Goal: Find specific page/section: Find specific page/section

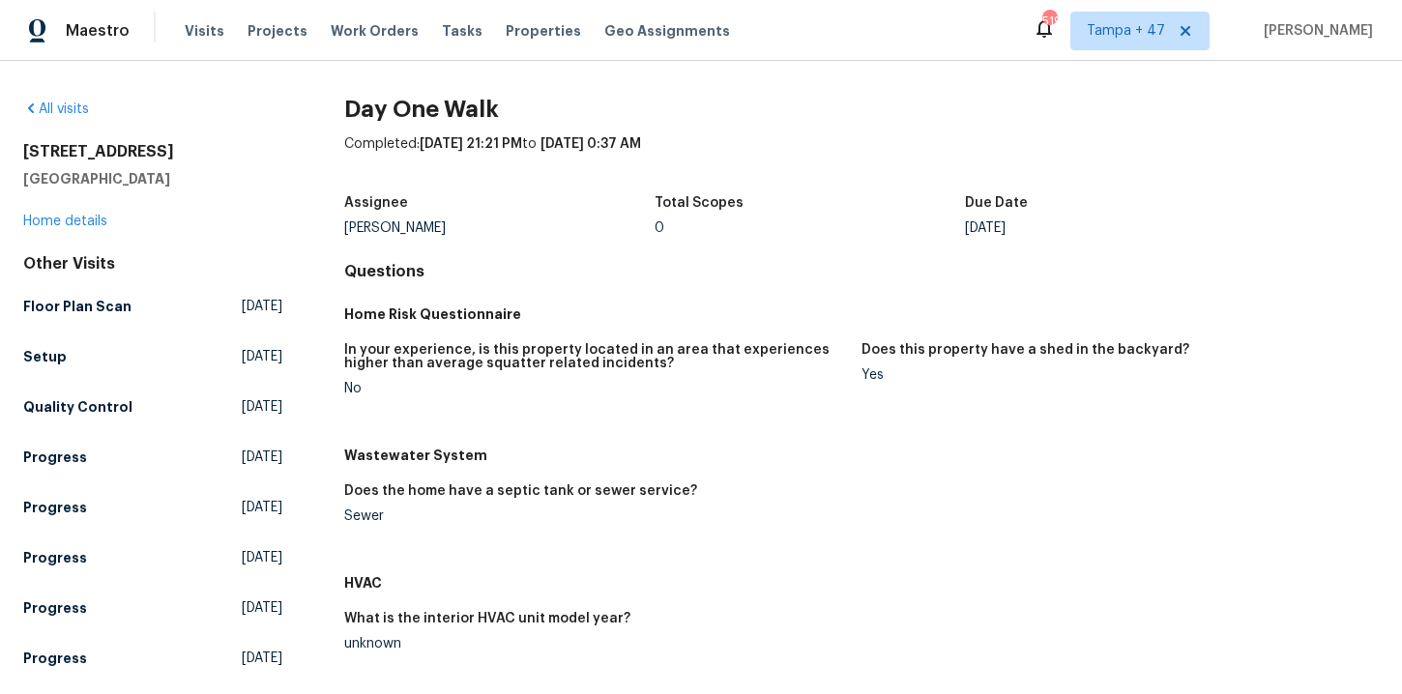
scroll to position [554, 0]
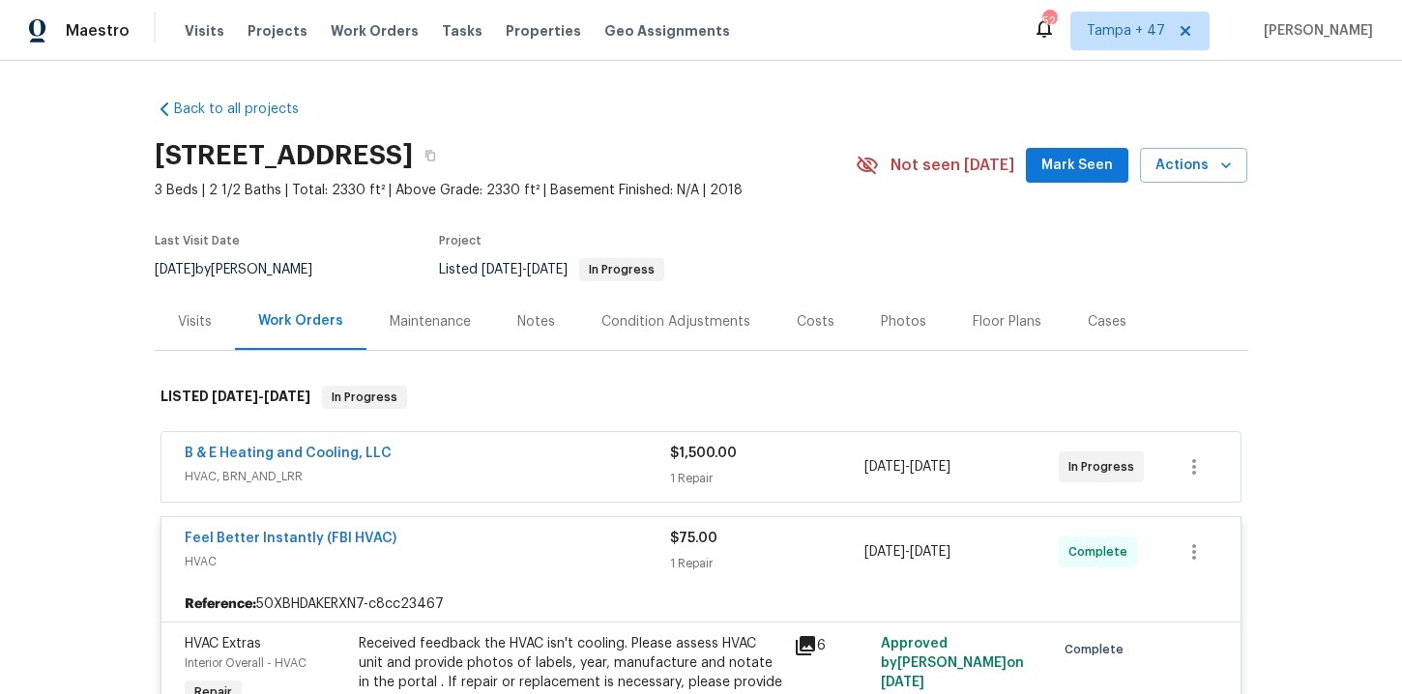
scroll to position [891, 0]
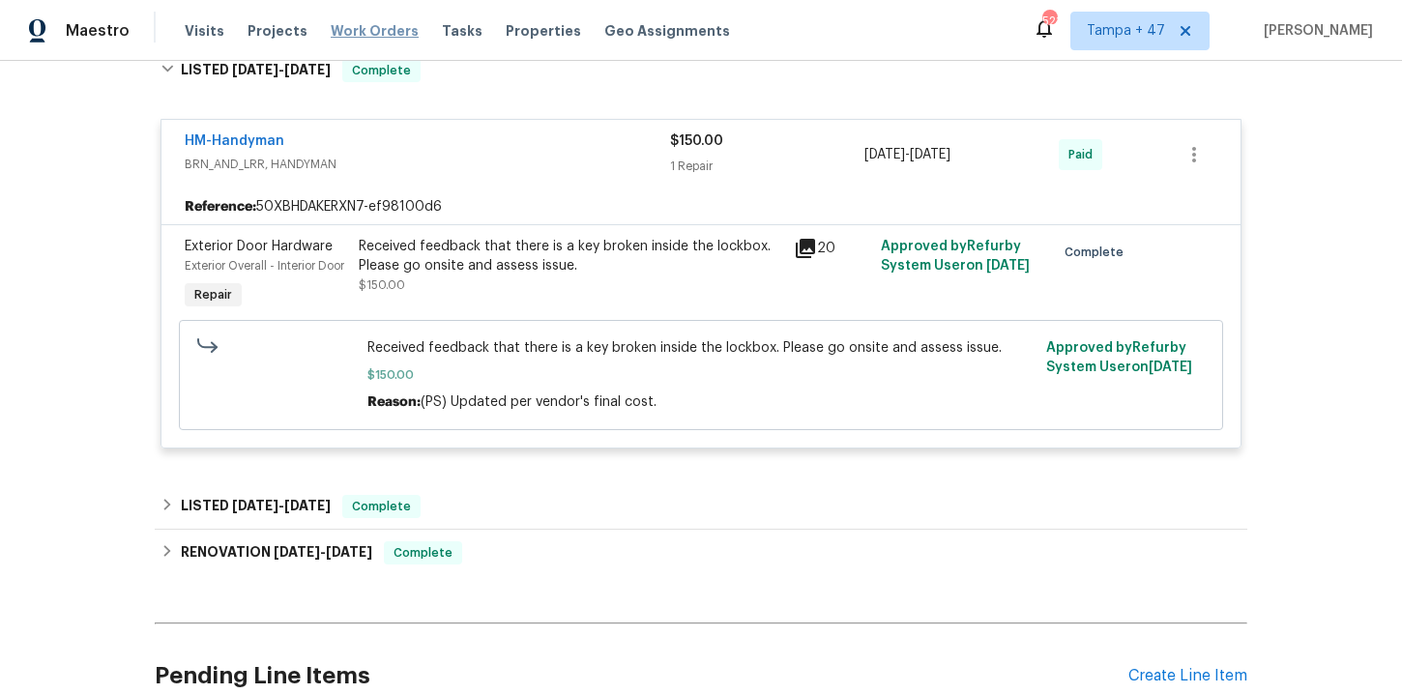
click at [389, 25] on span "Work Orders" at bounding box center [375, 30] width 88 height 19
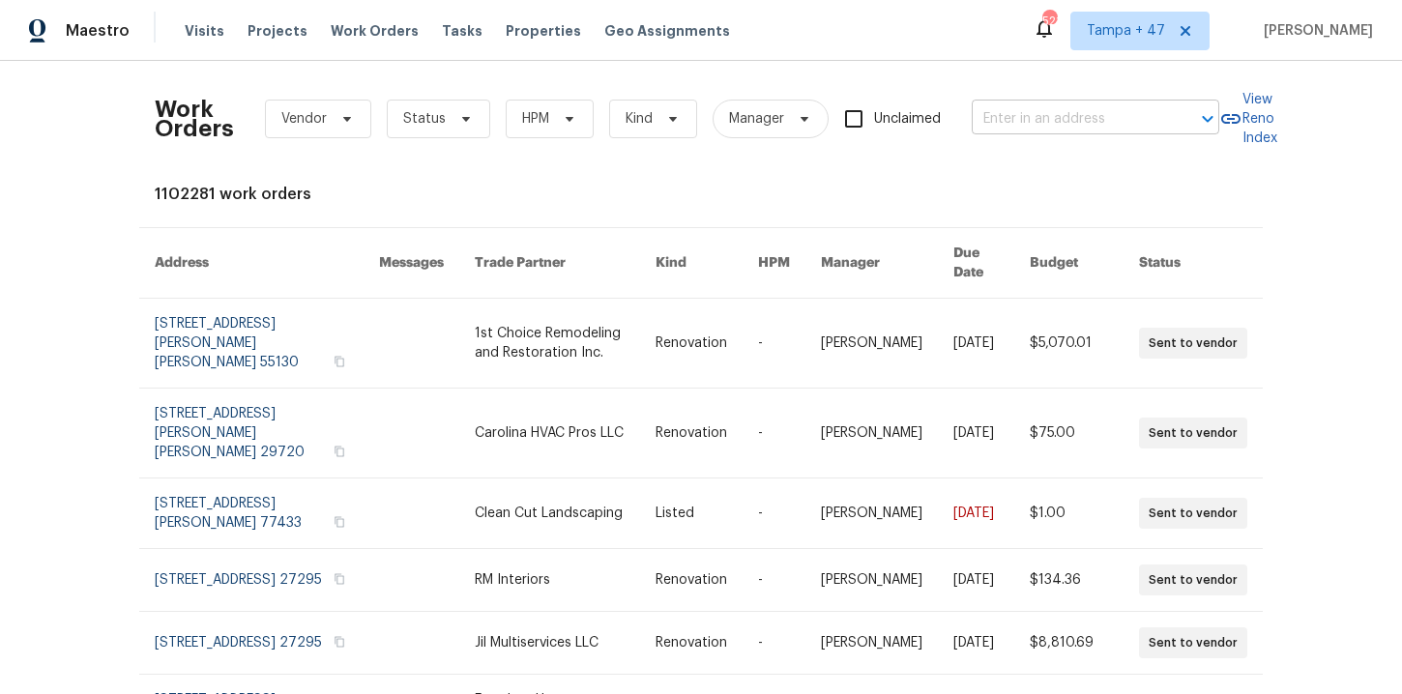
click at [1065, 125] on input "text" at bounding box center [1068, 119] width 193 height 30
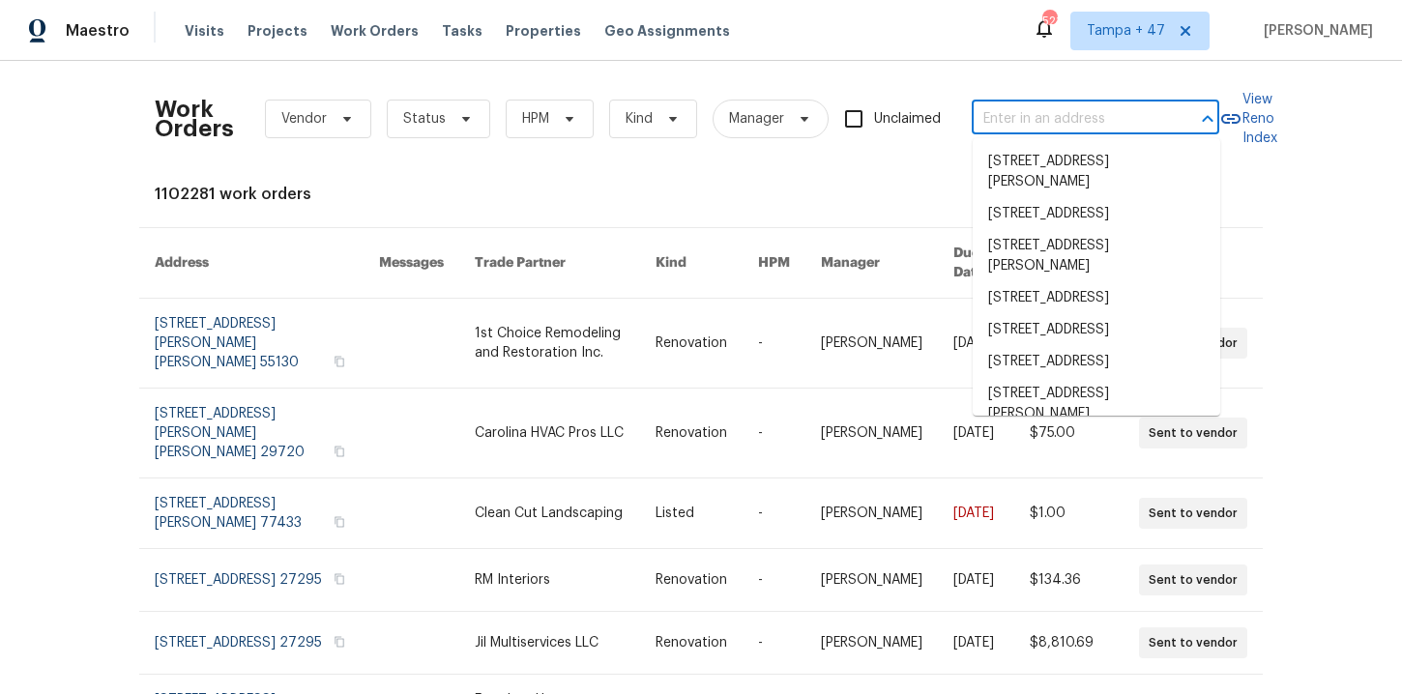
paste input "2007 [PERSON_NAME] [PERSON_NAME], VA 20164"
type input "2007 [PERSON_NAME] [PERSON_NAME], VA 20164"
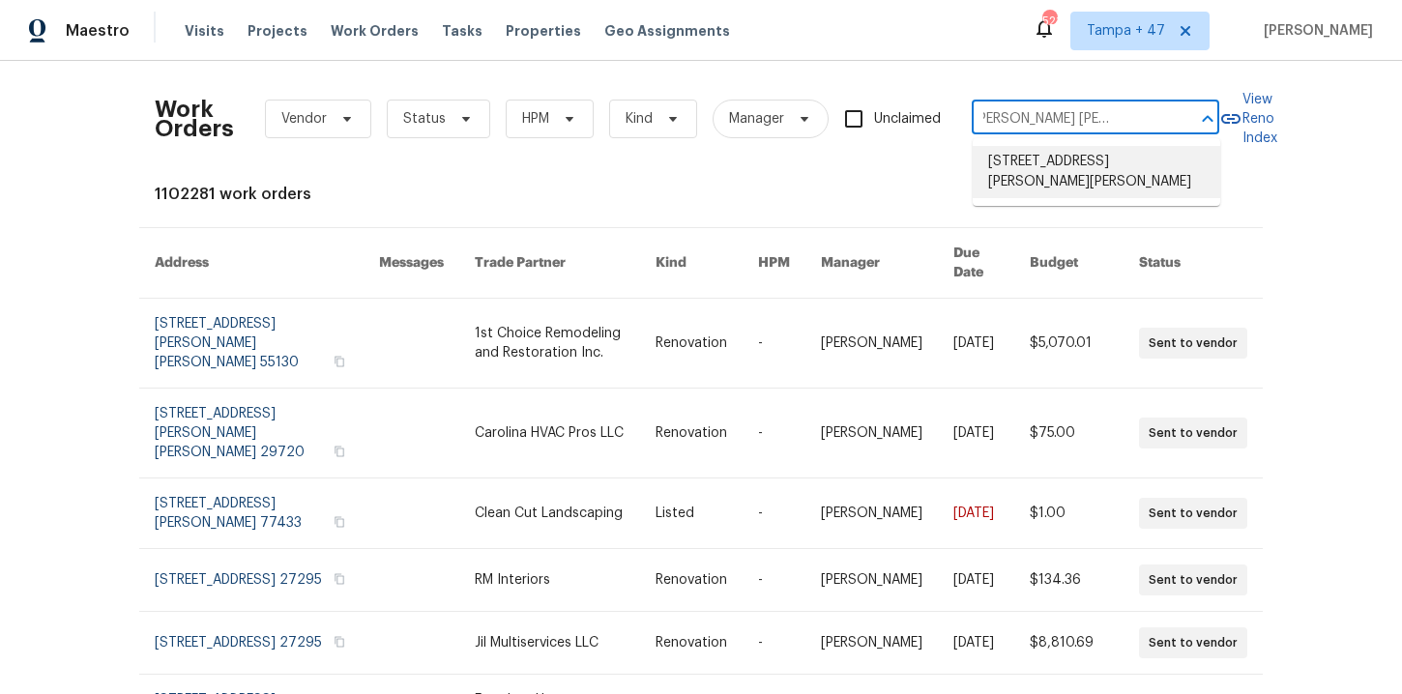
click at [1081, 174] on li "[STREET_ADDRESS][PERSON_NAME][PERSON_NAME]" at bounding box center [1097, 172] width 248 height 52
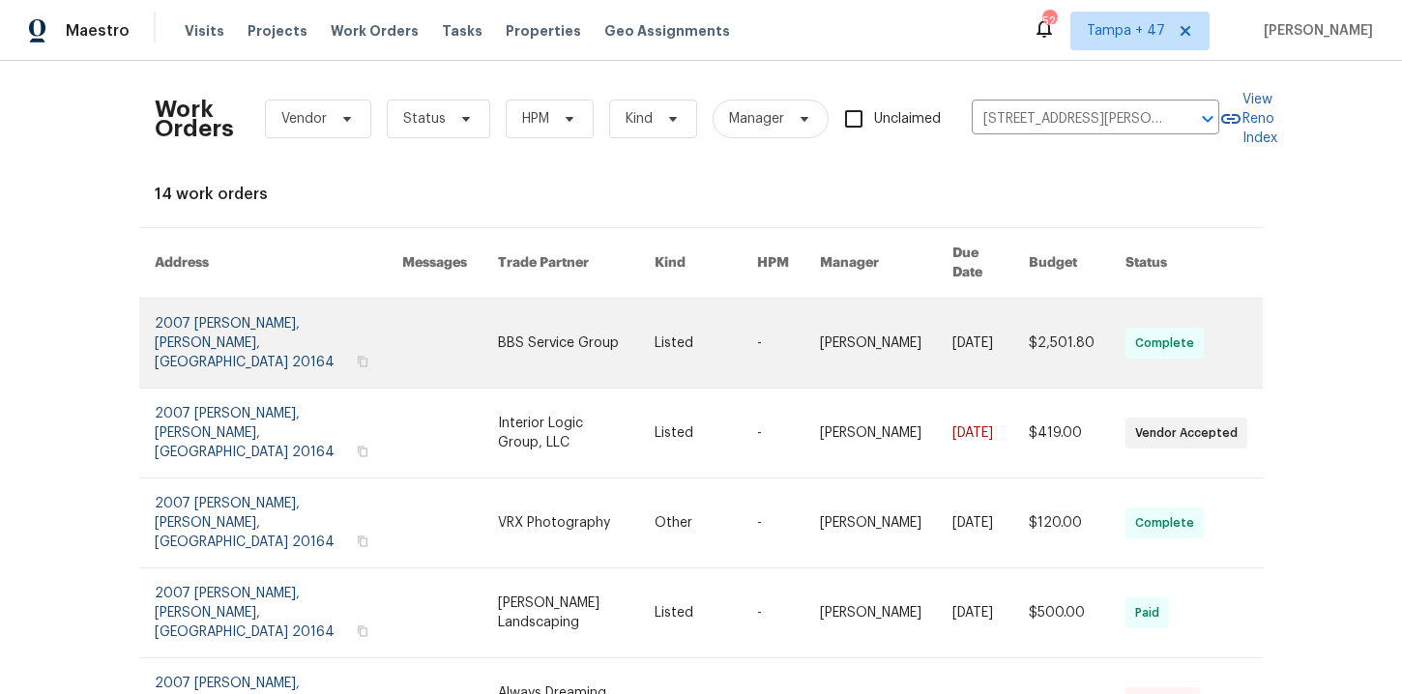
click at [210, 315] on link at bounding box center [279, 343] width 248 height 89
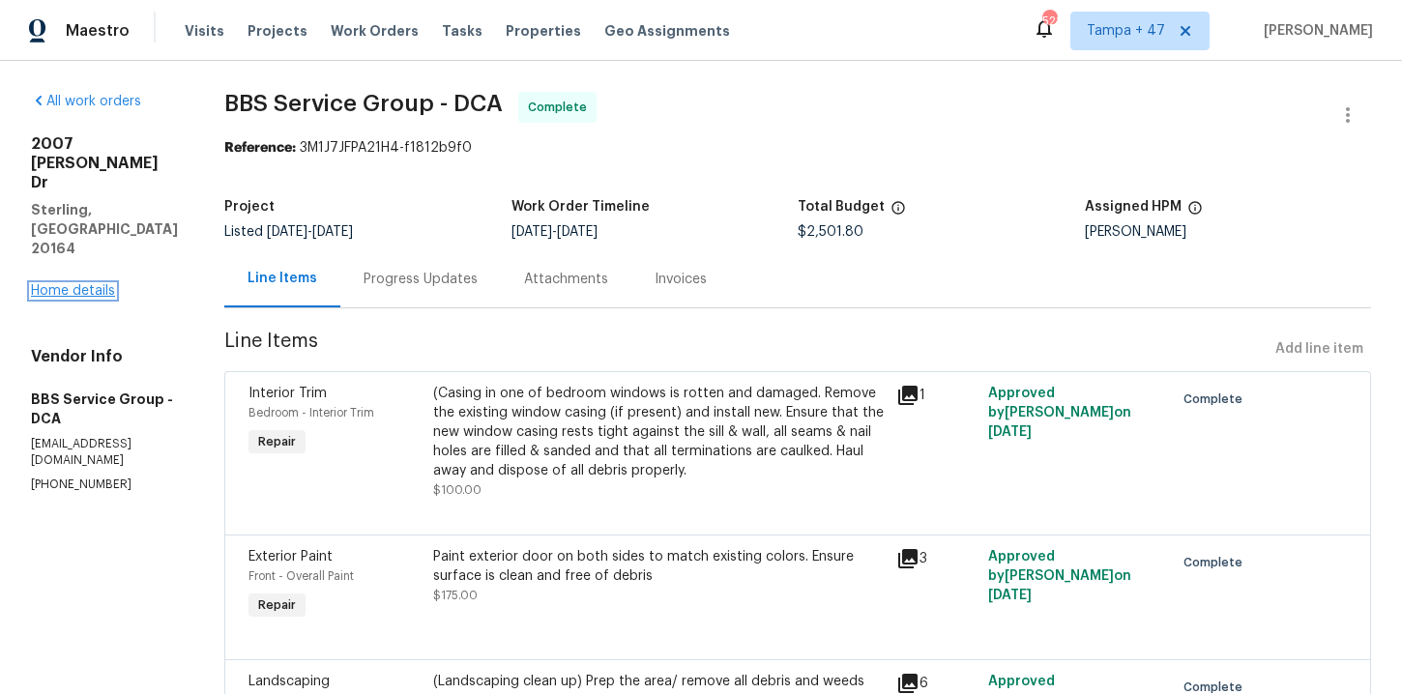
click at [85, 284] on link "Home details" at bounding box center [73, 291] width 84 height 14
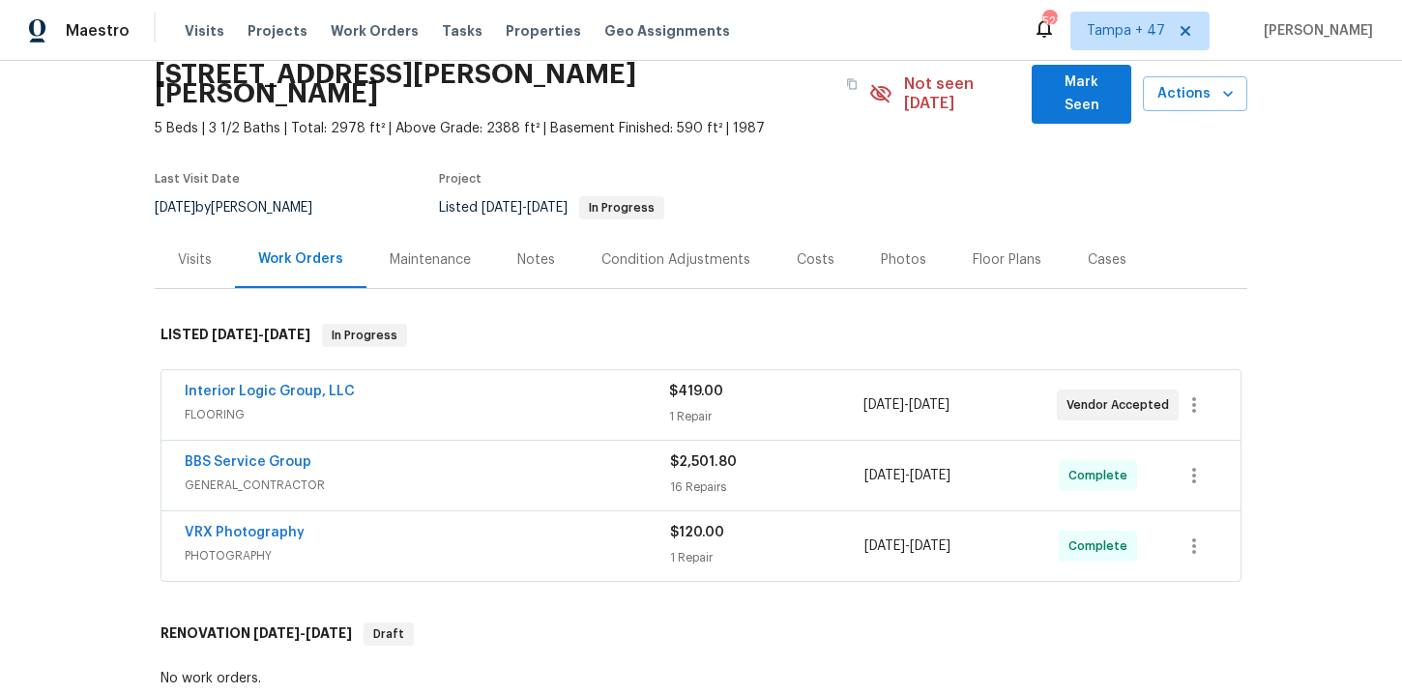
scroll to position [194, 0]
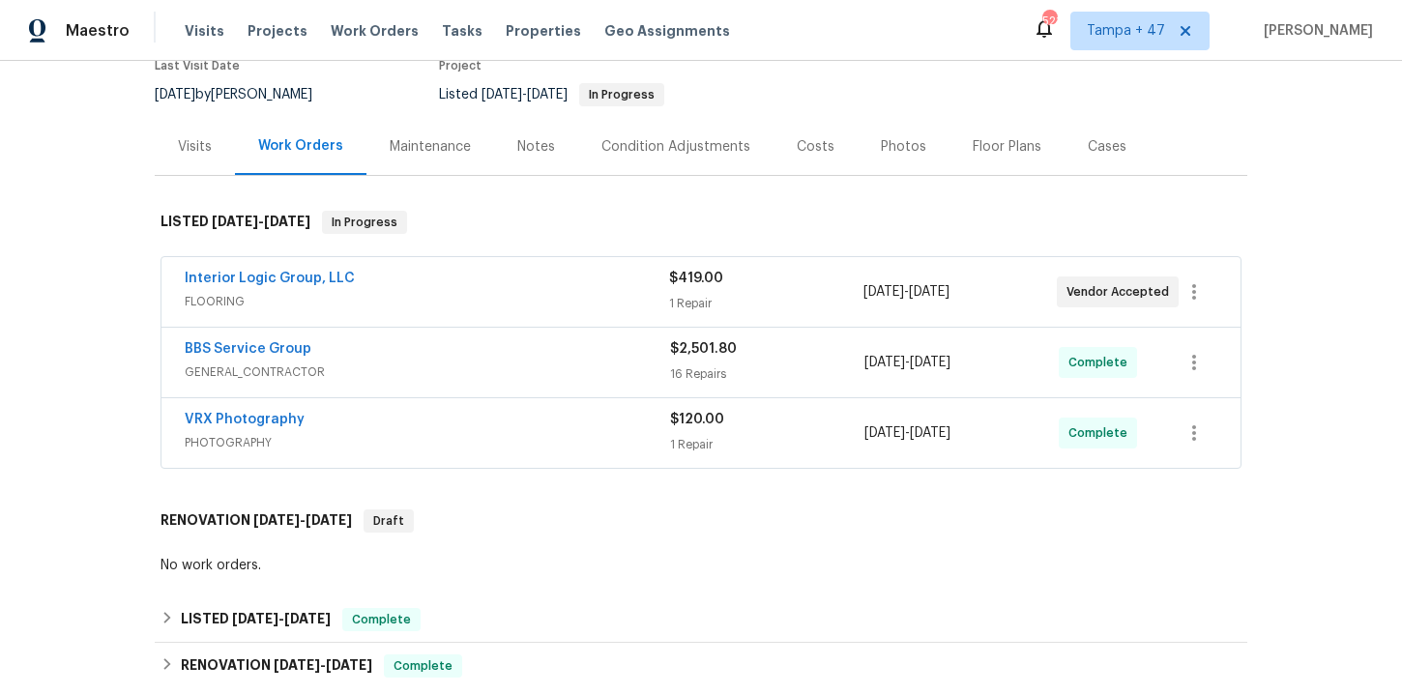
click at [490, 411] on div "VRX Photography" at bounding box center [427, 421] width 485 height 23
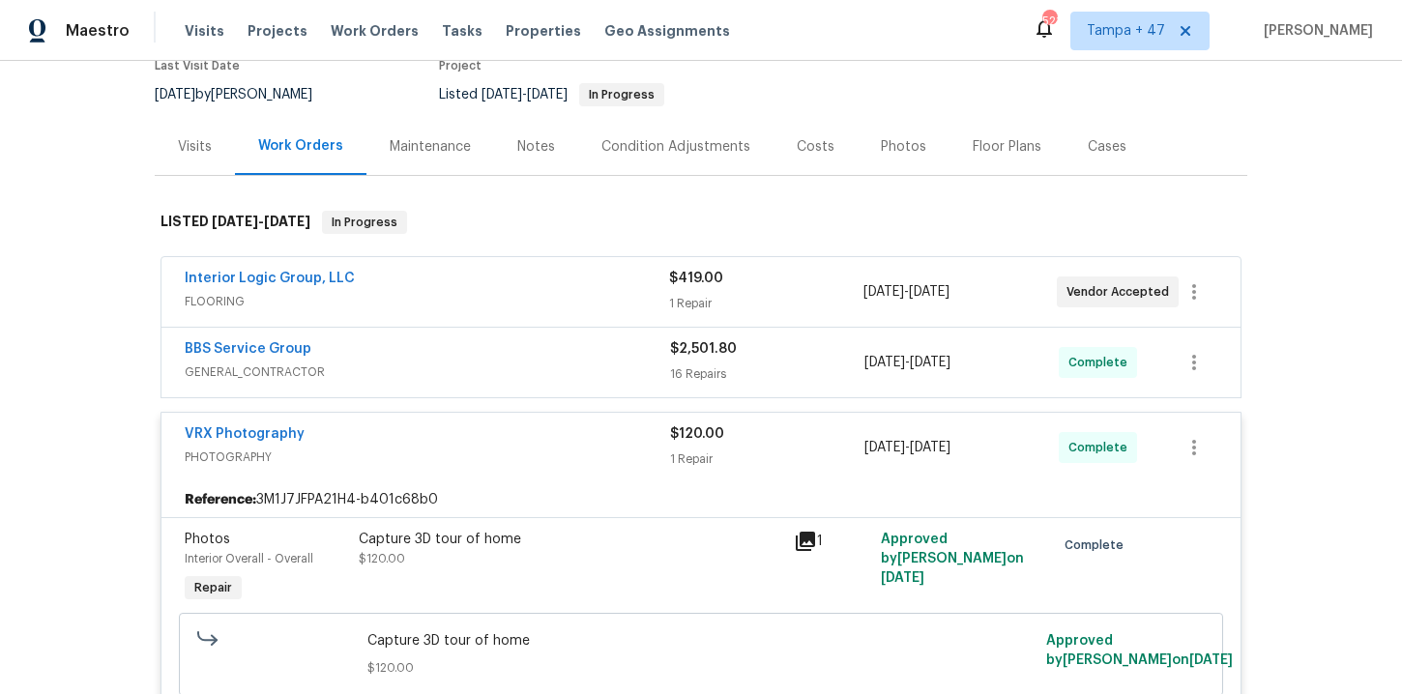
click at [482, 339] on div "BBS Service Group" at bounding box center [427, 350] width 485 height 23
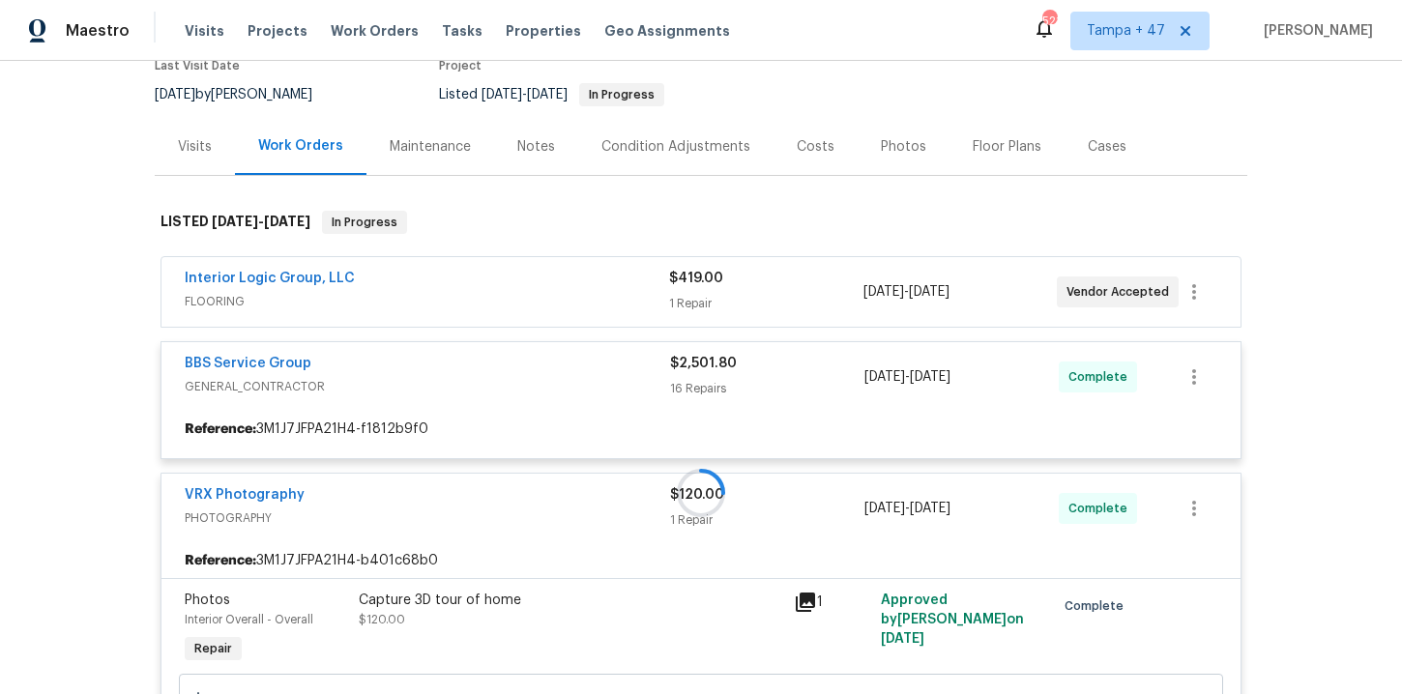
click at [512, 277] on div at bounding box center [701, 492] width 1093 height 603
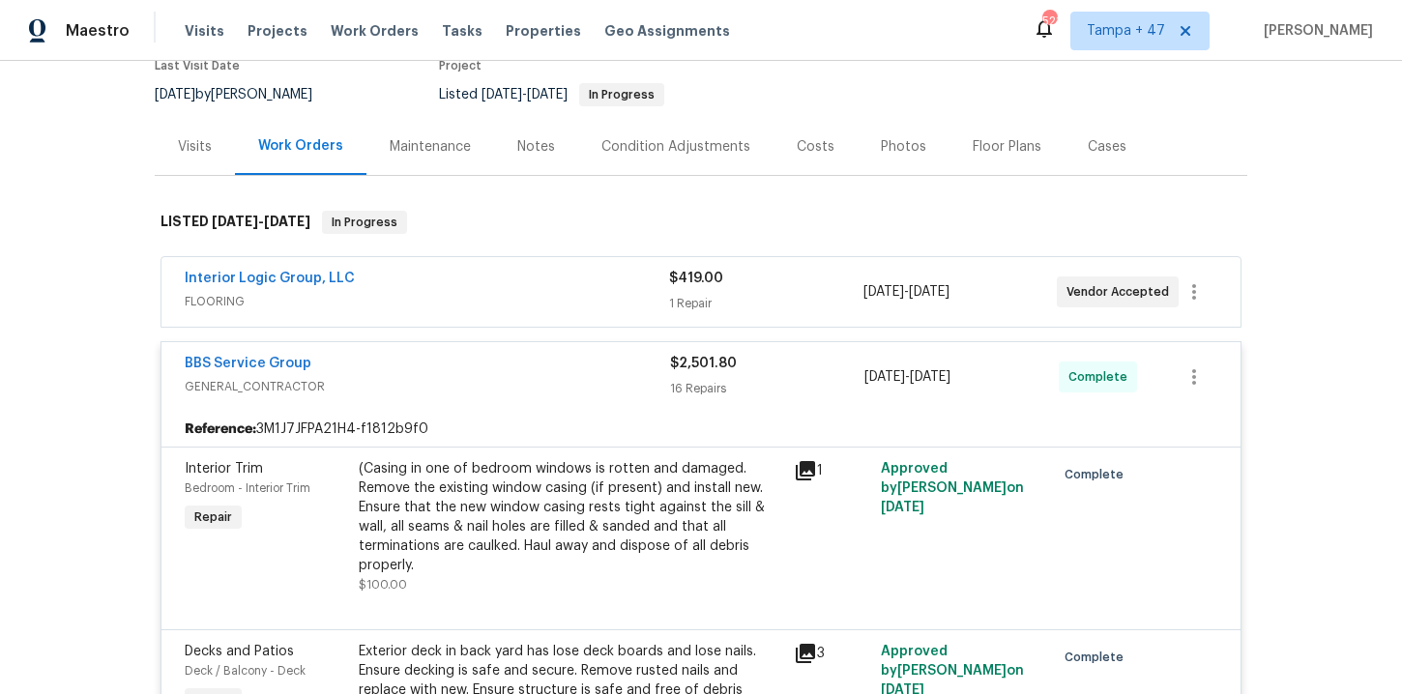
click at [512, 292] on span "FLOORING" at bounding box center [427, 301] width 484 height 19
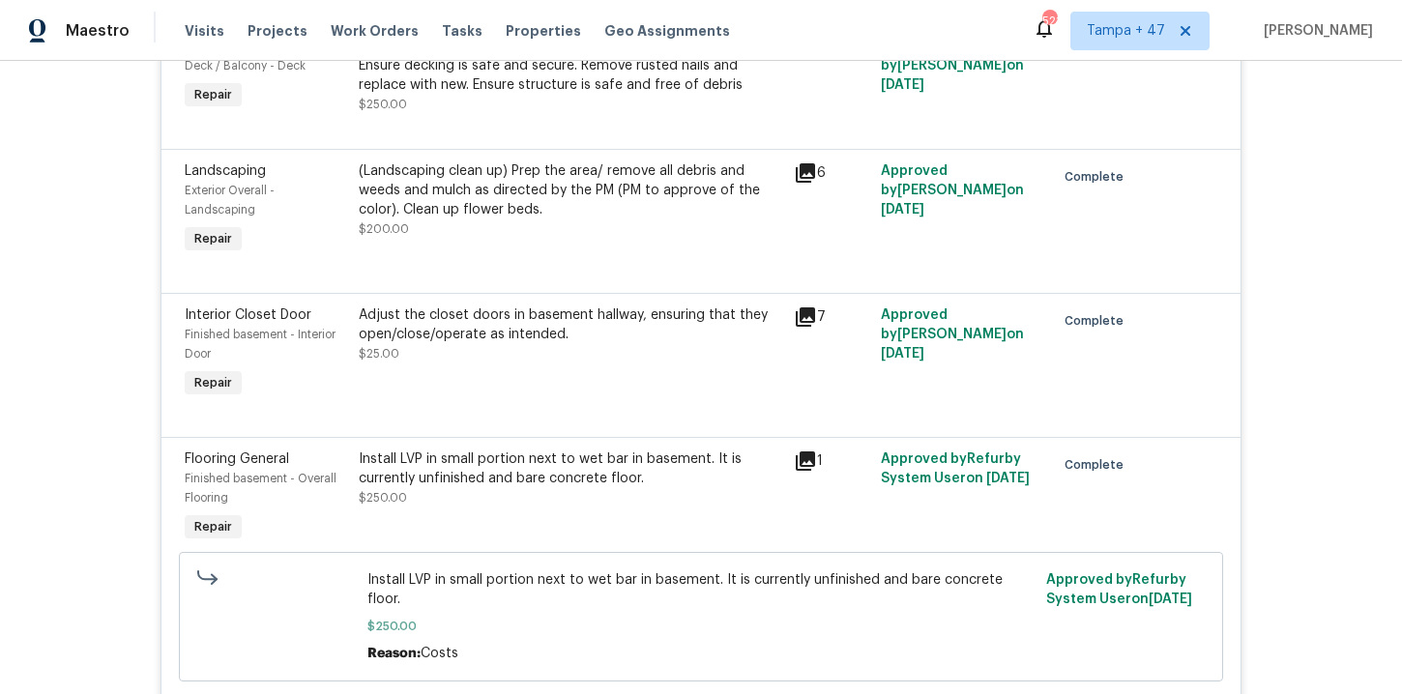
scroll to position [1315, 0]
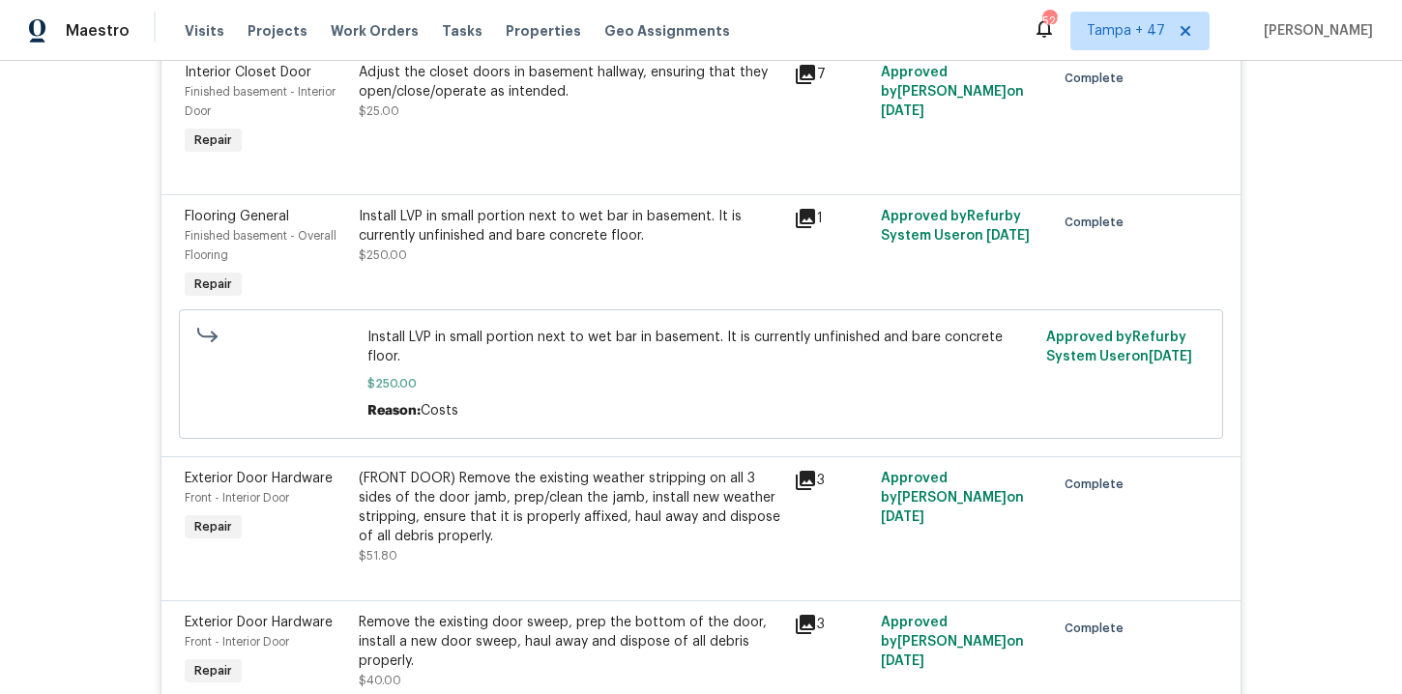
click at [584, 257] on div "Install LVP in small portion next to wet bar in basement. It is currently unfin…" at bounding box center [570, 255] width 435 height 108
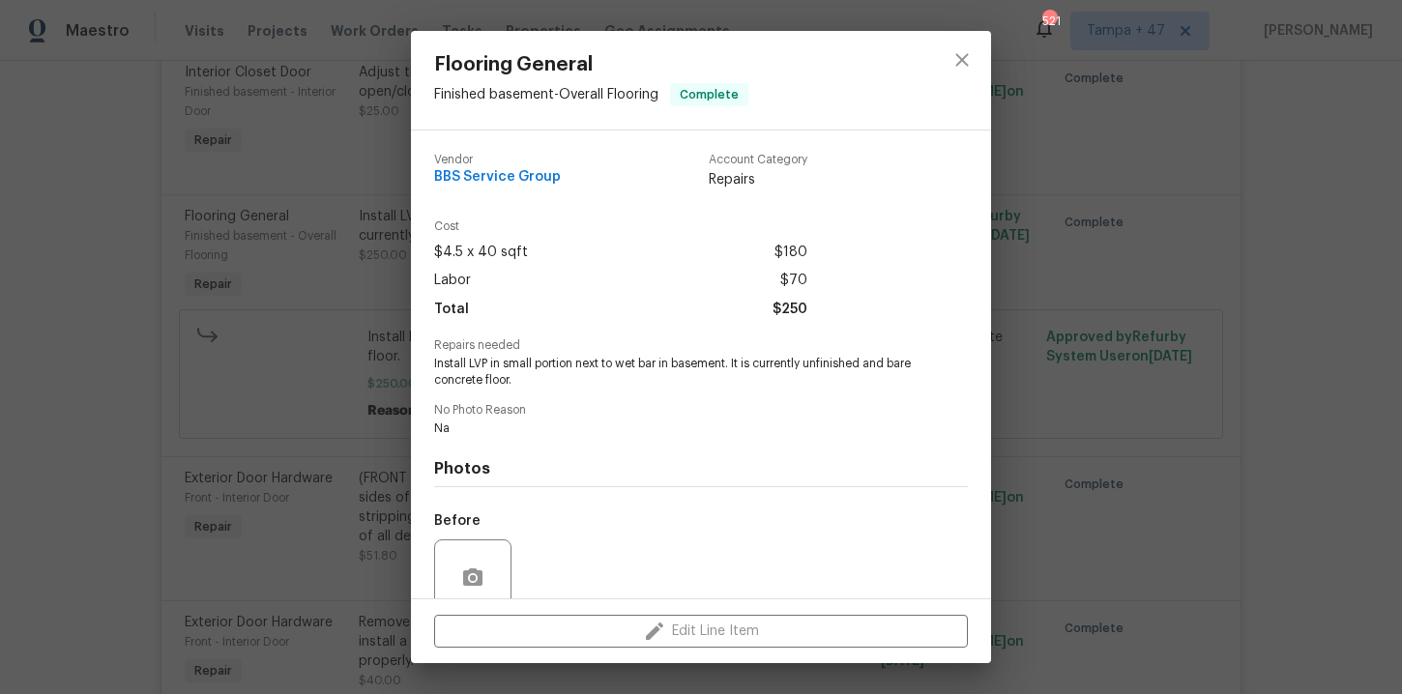
drag, startPoint x: 490, startPoint y: 360, endPoint x: 662, endPoint y: 370, distance: 172.4
click at [662, 371] on span "Install LVP in small portion next to wet bar in basement. It is currently unfin…" at bounding box center [674, 372] width 481 height 33
drag, startPoint x: 493, startPoint y: 362, endPoint x: 732, endPoint y: 367, distance: 238.9
click at [732, 367] on span "Install LVP in small portion next to wet bar in basement. It is currently unfin…" at bounding box center [674, 372] width 481 height 33
copy span "in small portion next to wet bar in basement"
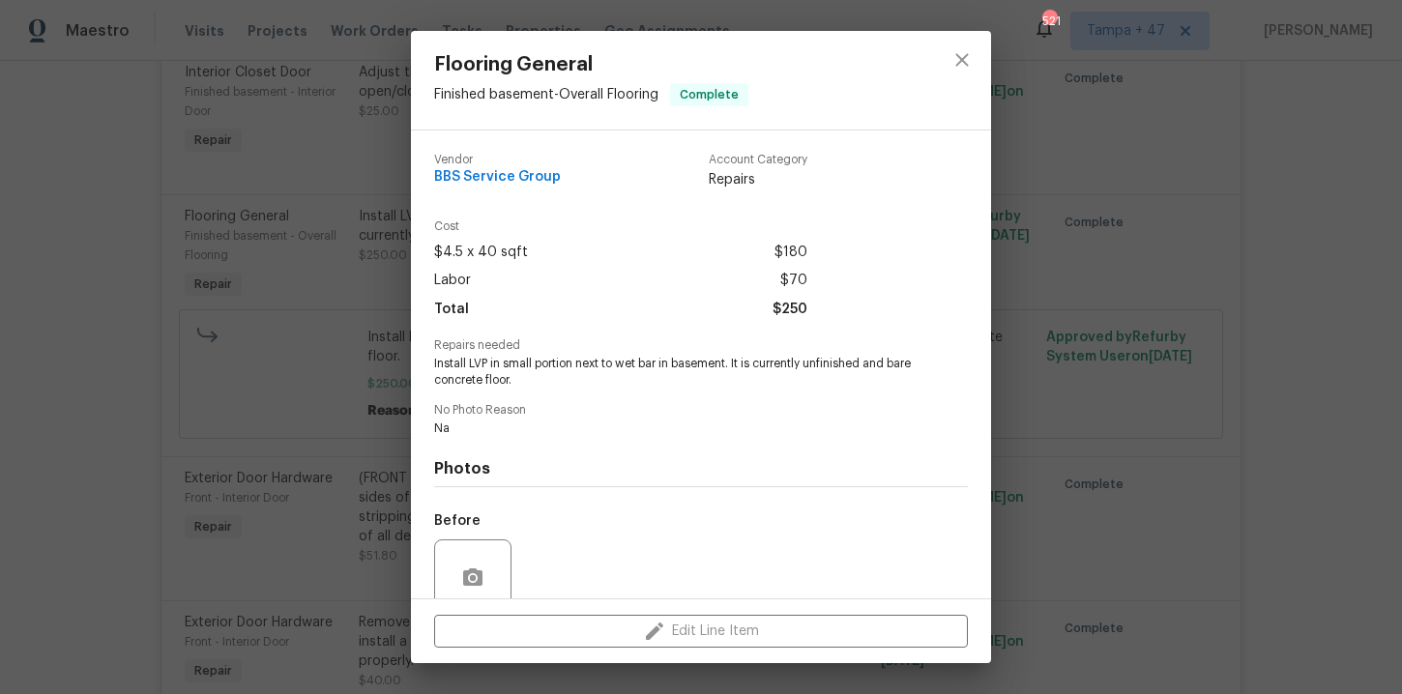
click at [1107, 182] on div "Flooring General Finished basement - Overall Flooring Complete Vendor BBS Servi…" at bounding box center [701, 347] width 1402 height 694
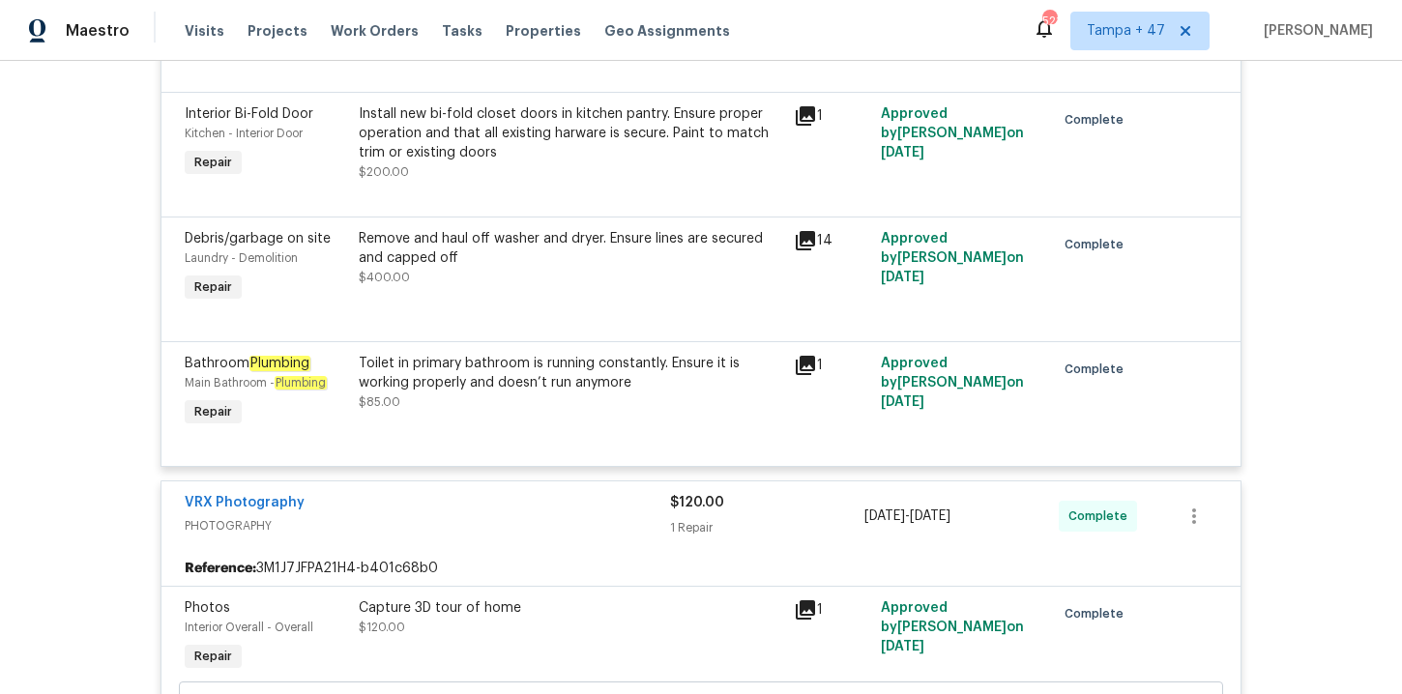
scroll to position [2925, 0]
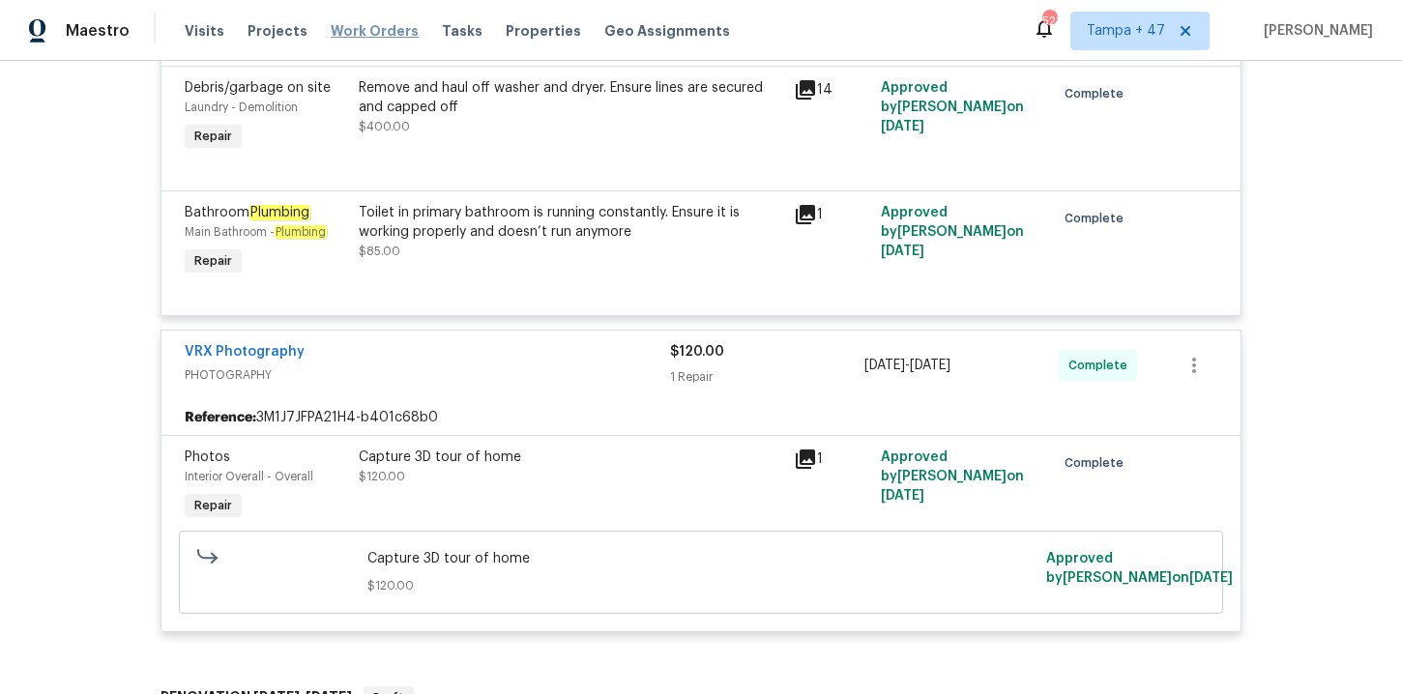
click at [387, 25] on span "Work Orders" at bounding box center [375, 30] width 88 height 19
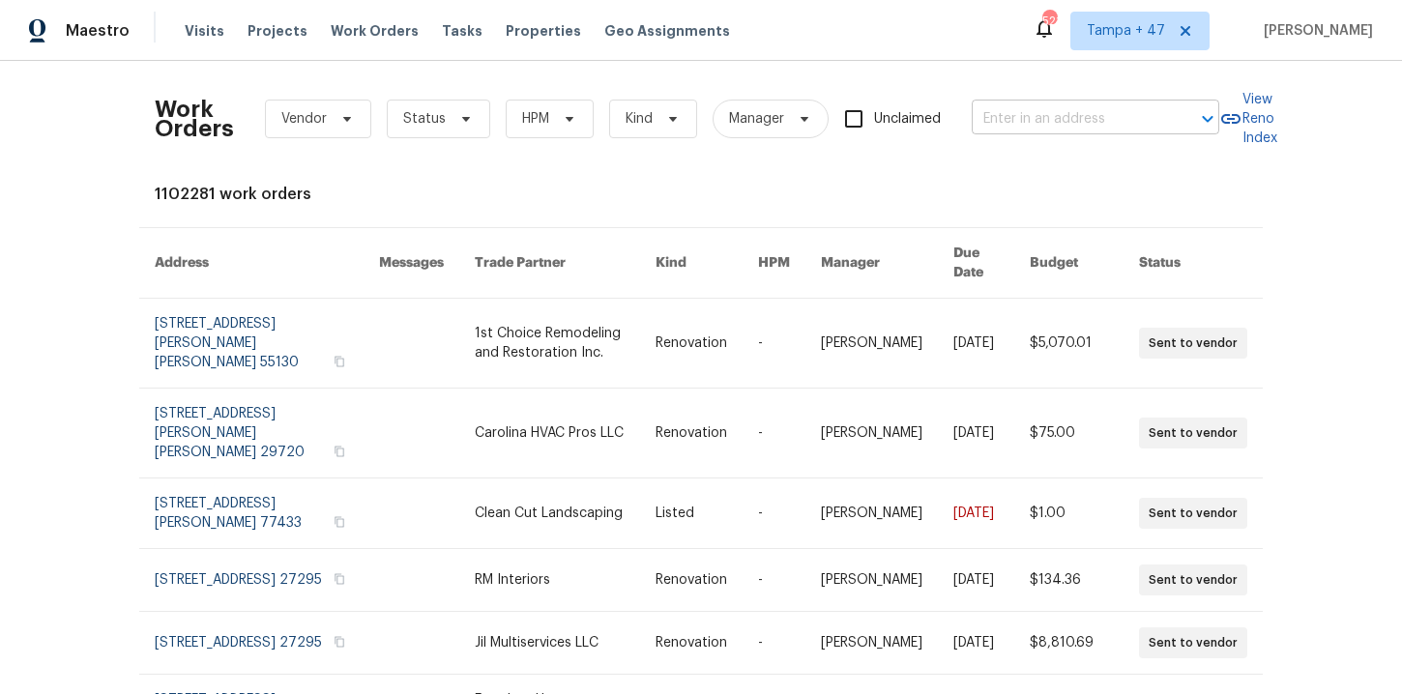
click at [1041, 118] on input "text" at bounding box center [1068, 119] width 193 height 30
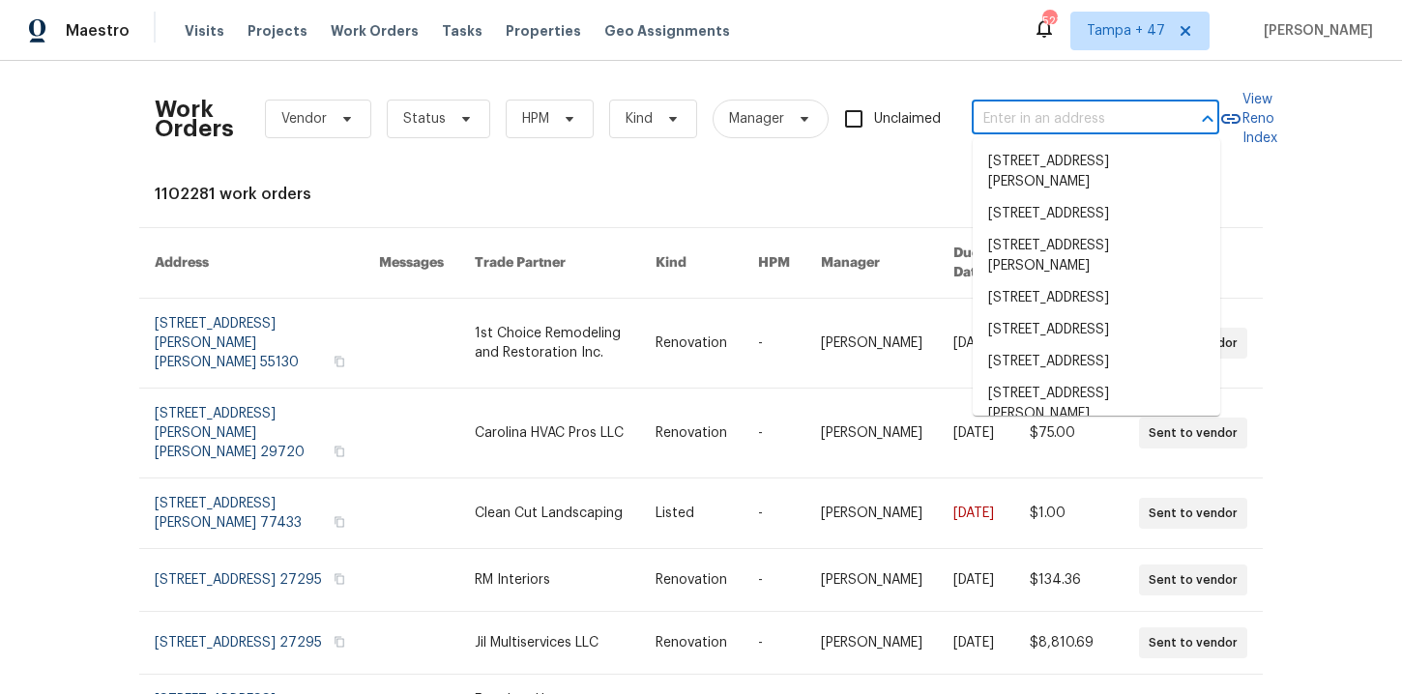
paste input "1227 Seaton Rd Durham true 54, NC 27713"
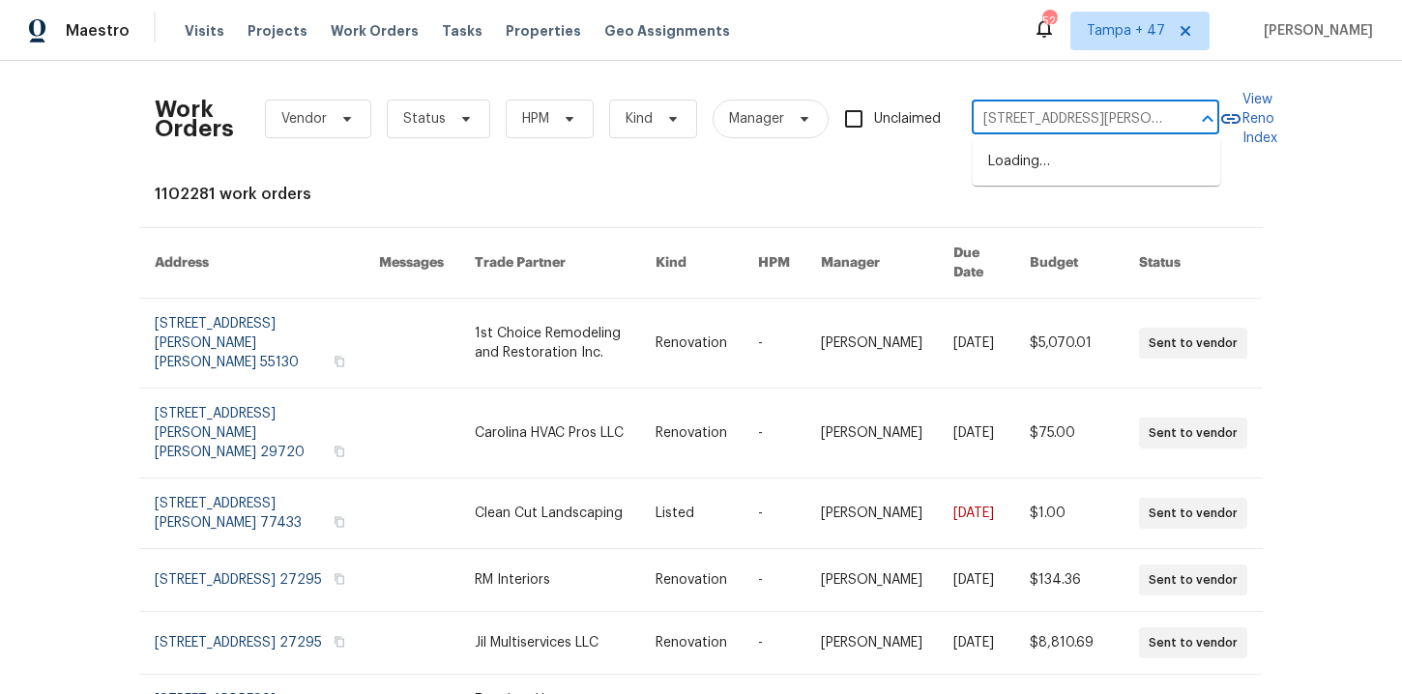
type input "1227 Seaton Rd Durham"
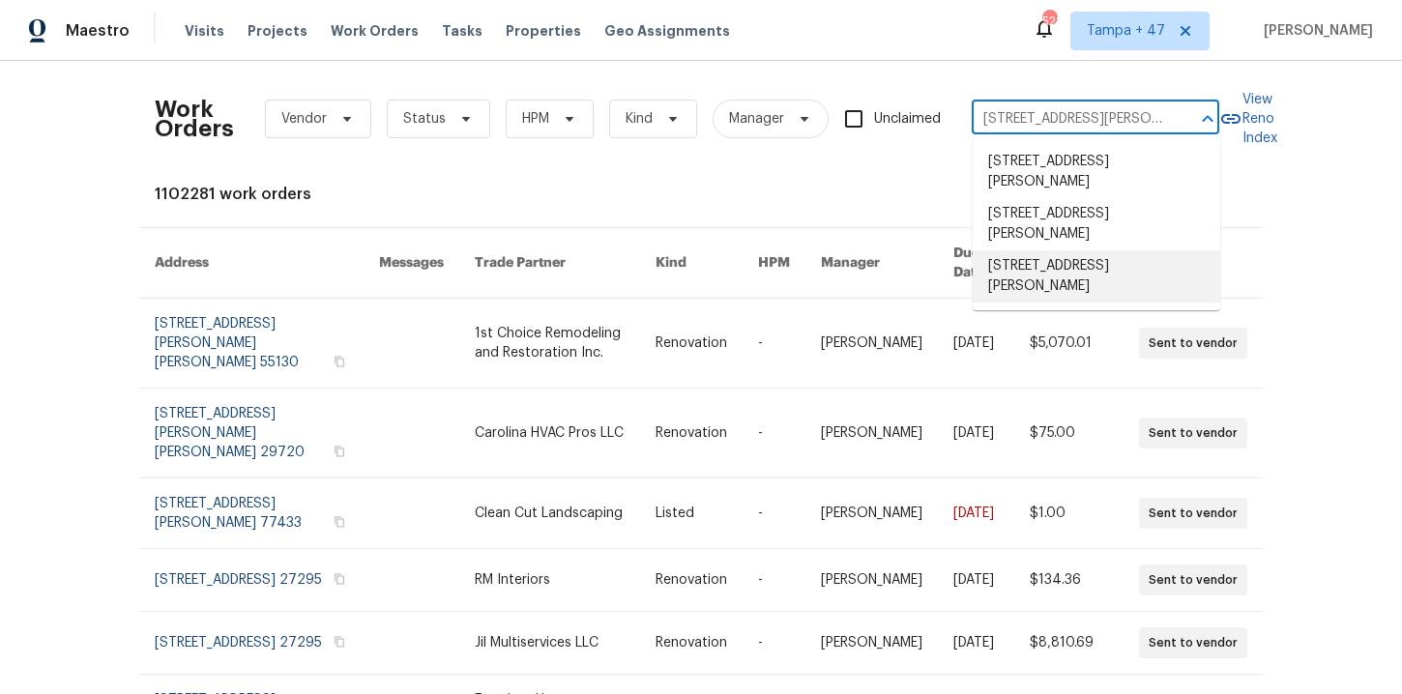
click at [1081, 256] on li "1227 Seaton Rd Apt 54, Durham, NC 27713" at bounding box center [1097, 276] width 248 height 52
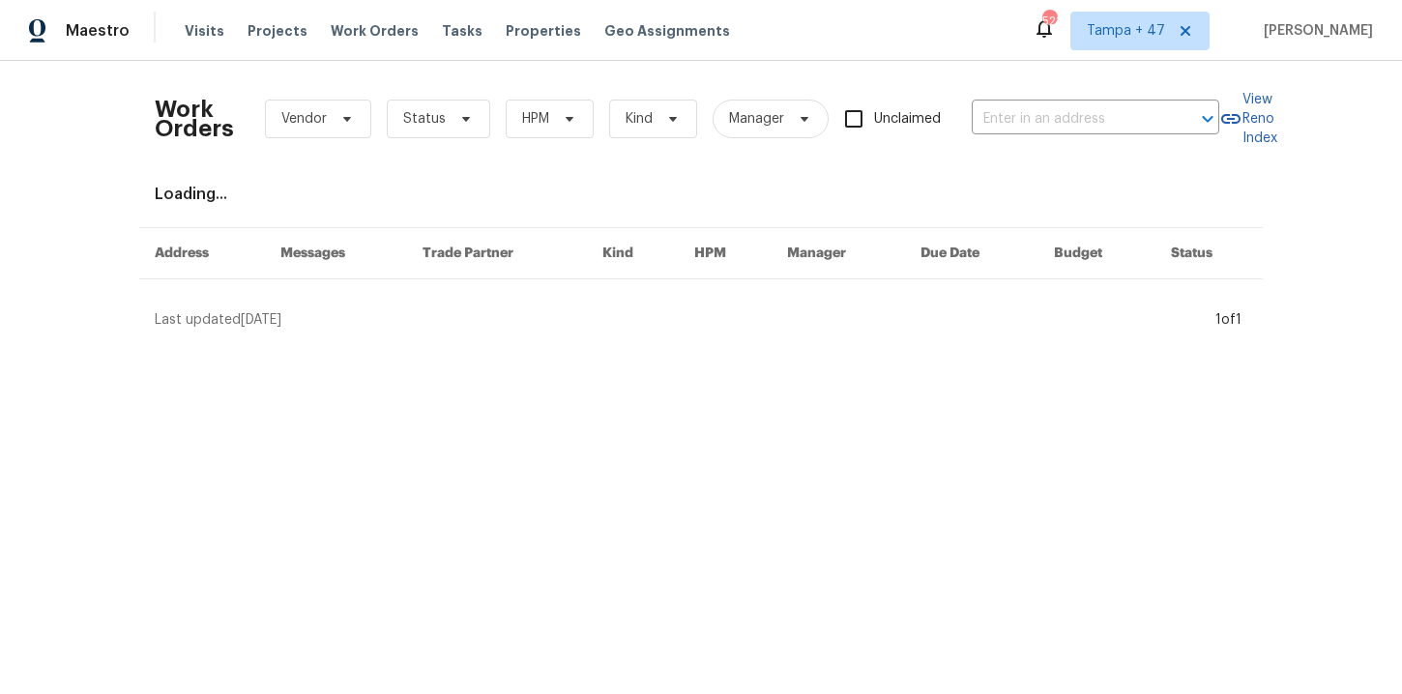
type input "1227 Seaton Rd Apt 54, Durham, NC 27713"
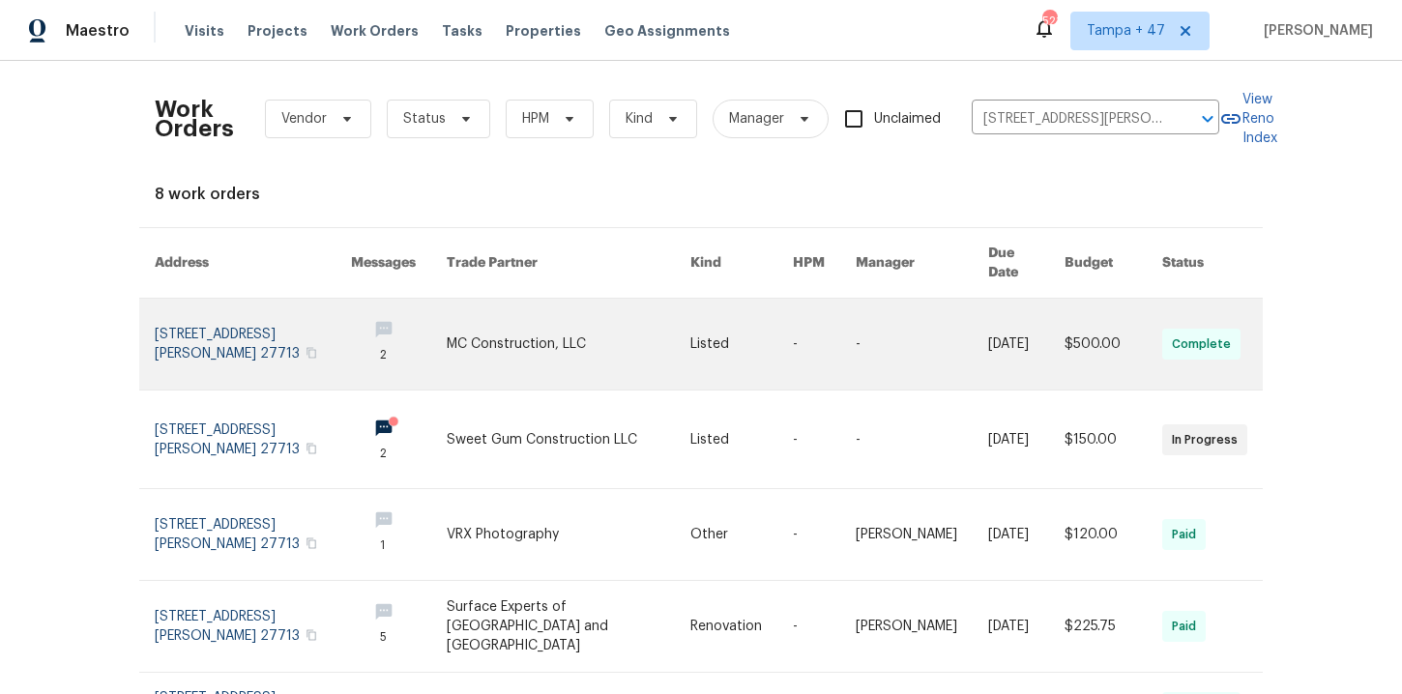
click at [211, 326] on link at bounding box center [253, 344] width 196 height 91
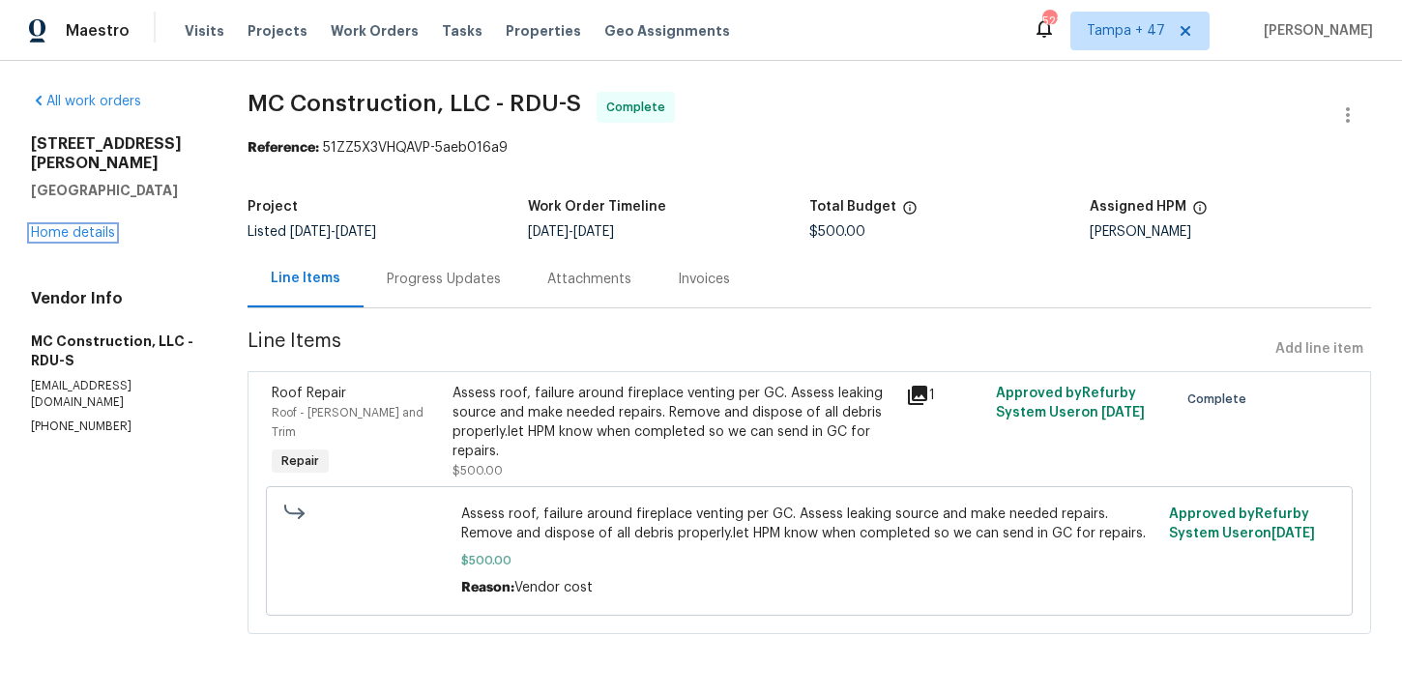
click at [98, 226] on link "Home details" at bounding box center [73, 233] width 84 height 14
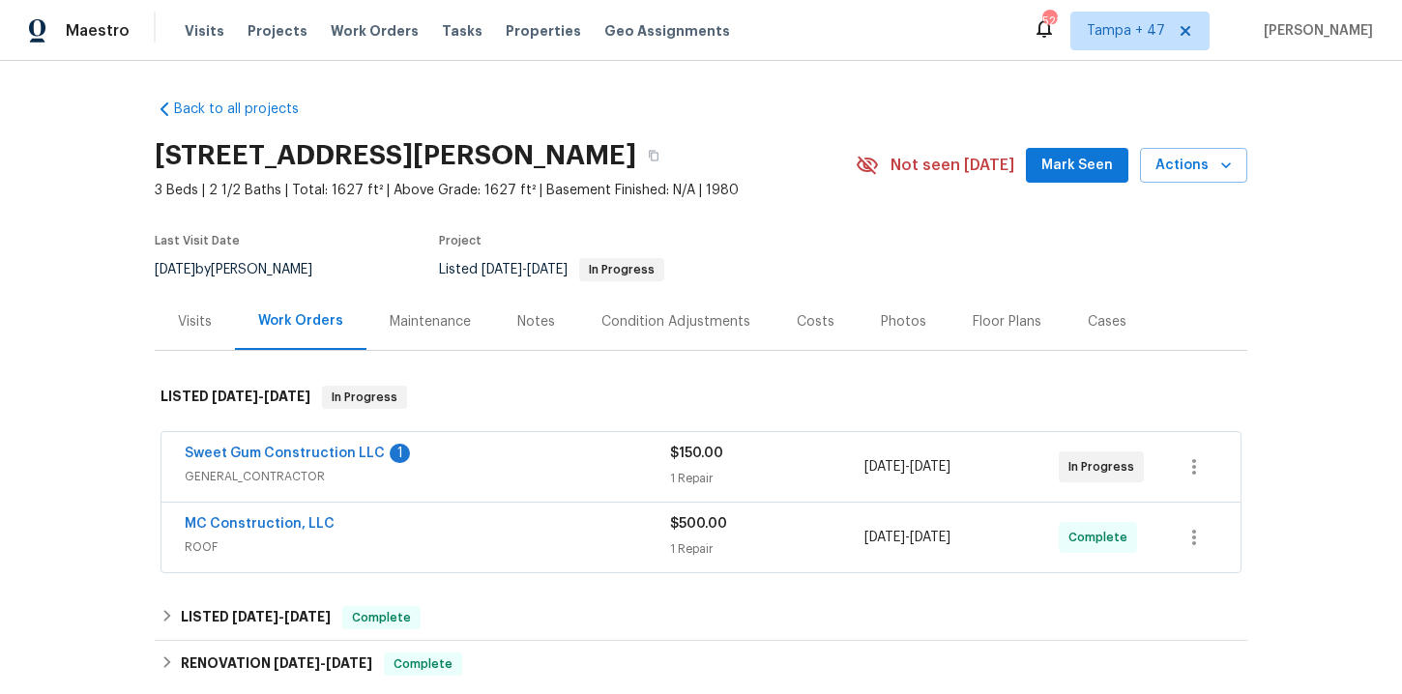
scroll to position [248, 0]
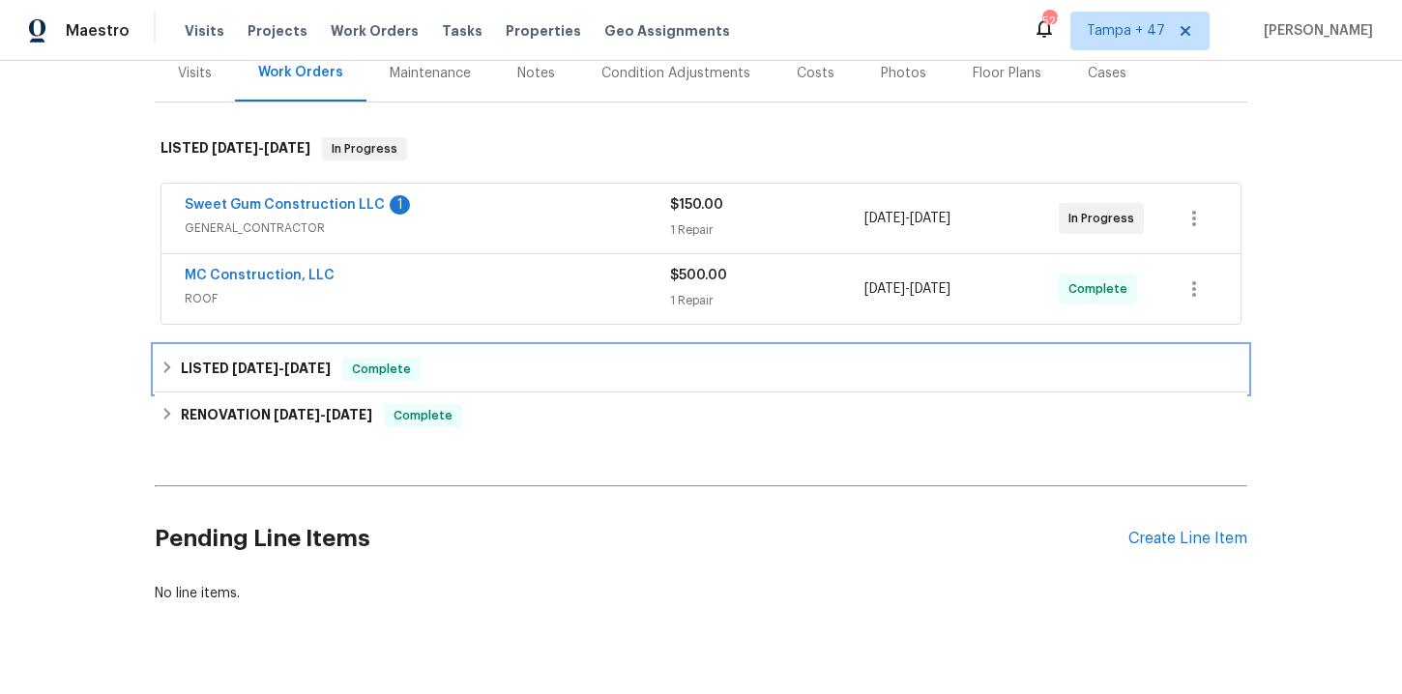
click at [452, 371] on div "LISTED 5/6/25 - 5/7/25 Complete" at bounding box center [701, 369] width 1081 height 23
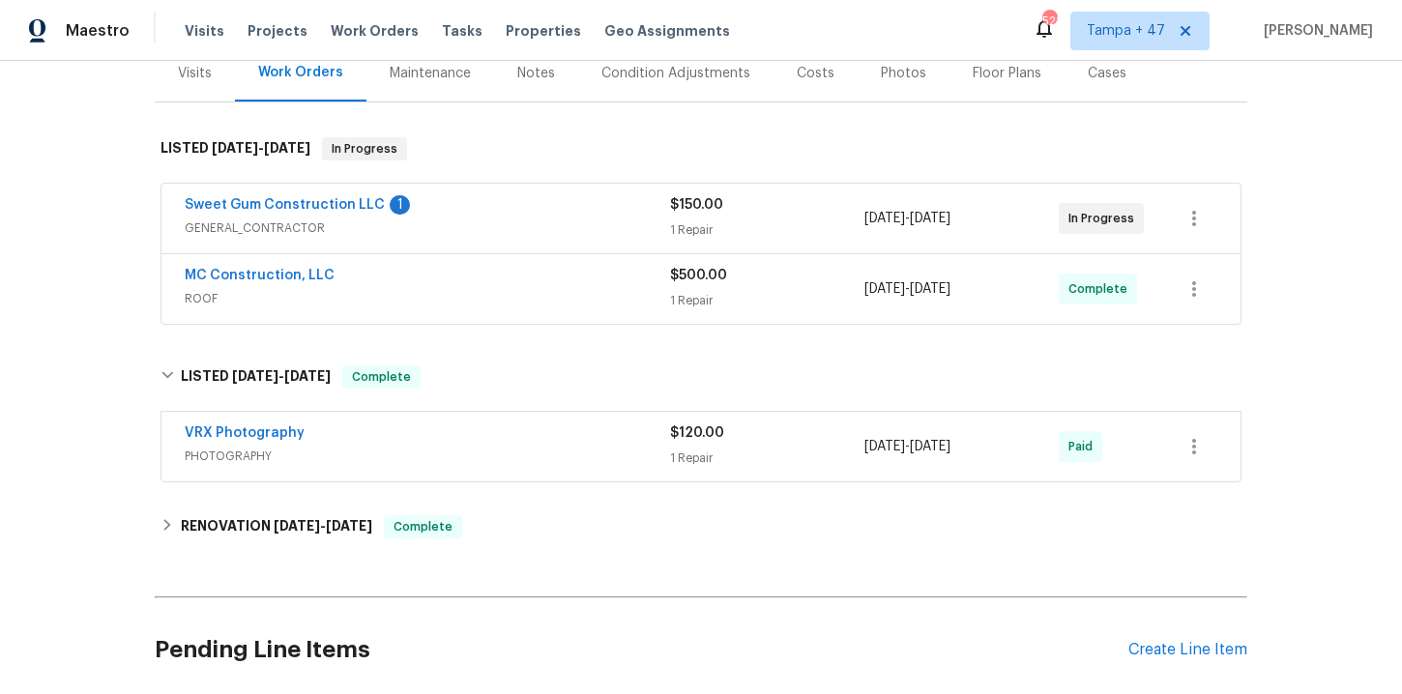
click at [524, 303] on span "ROOF" at bounding box center [427, 298] width 485 height 19
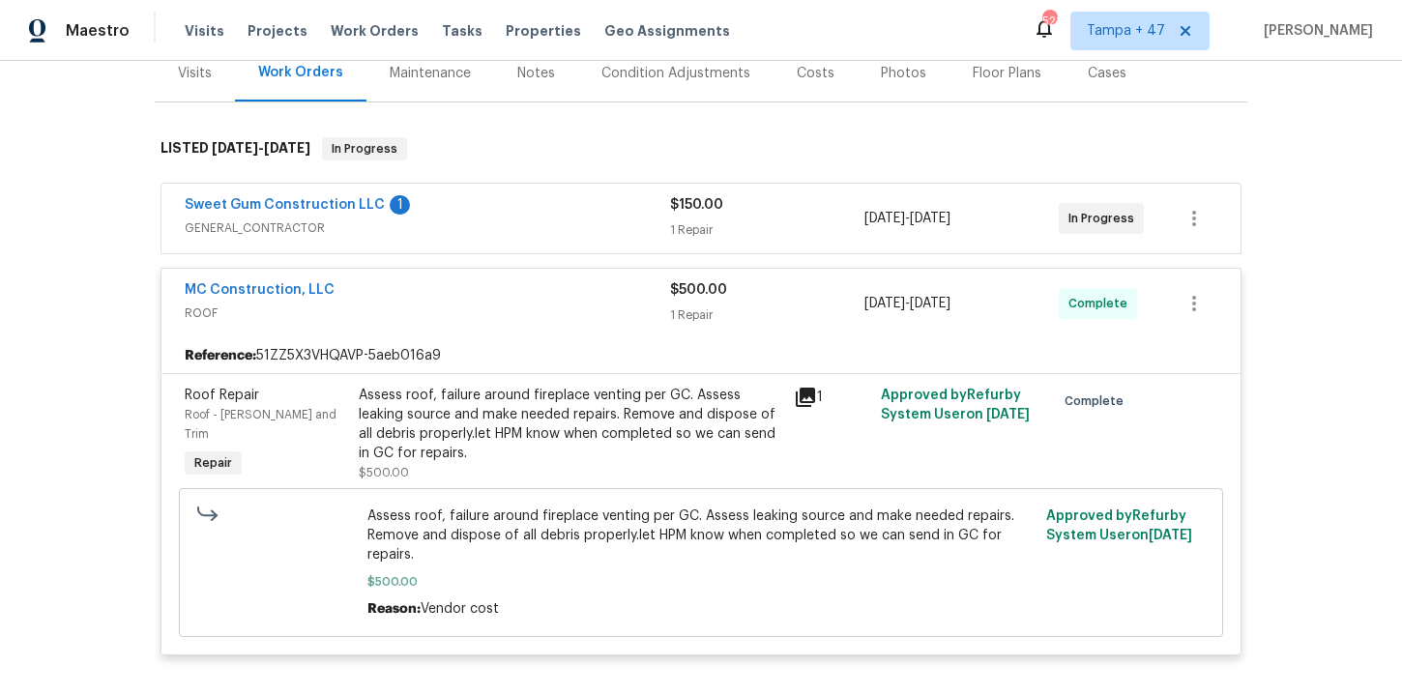
click at [623, 414] on div "Assess roof, failure around fireplace venting per GC. Assess leaking source and…" at bounding box center [570, 424] width 423 height 77
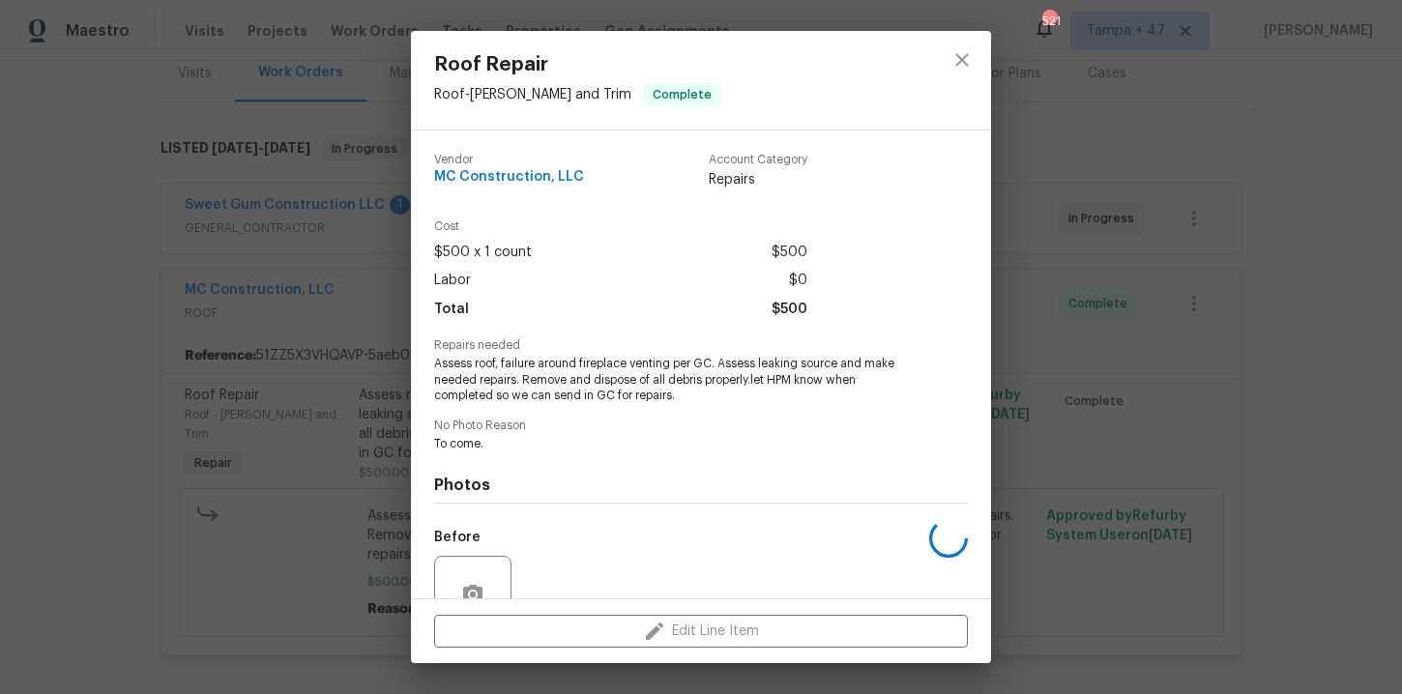
scroll to position [180, 0]
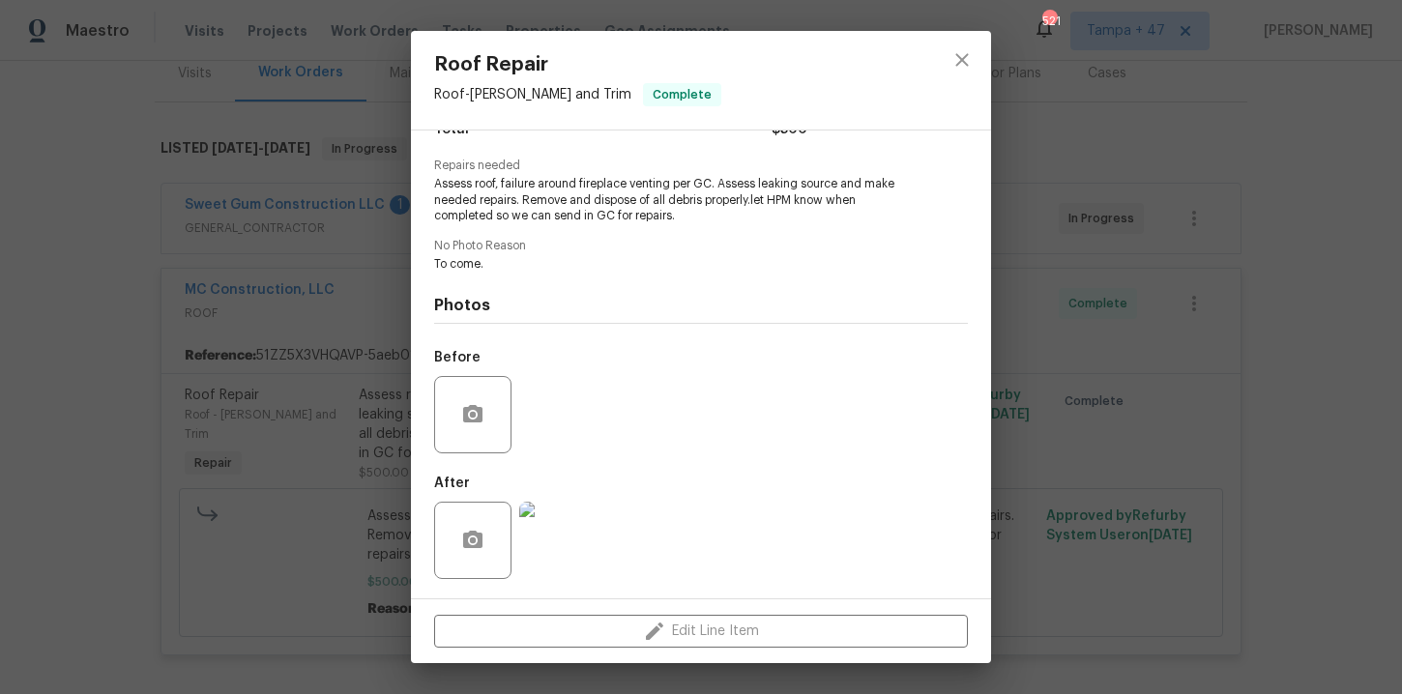
click at [292, 304] on div "Roof Repair Roof - Eaves and Trim Complete Vendor MC Construction, LLC Account …" at bounding box center [701, 347] width 1402 height 694
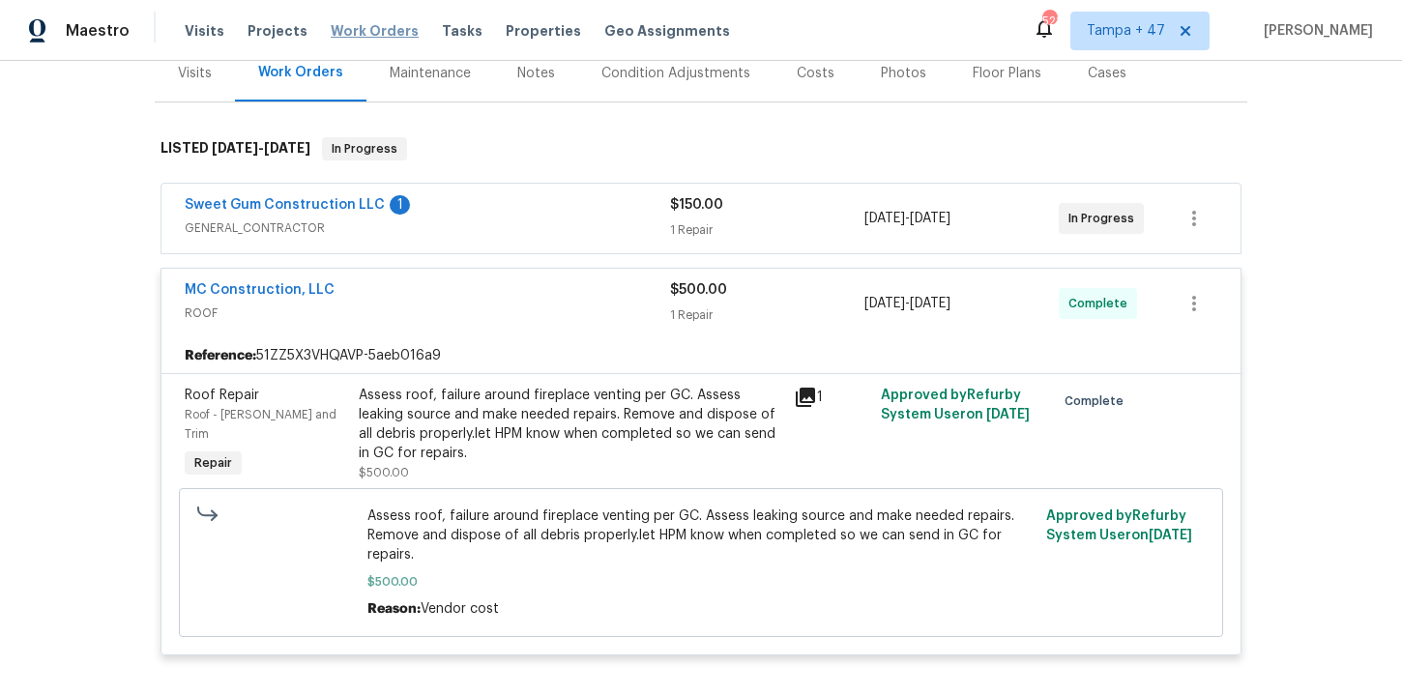
click at [363, 22] on span "Work Orders" at bounding box center [375, 30] width 88 height 19
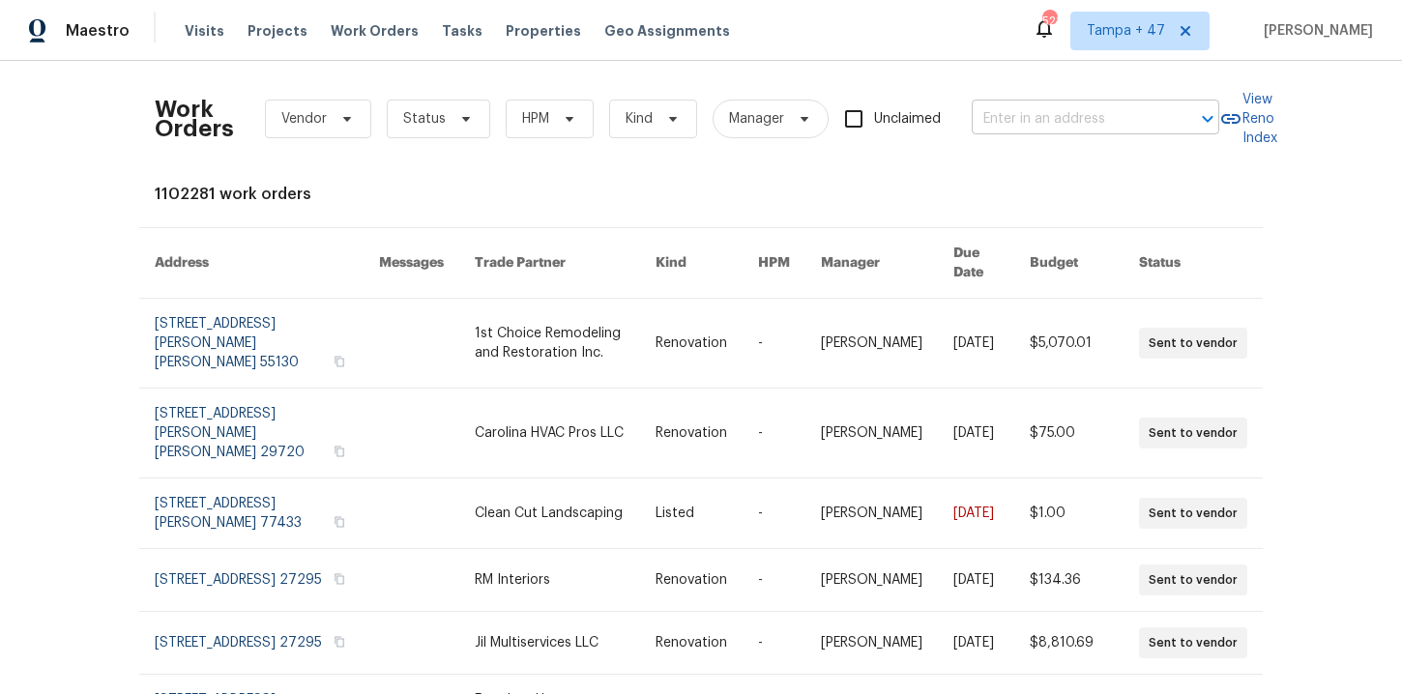
click at [1112, 114] on input "text" at bounding box center [1068, 119] width 193 height 30
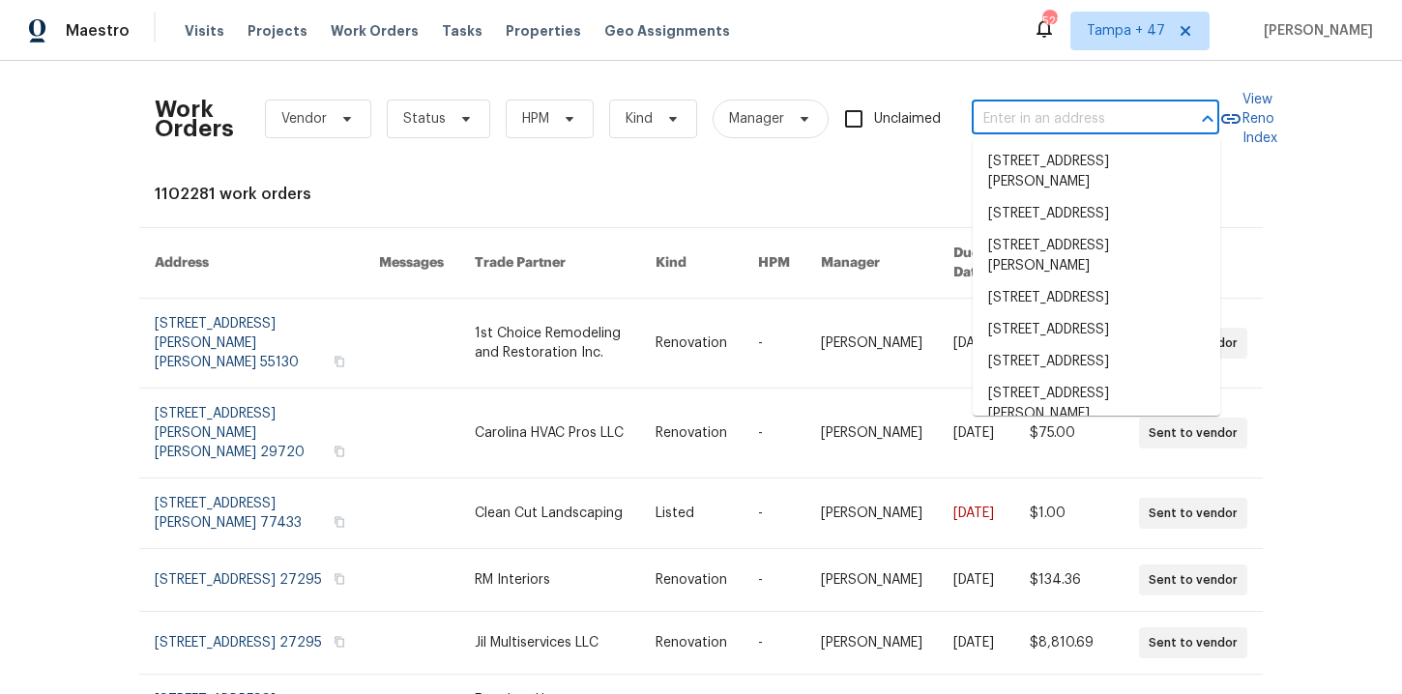
paste input "112 Jasmine Ln Goose Creek, SC 29445"
type input "112 Jasmine Ln Goose Creek, SC 29445"
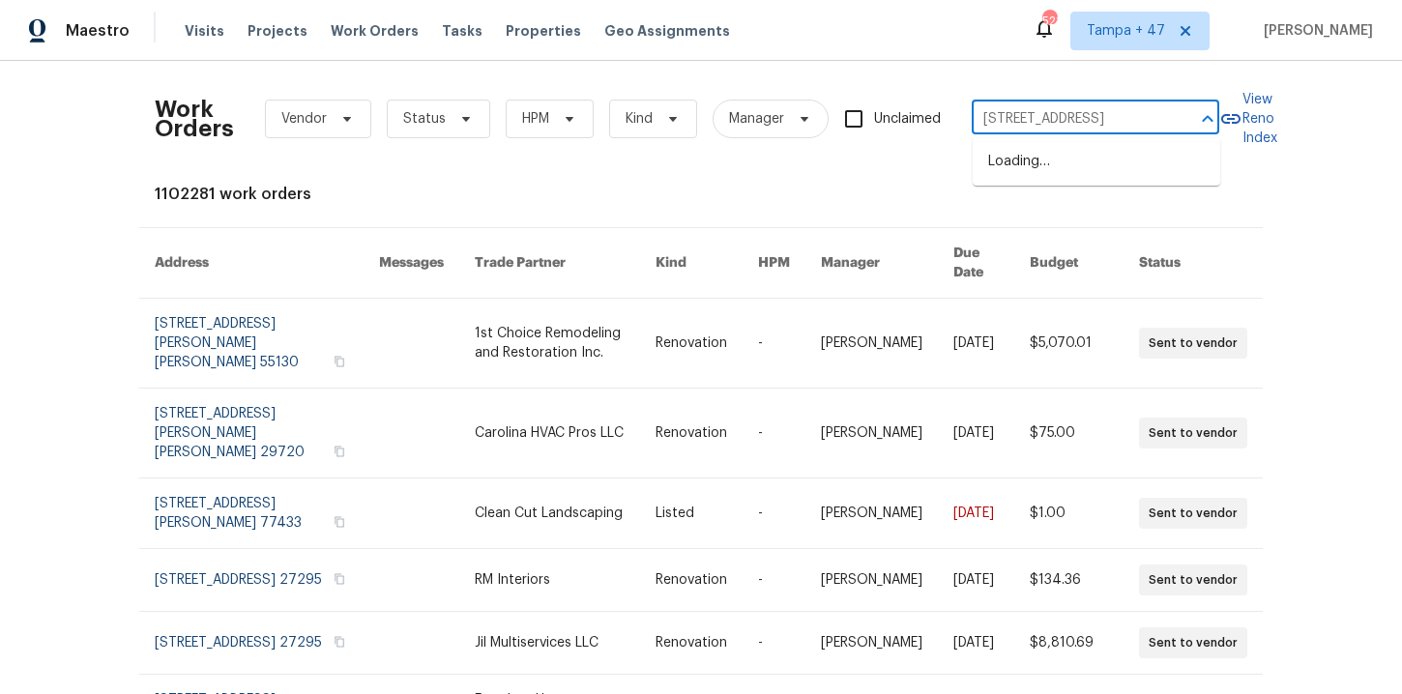
scroll to position [0, 65]
click at [1099, 165] on li "112 Jasmine Ln, Goose Creek, SC 29445" at bounding box center [1097, 172] width 248 height 52
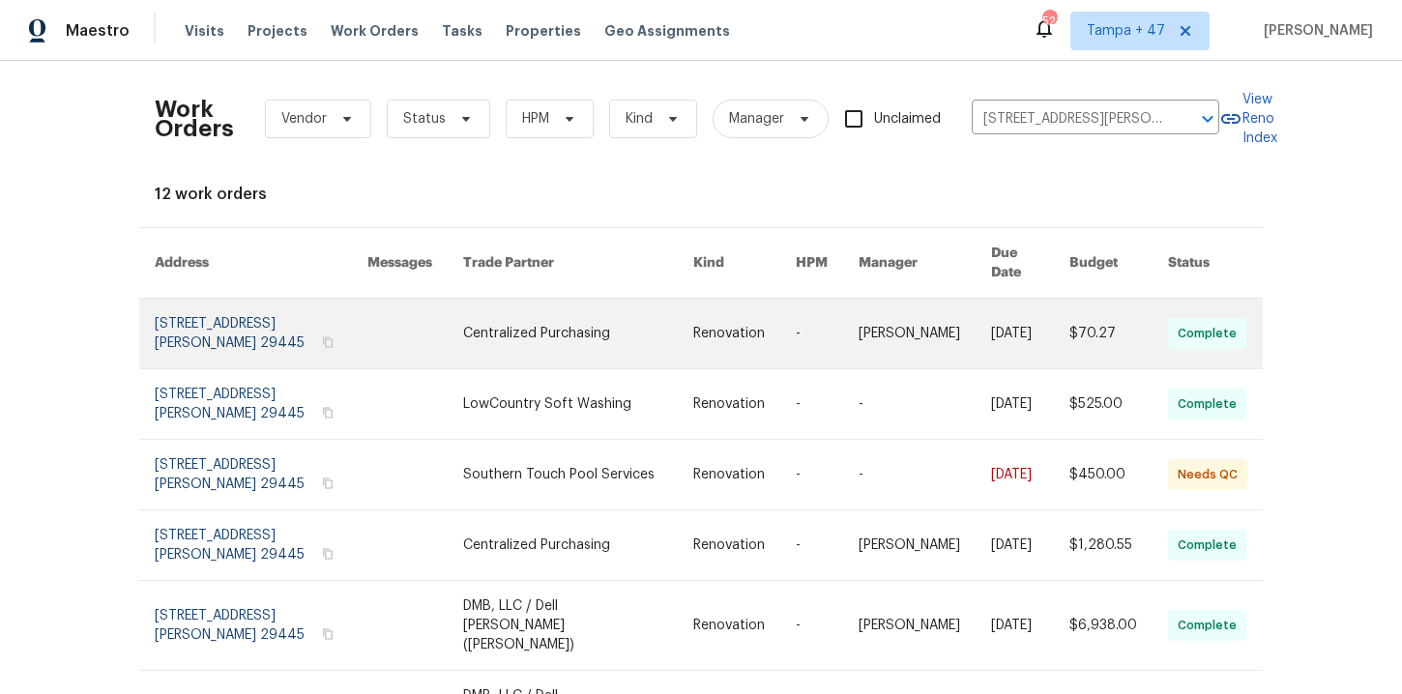
click at [187, 326] on link at bounding box center [261, 334] width 213 height 70
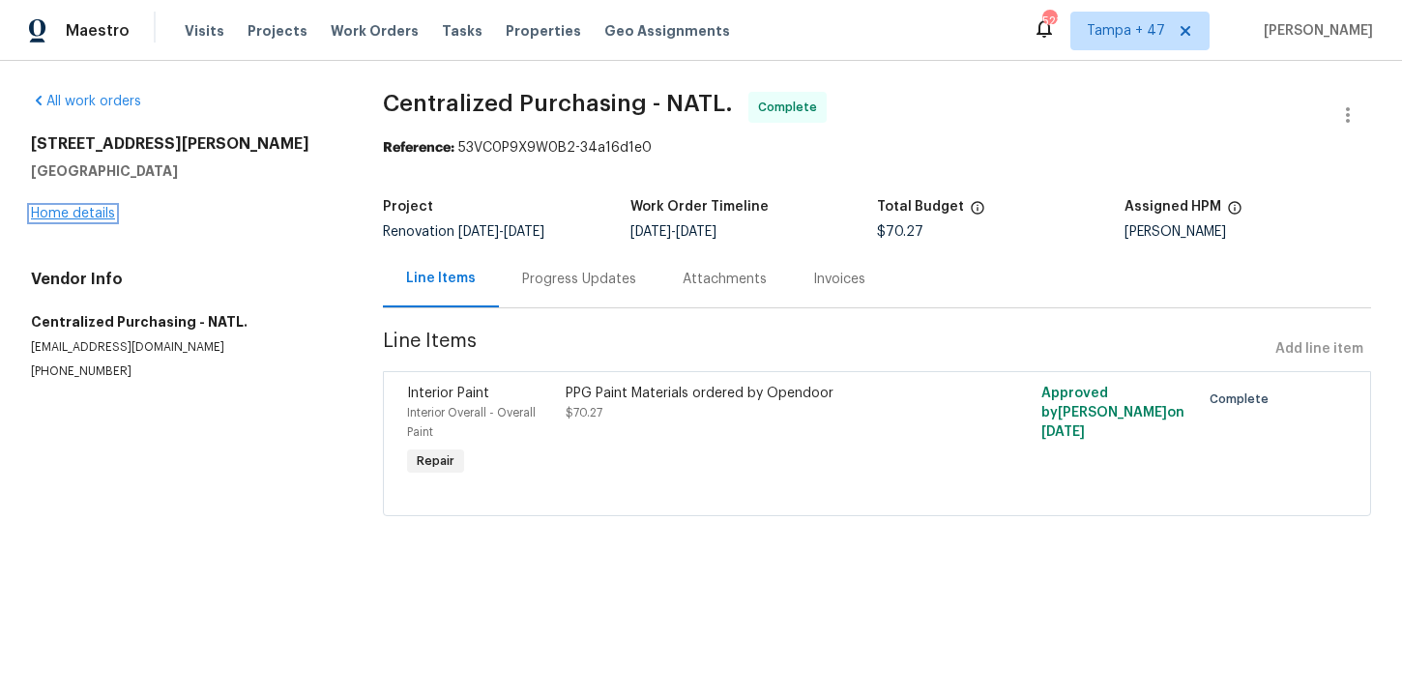
click at [87, 216] on link "Home details" at bounding box center [73, 214] width 84 height 14
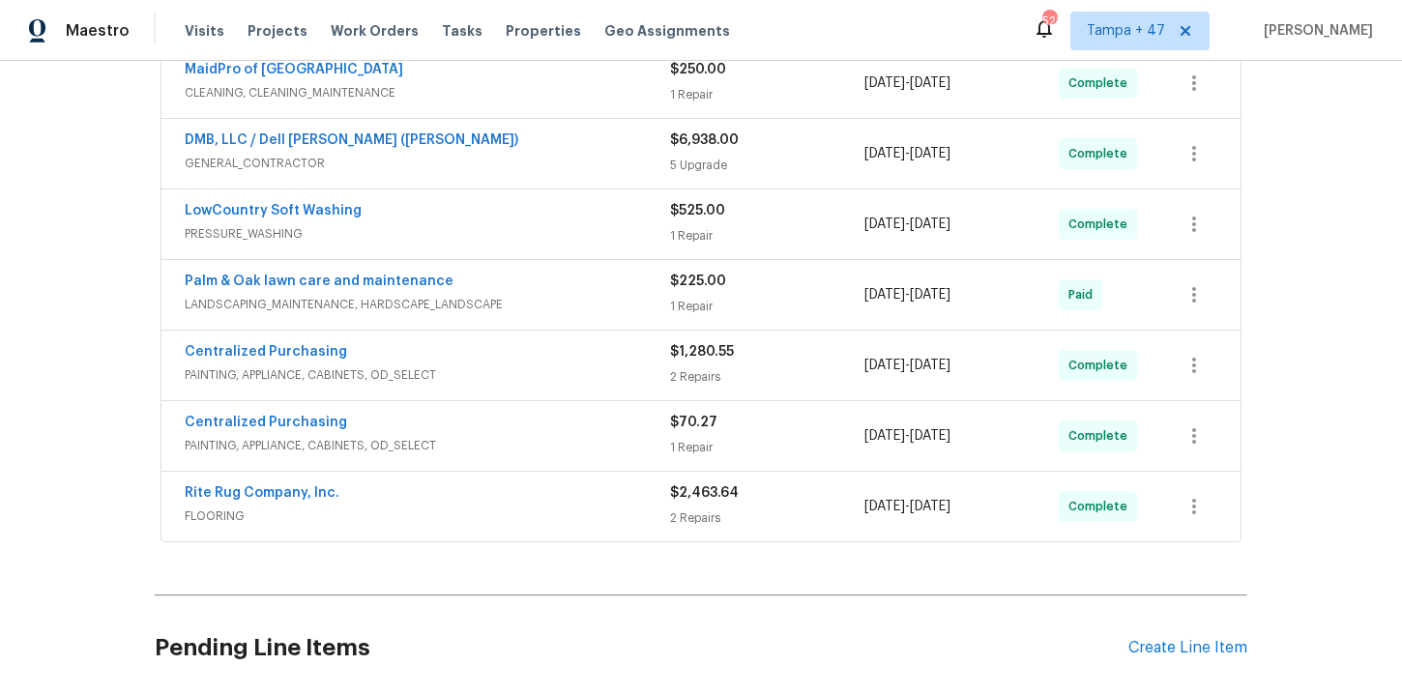
scroll to position [590, 0]
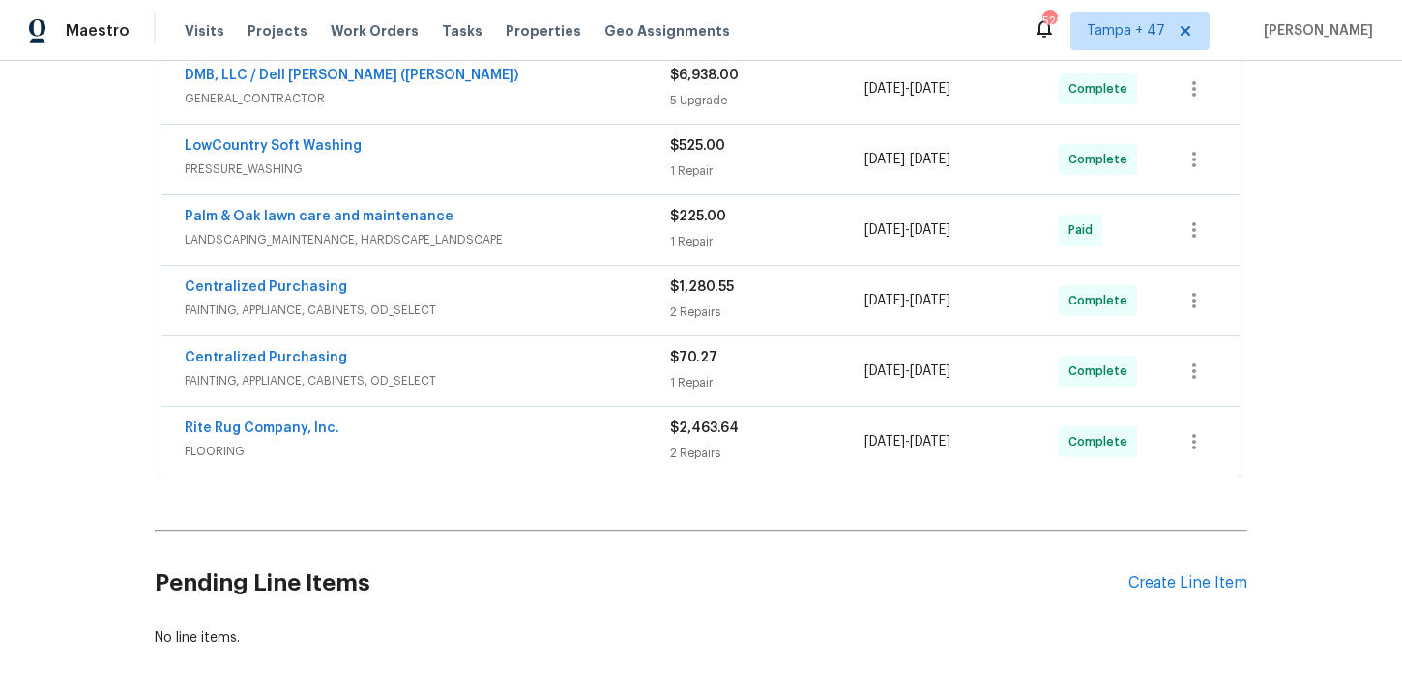
click at [568, 444] on span "FLOORING" at bounding box center [427, 451] width 485 height 19
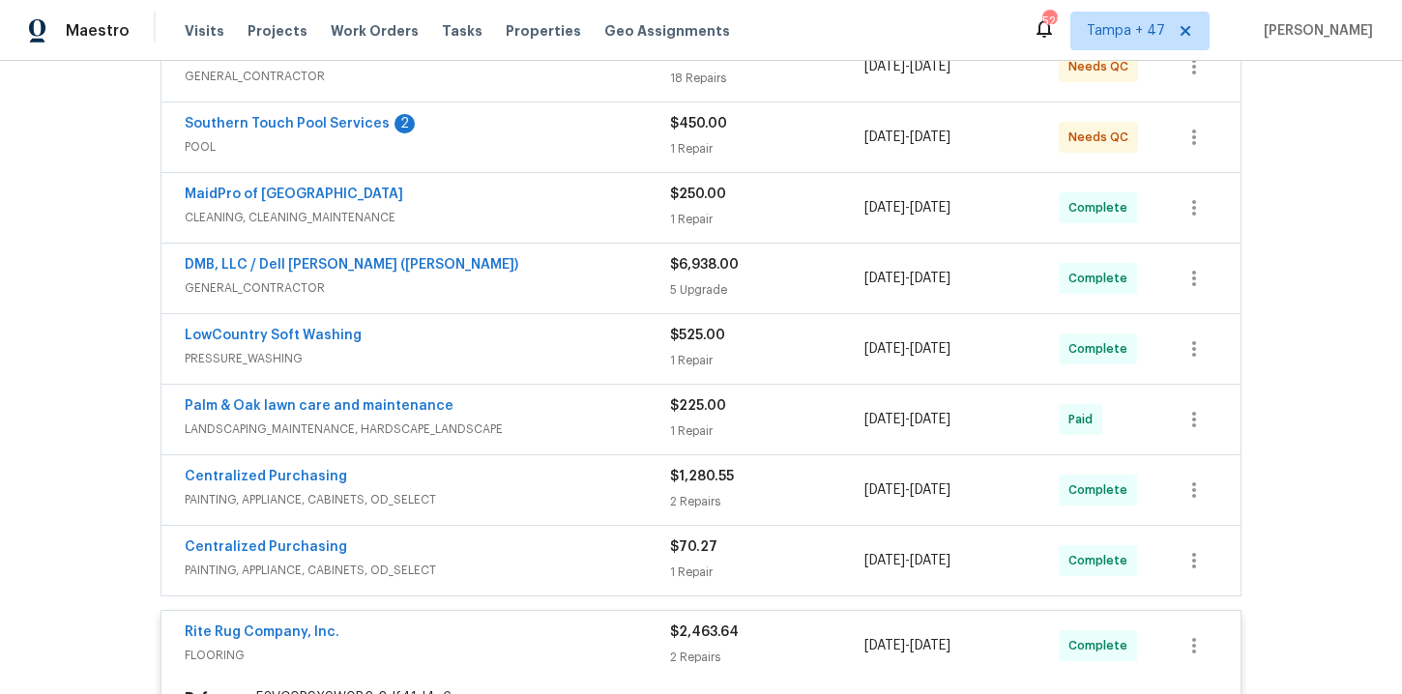
scroll to position [287, 0]
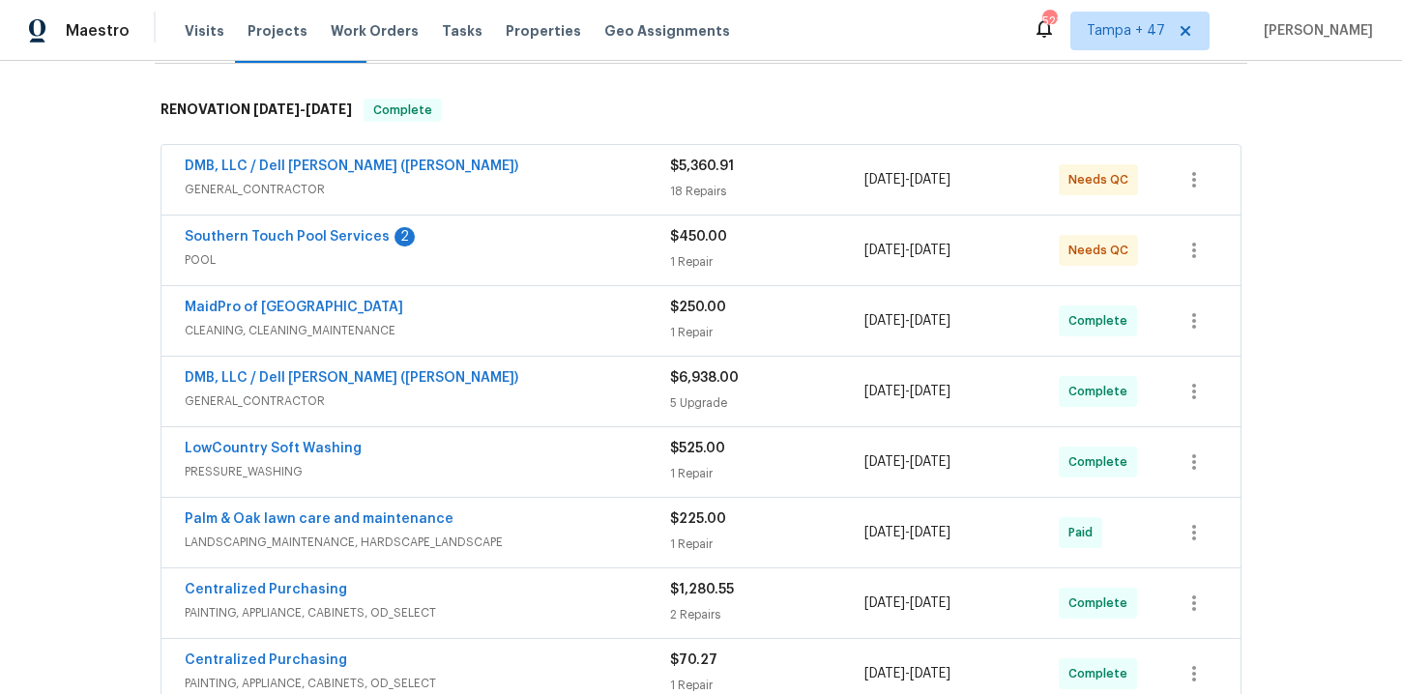
click at [536, 239] on div "Southern Touch Pool Services 2" at bounding box center [427, 238] width 485 height 23
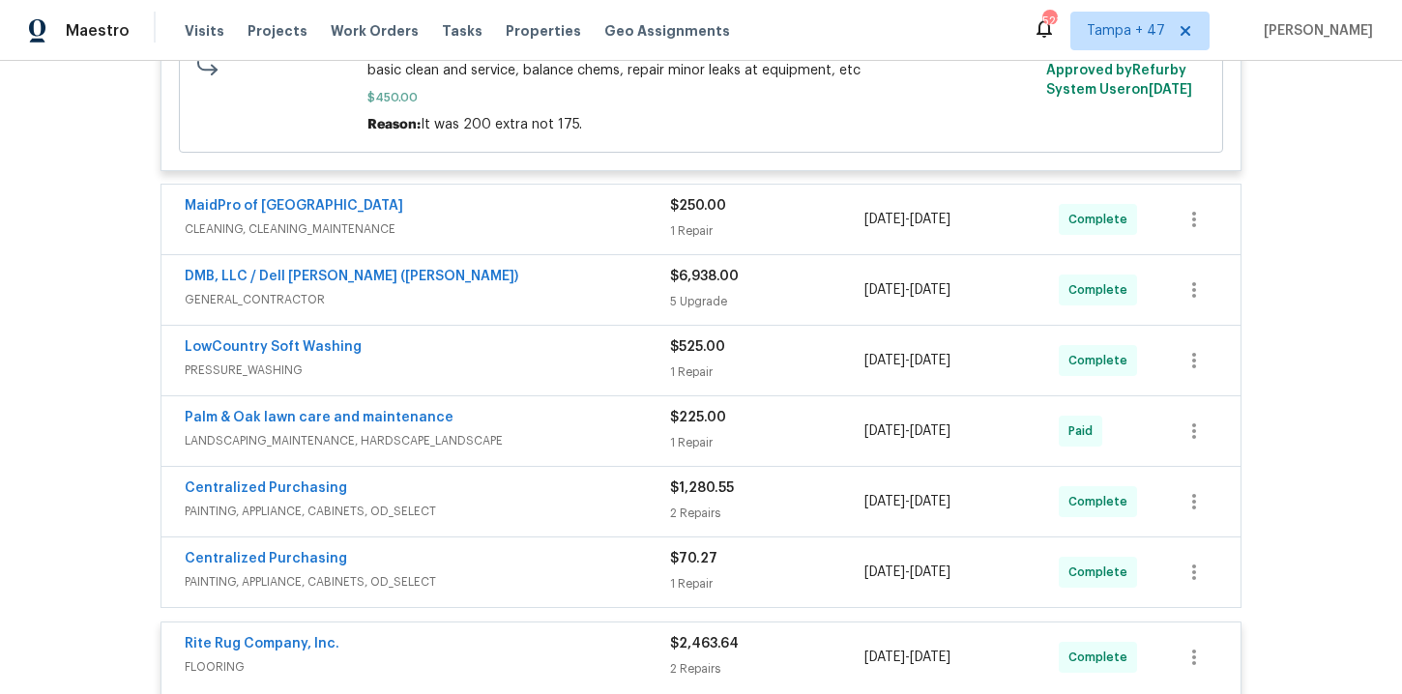
scroll to position [964, 0]
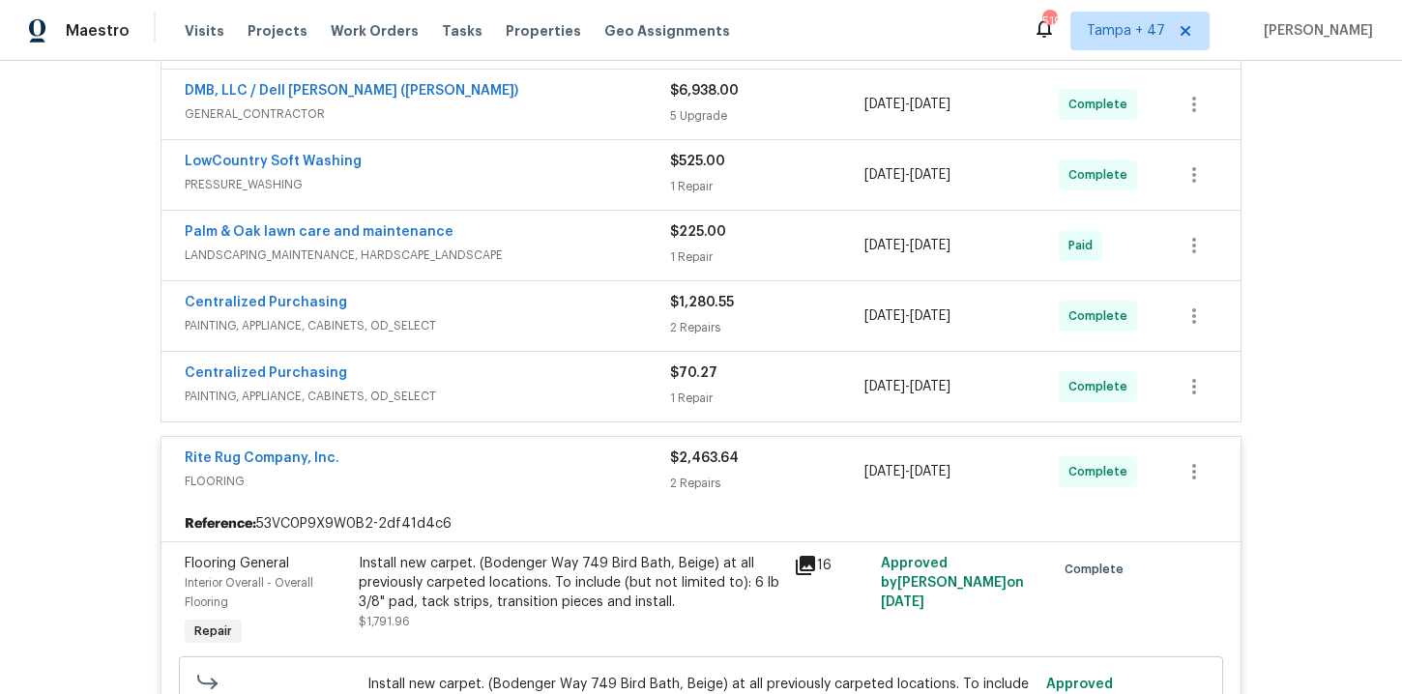
click at [588, 305] on div "Centralized Purchasing" at bounding box center [427, 304] width 485 height 23
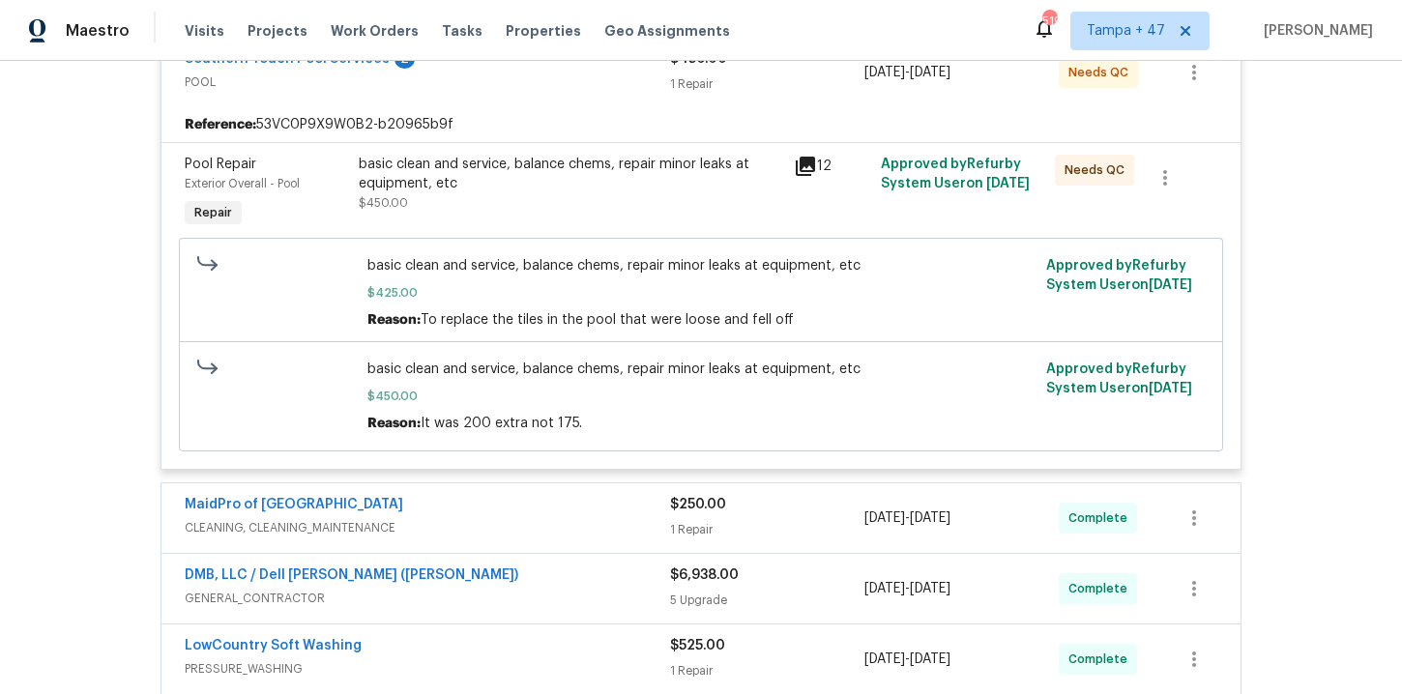
scroll to position [468, 0]
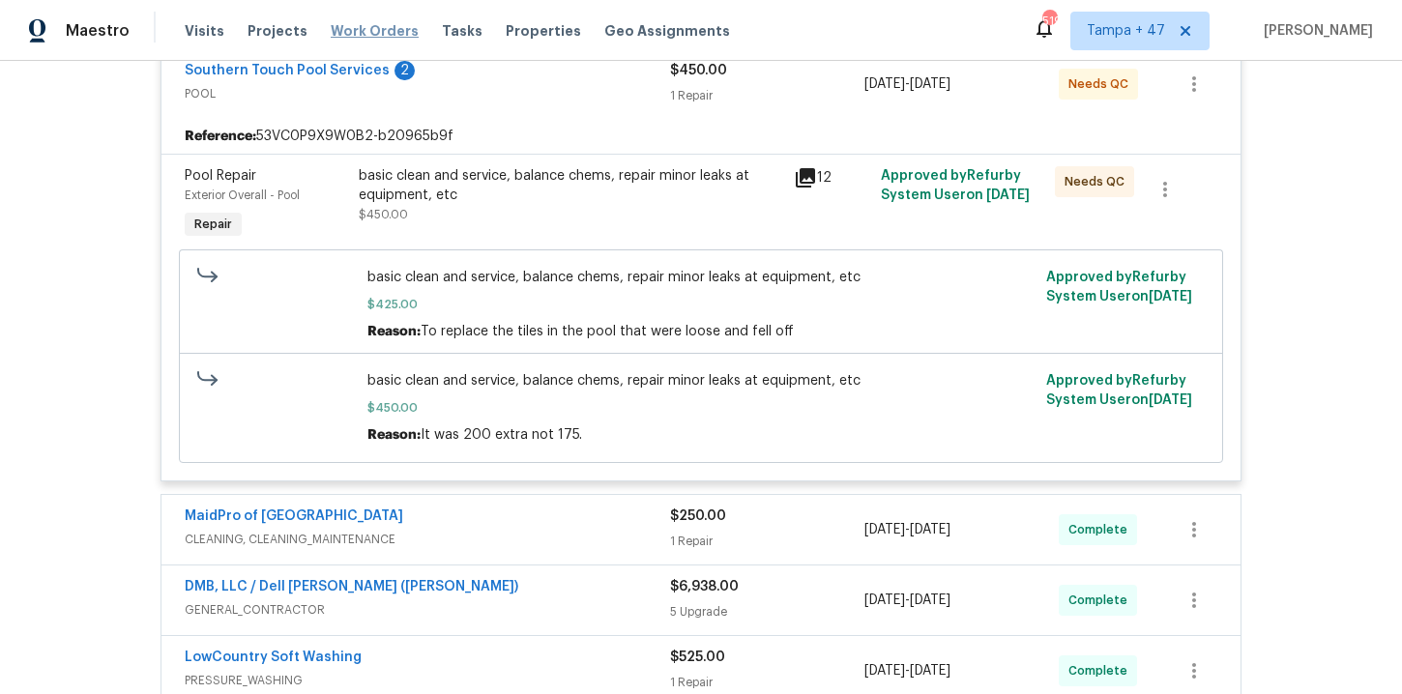
click at [367, 29] on span "Work Orders" at bounding box center [375, 30] width 88 height 19
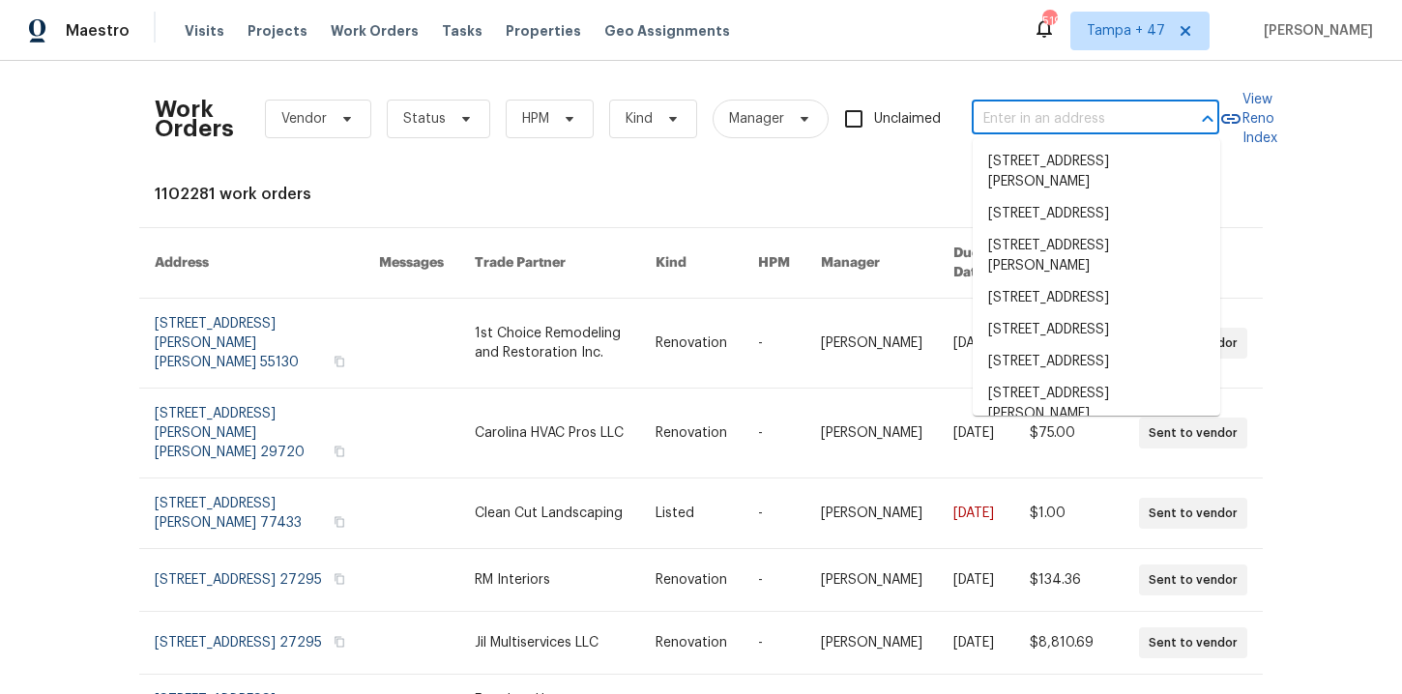
click at [1008, 120] on input "text" at bounding box center [1068, 119] width 193 height 30
paste input "7737 Batavia Ln Charlotte, NC 28213"
type input "7737 Batavia Ln Charlotte, NC 28213"
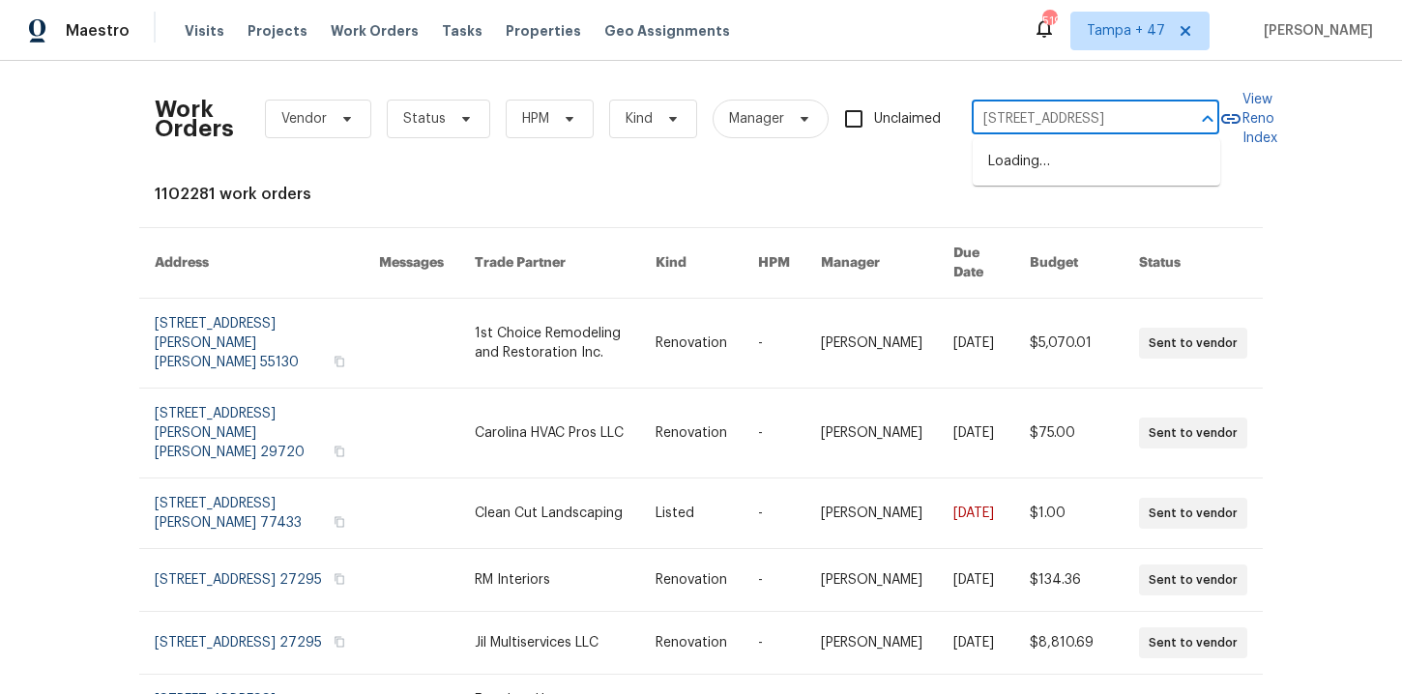
scroll to position [0, 45]
click at [1035, 163] on li "7737 Batavia Ln, Charlotte, NC 28213" at bounding box center [1097, 162] width 248 height 32
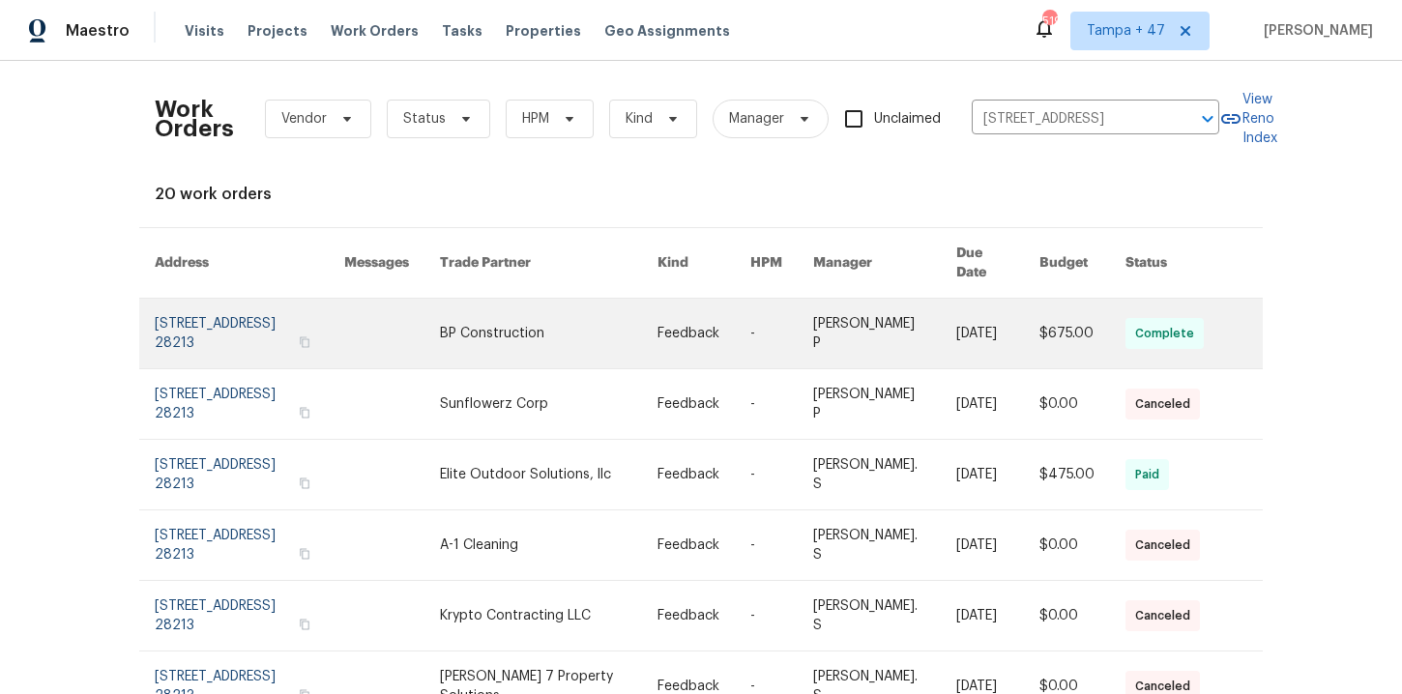
click at [209, 308] on link at bounding box center [250, 334] width 190 height 70
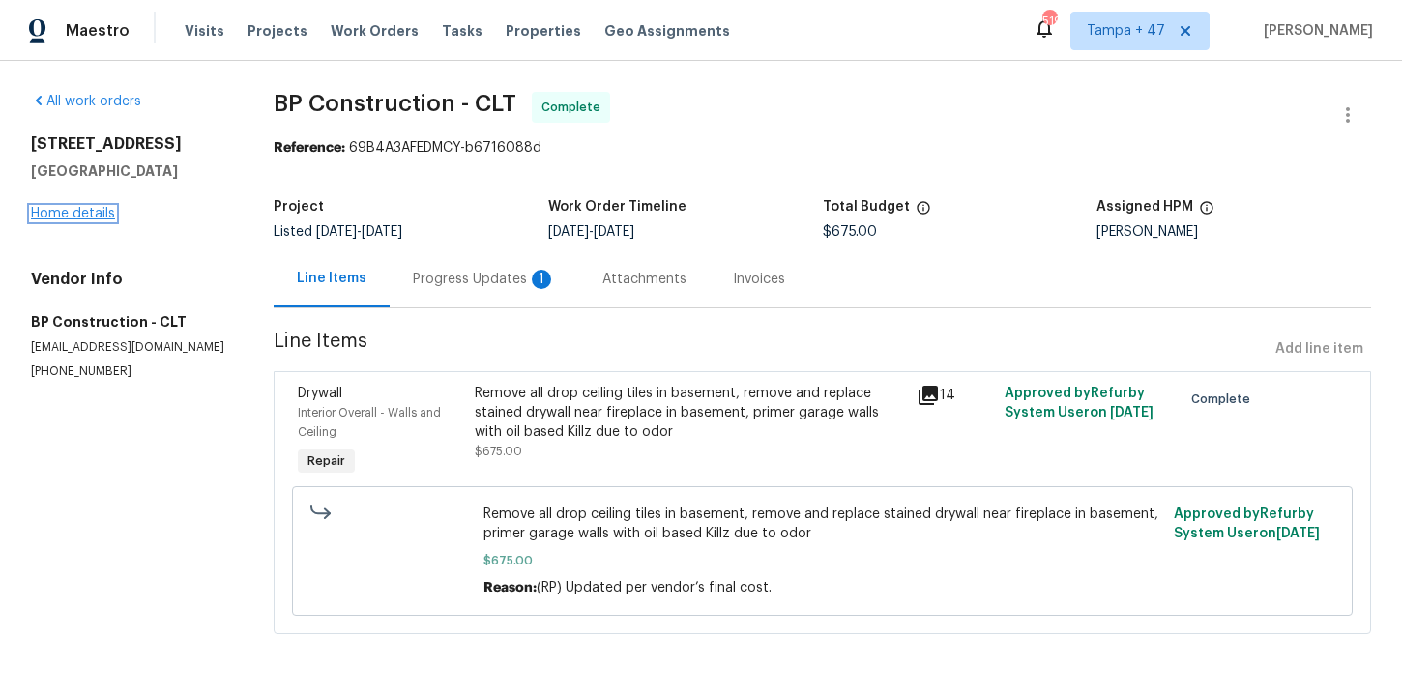
click at [96, 216] on link "Home details" at bounding box center [73, 214] width 84 height 14
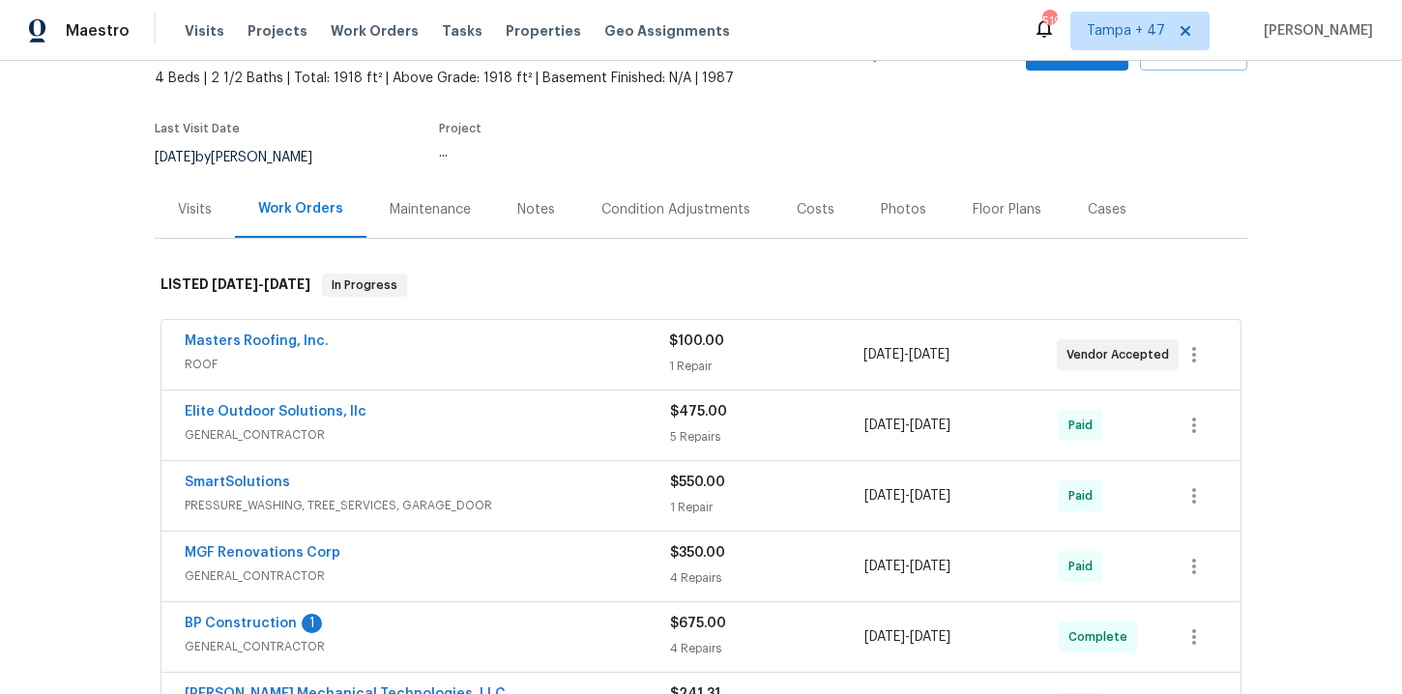
scroll to position [273, 0]
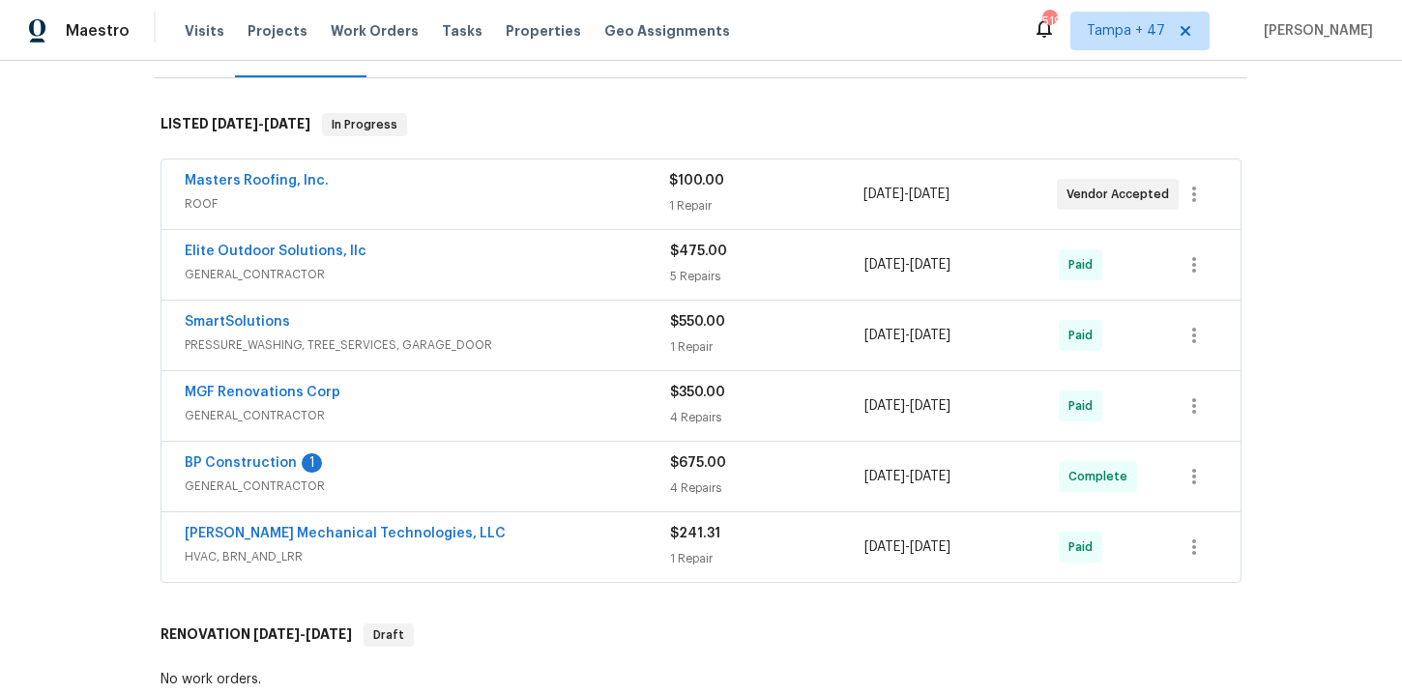
click at [602, 206] on span "ROOF" at bounding box center [427, 203] width 484 height 19
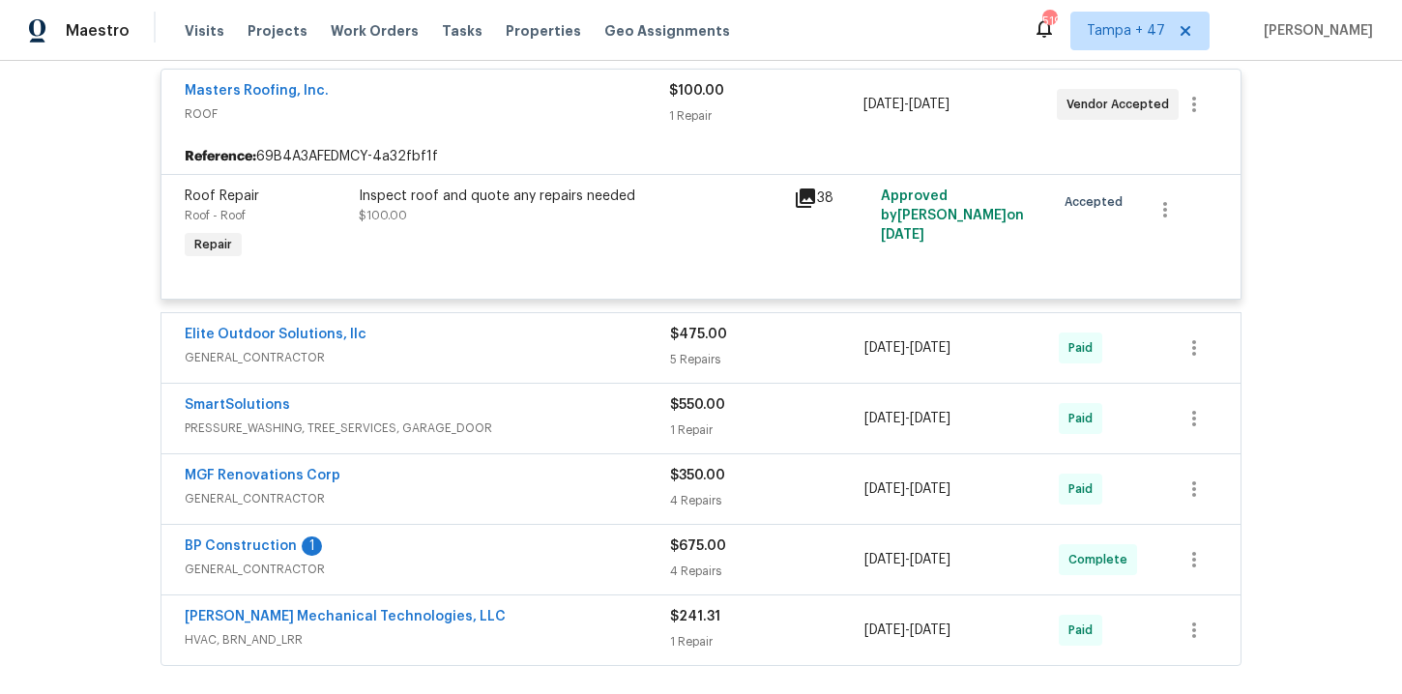
scroll to position [510, 0]
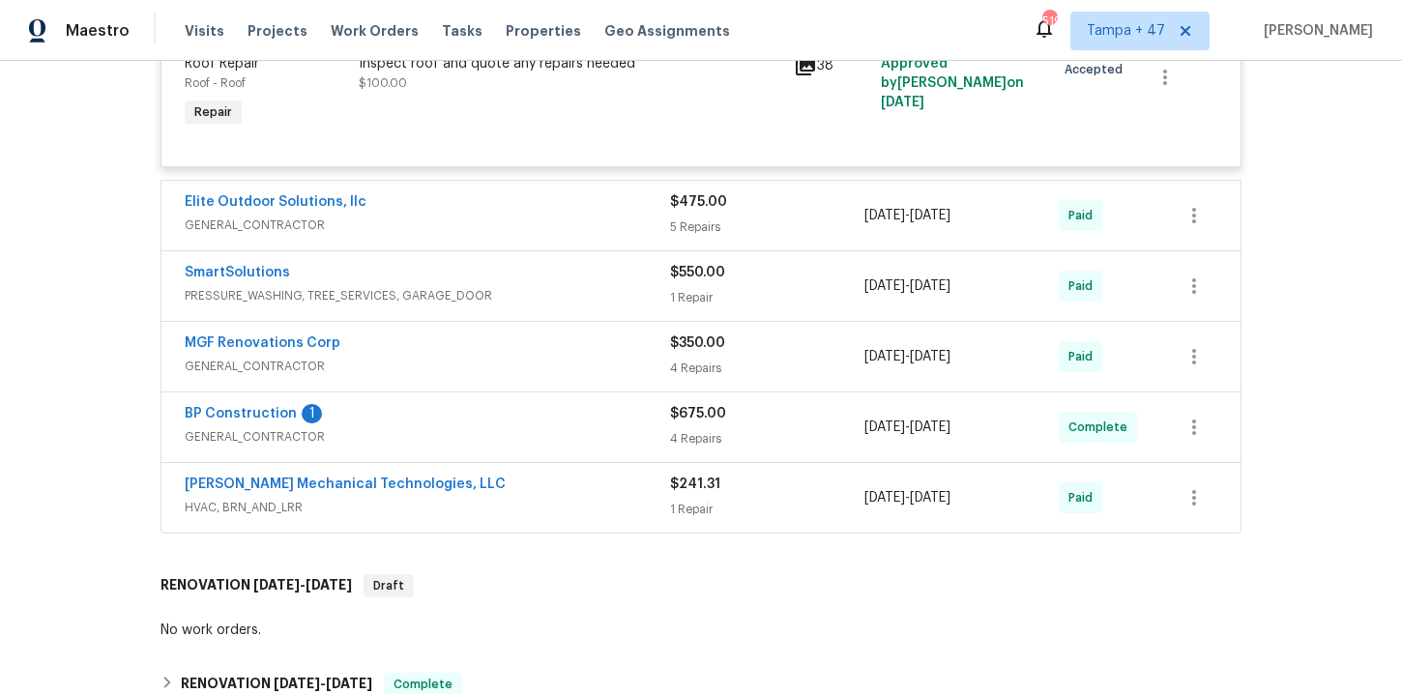
click at [558, 490] on div "Johnson's Mechanical Technologies, LLC" at bounding box center [427, 486] width 485 height 23
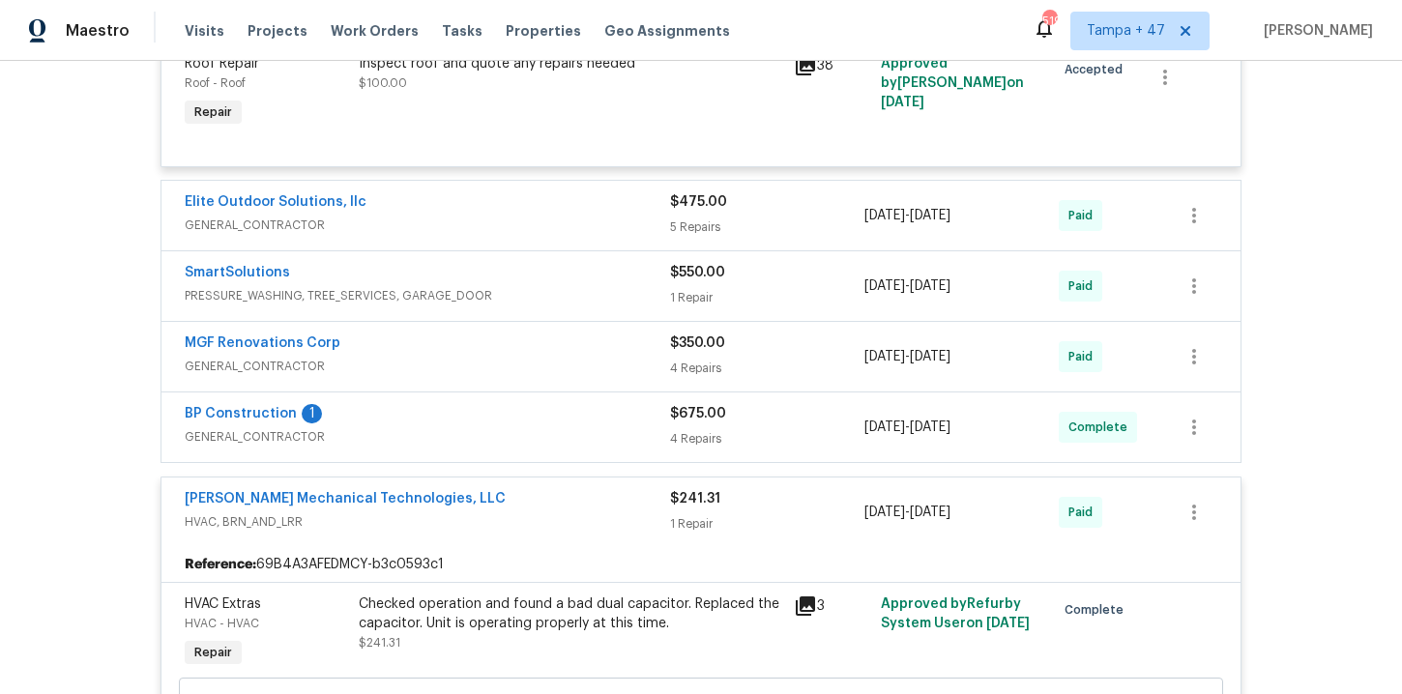
click at [546, 425] on div "BP Construction 1" at bounding box center [427, 415] width 485 height 23
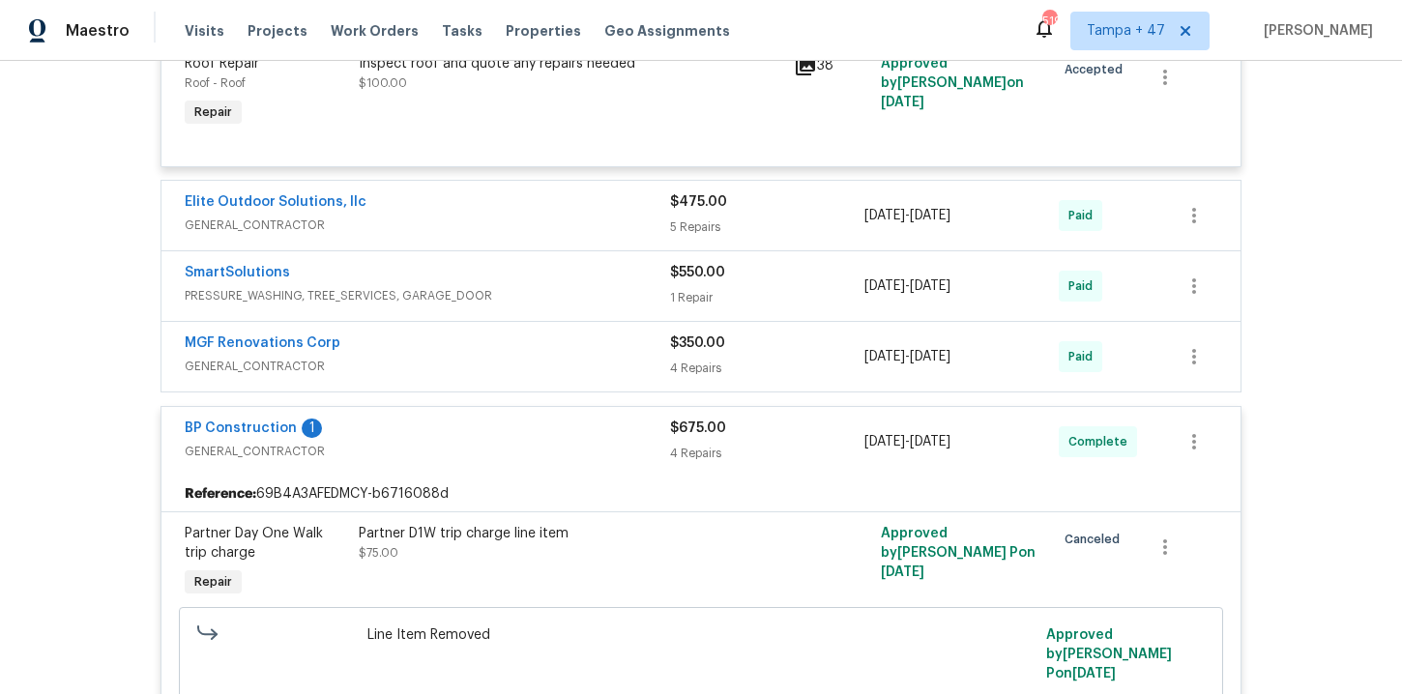
click at [546, 365] on span "GENERAL_CONTRACTOR" at bounding box center [427, 366] width 485 height 19
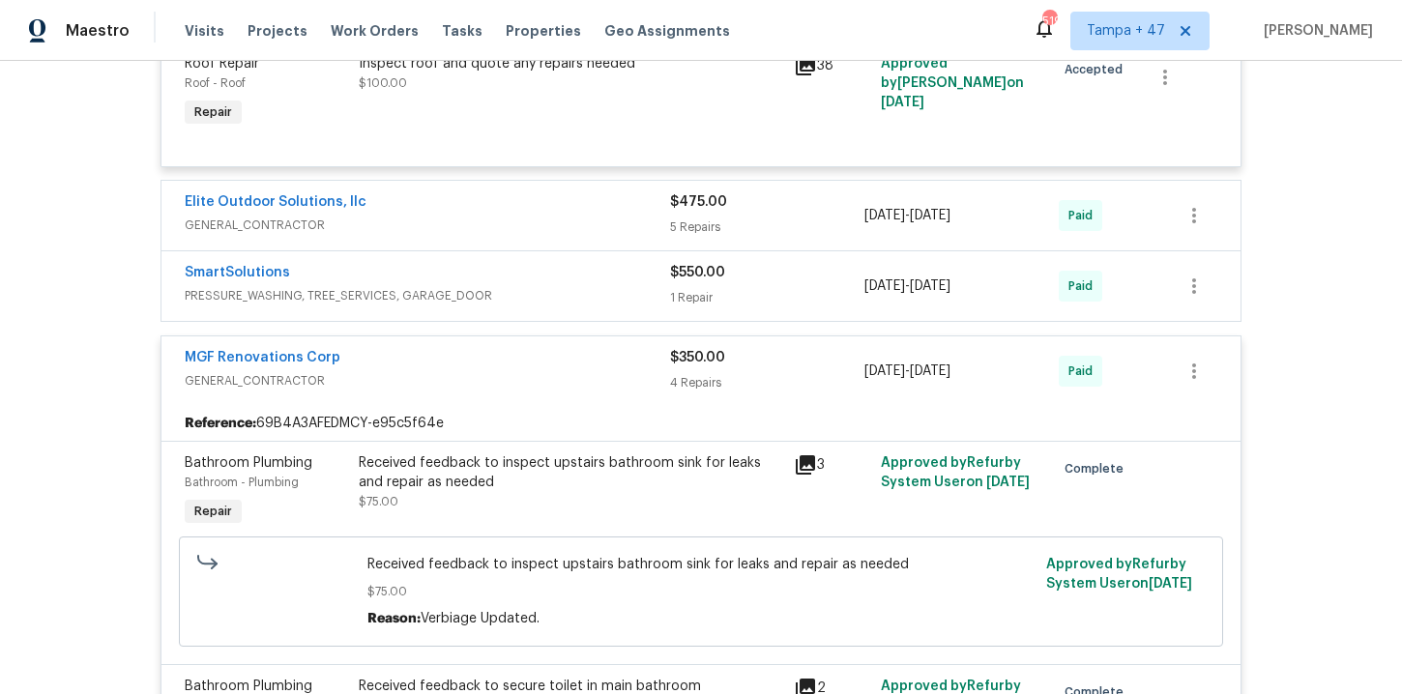
click at [557, 292] on span "PRESSURE_WASHING, TREE_SERVICES, GARAGE_DOOR" at bounding box center [427, 295] width 485 height 19
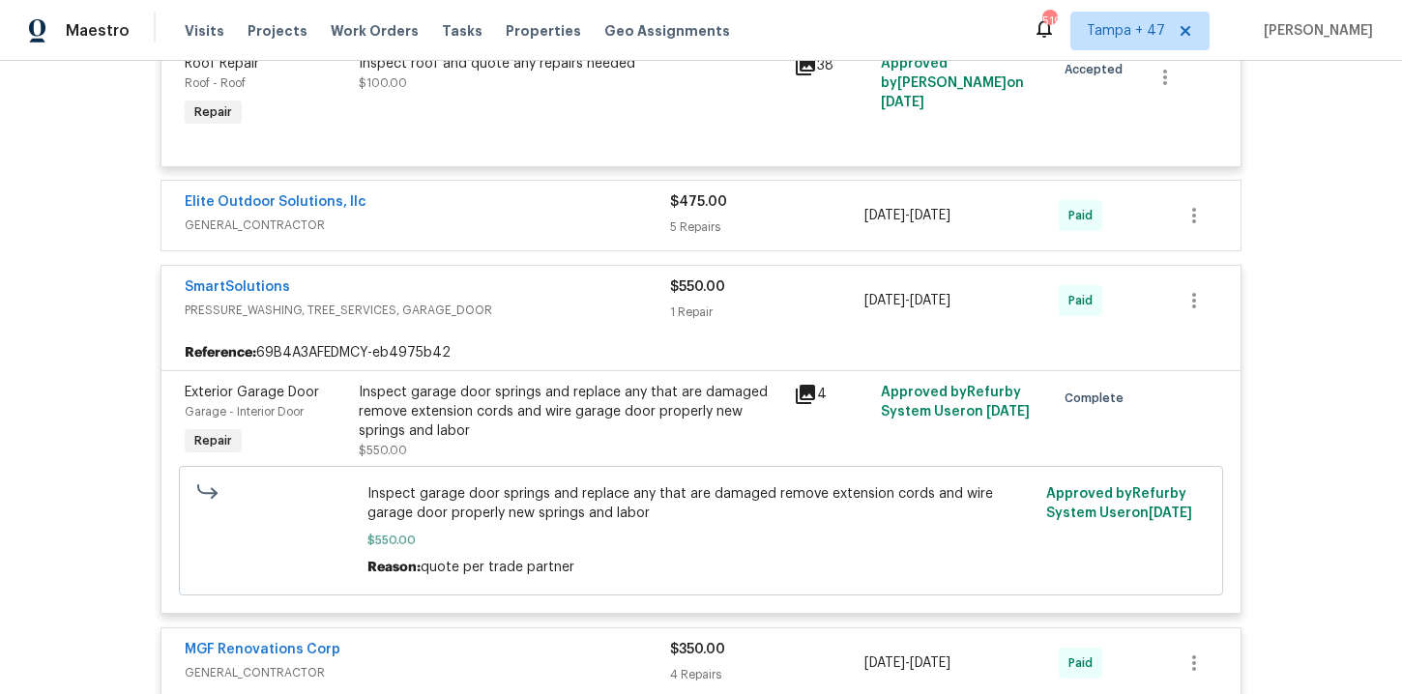
click at [541, 212] on div "Elite Outdoor Solutions, llc" at bounding box center [427, 203] width 485 height 23
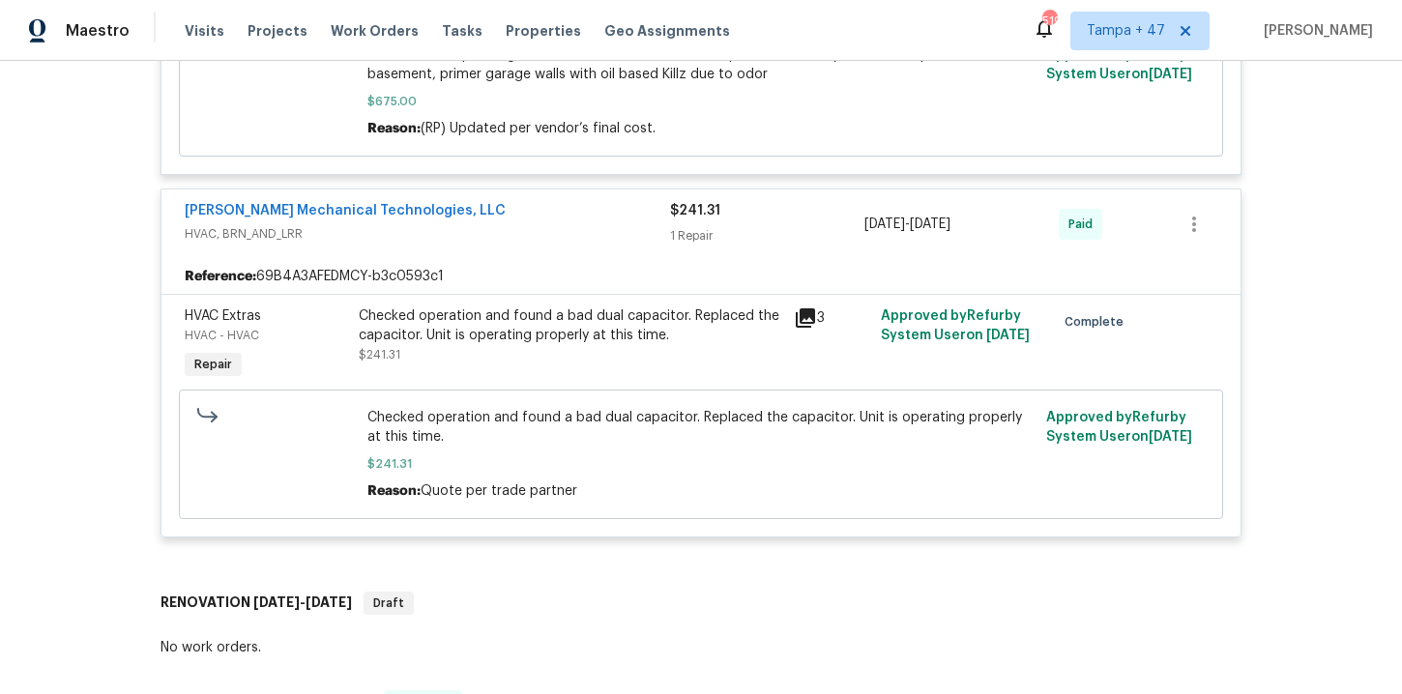
scroll to position [4547, 0]
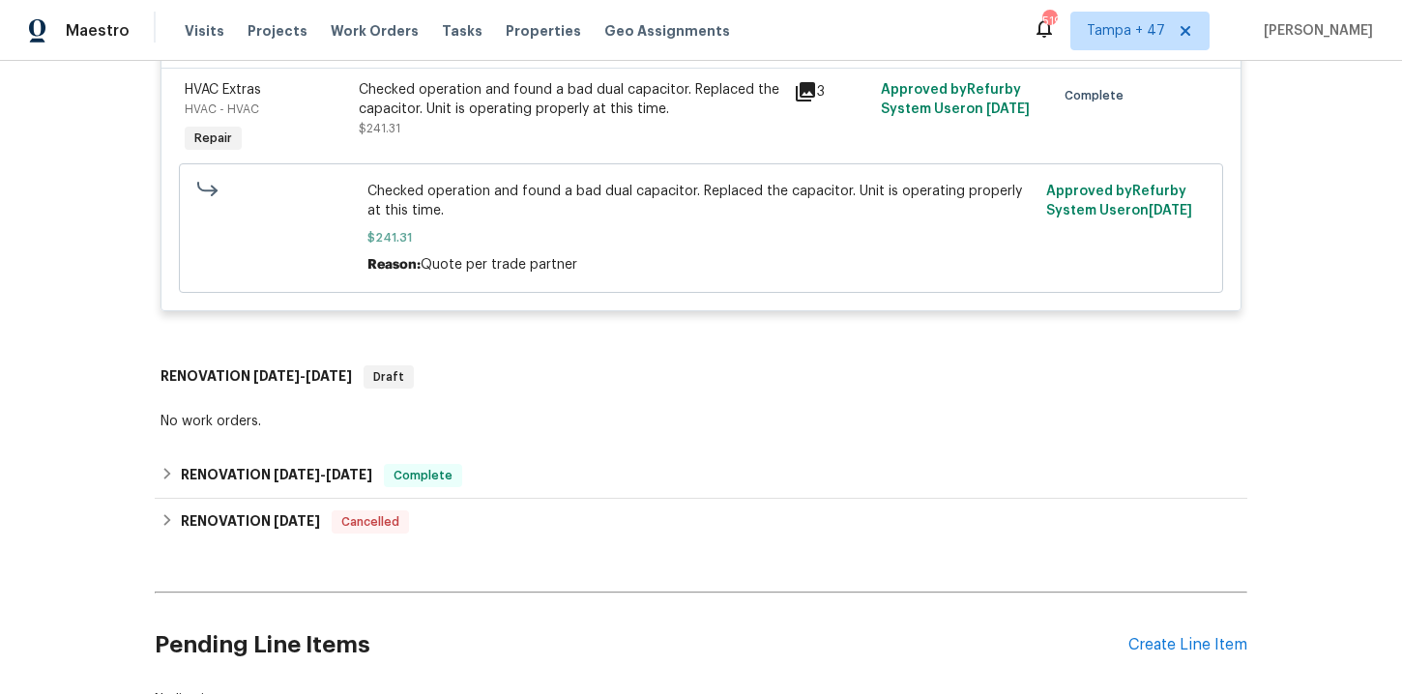
click at [343, 41] on div "Visits Projects Work Orders Tasks Properties Geo Assignments" at bounding box center [469, 31] width 569 height 39
click at [344, 27] on span "Work Orders" at bounding box center [375, 30] width 88 height 19
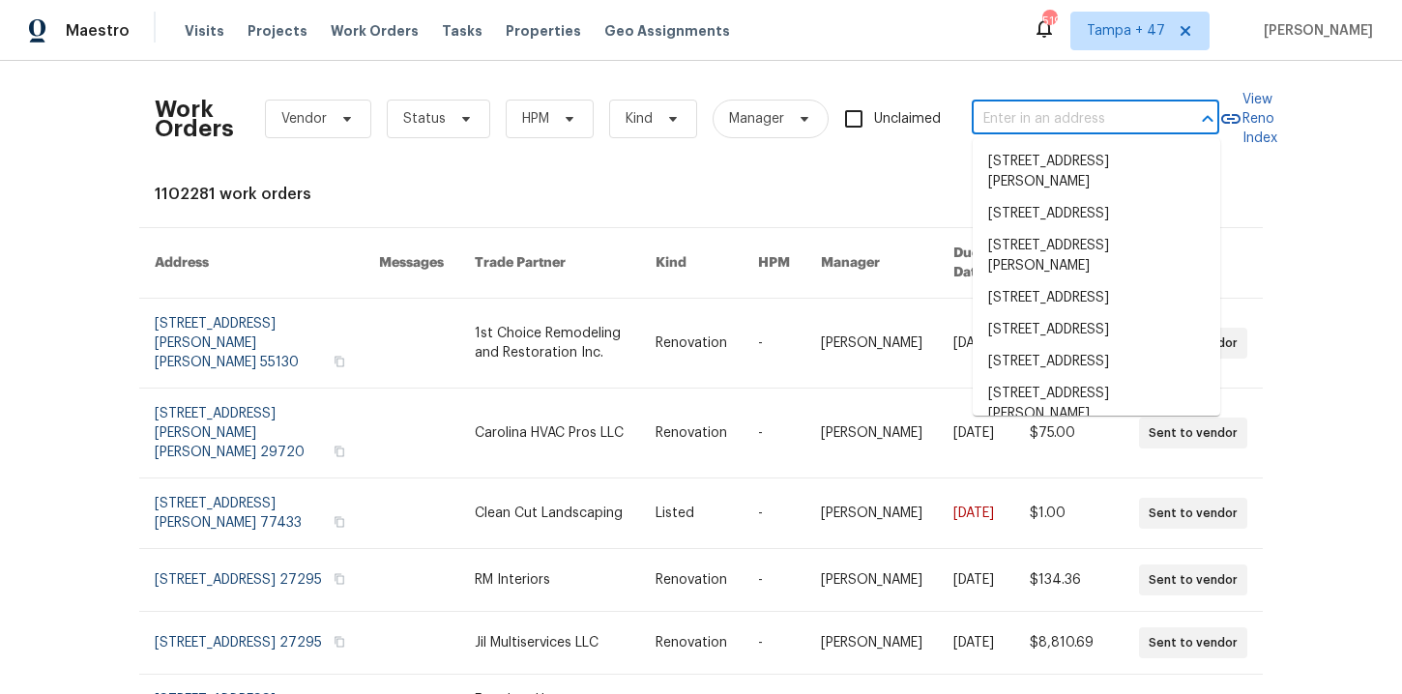
click at [991, 114] on input "text" at bounding box center [1068, 119] width 193 height 30
paste input "2405 Falling Leaf Ct Rock Hill, SC 29732"
type input "2405 Falling Leaf Ct Rock Hill, SC 29732"
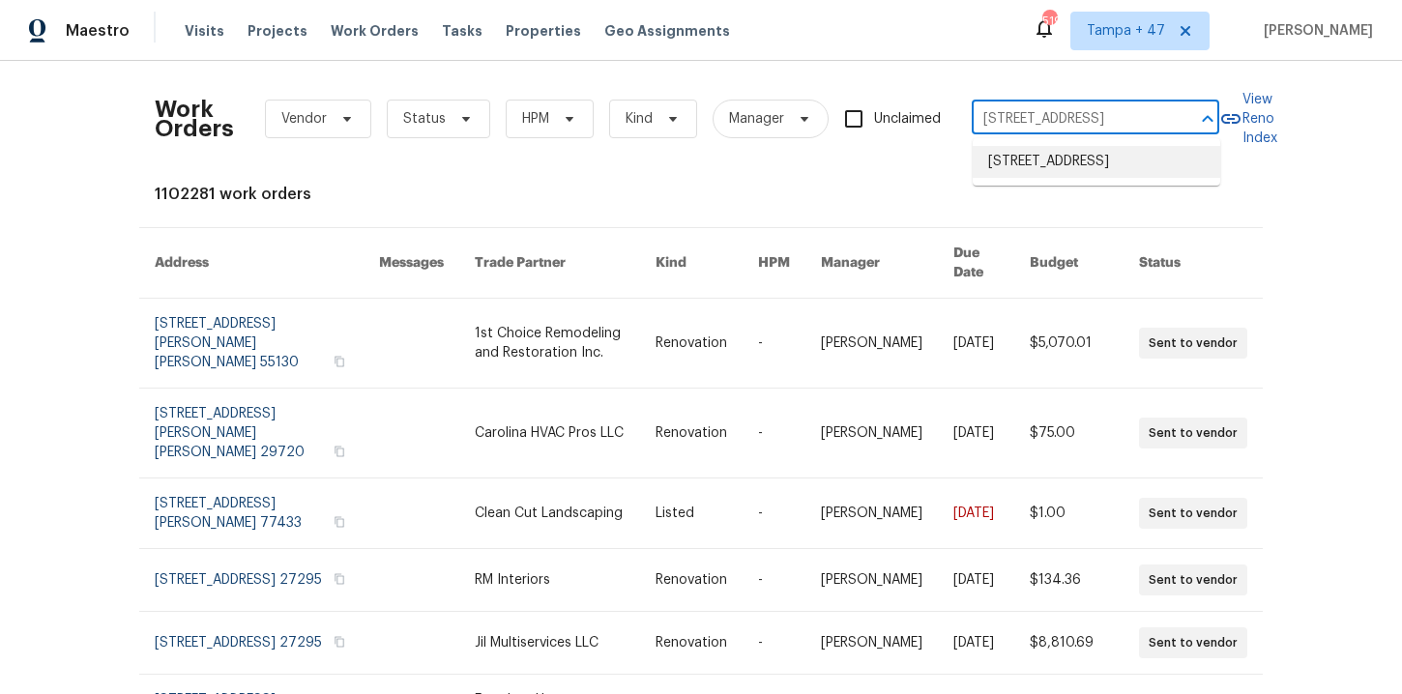
click at [1084, 161] on li "2405 Falling Leaf Ct, Rock Hill, SC 29732" at bounding box center [1097, 162] width 248 height 32
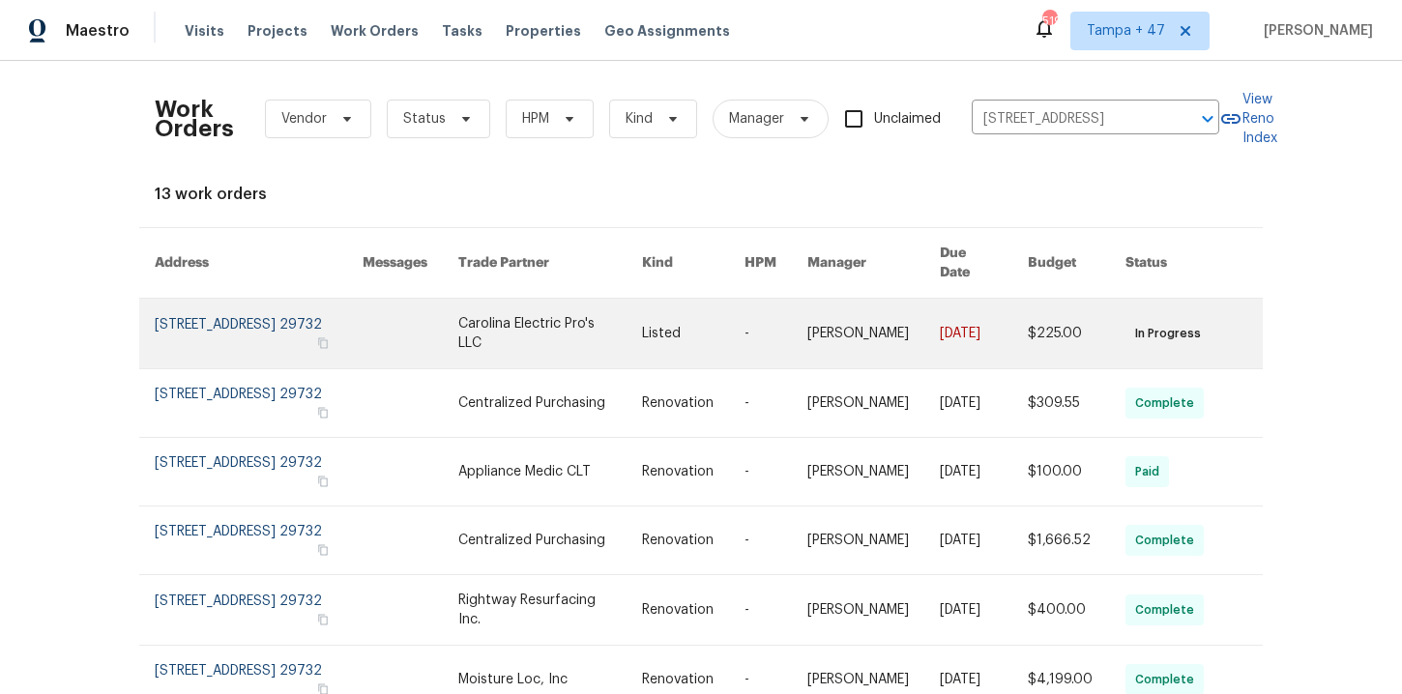
click at [222, 317] on link at bounding box center [259, 334] width 208 height 70
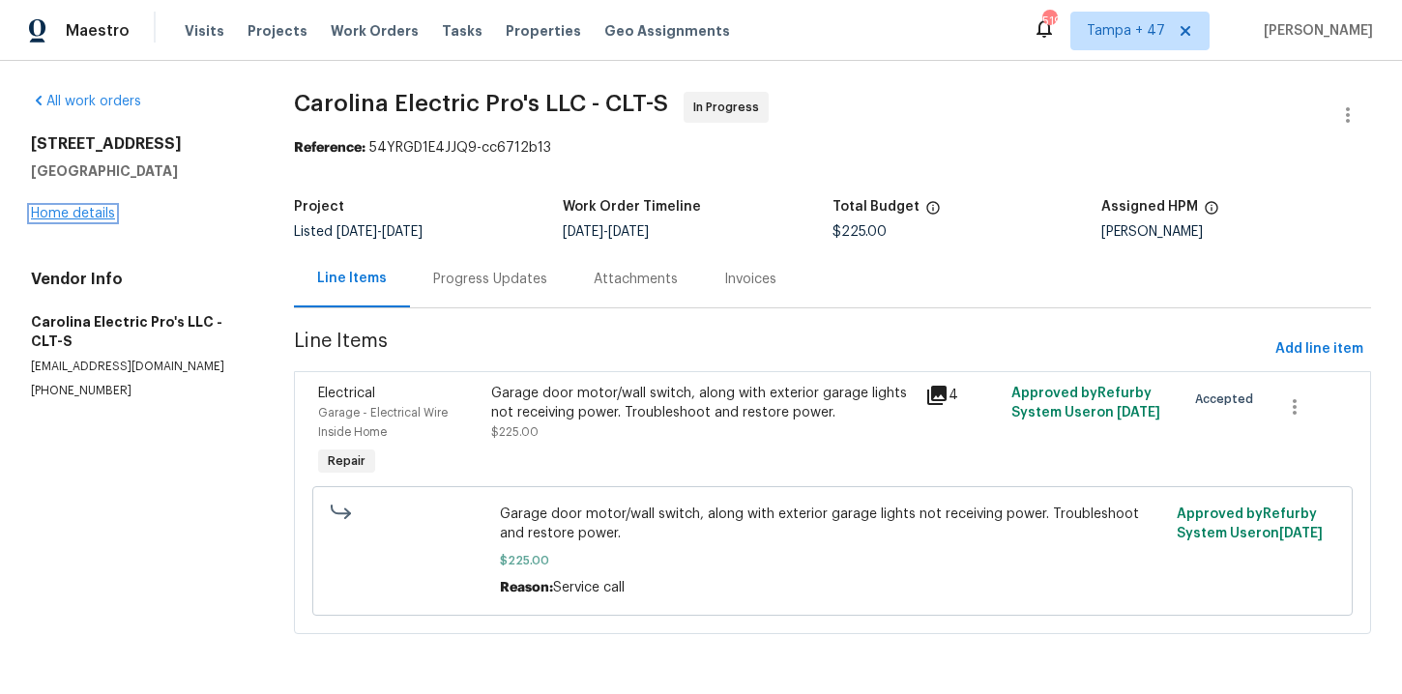
click at [96, 216] on link "Home details" at bounding box center [73, 214] width 84 height 14
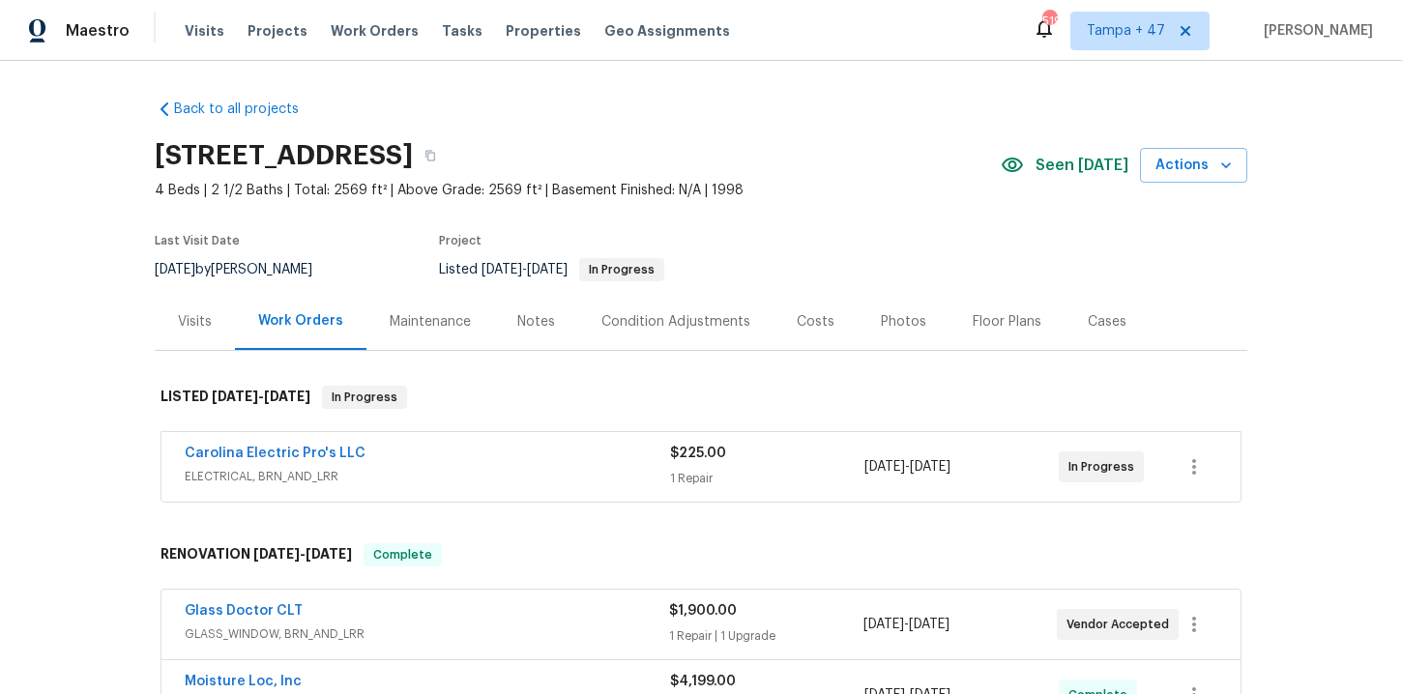
scroll to position [329, 0]
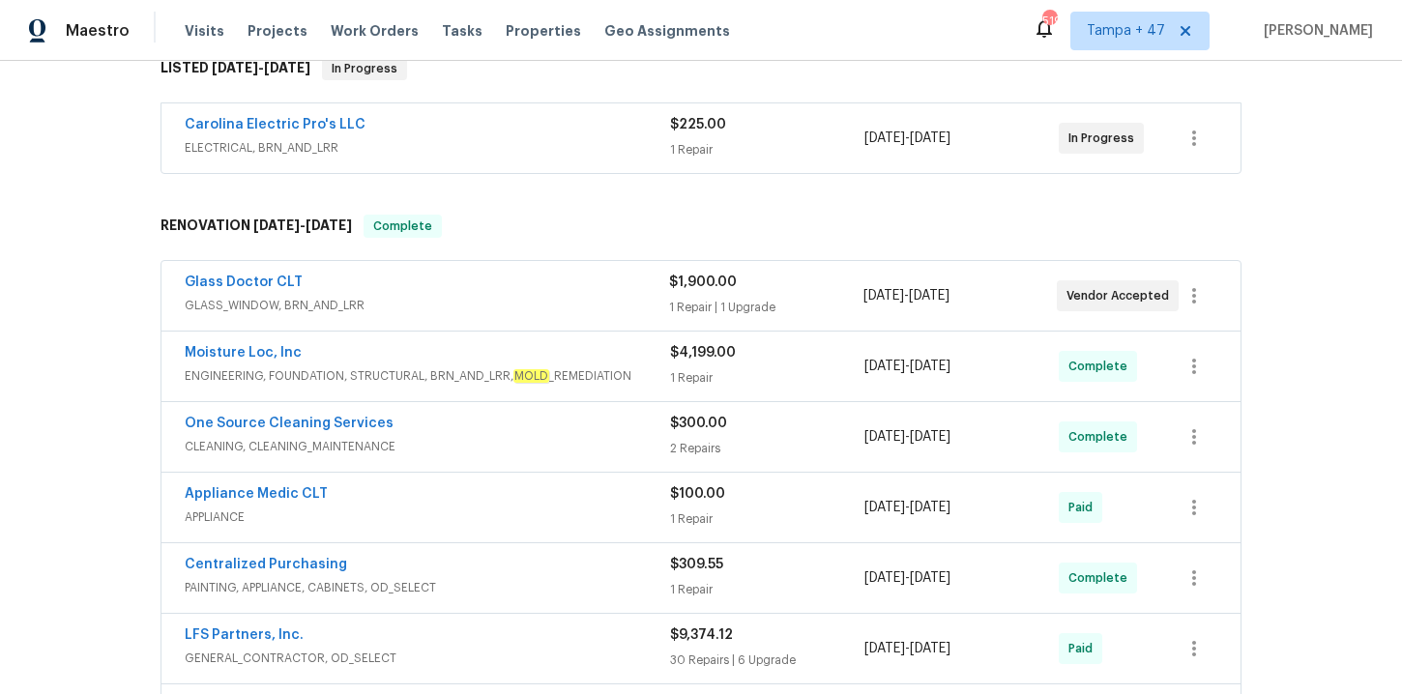
click at [534, 296] on span "GLASS_WINDOW, BRN_AND_LRR" at bounding box center [427, 305] width 484 height 19
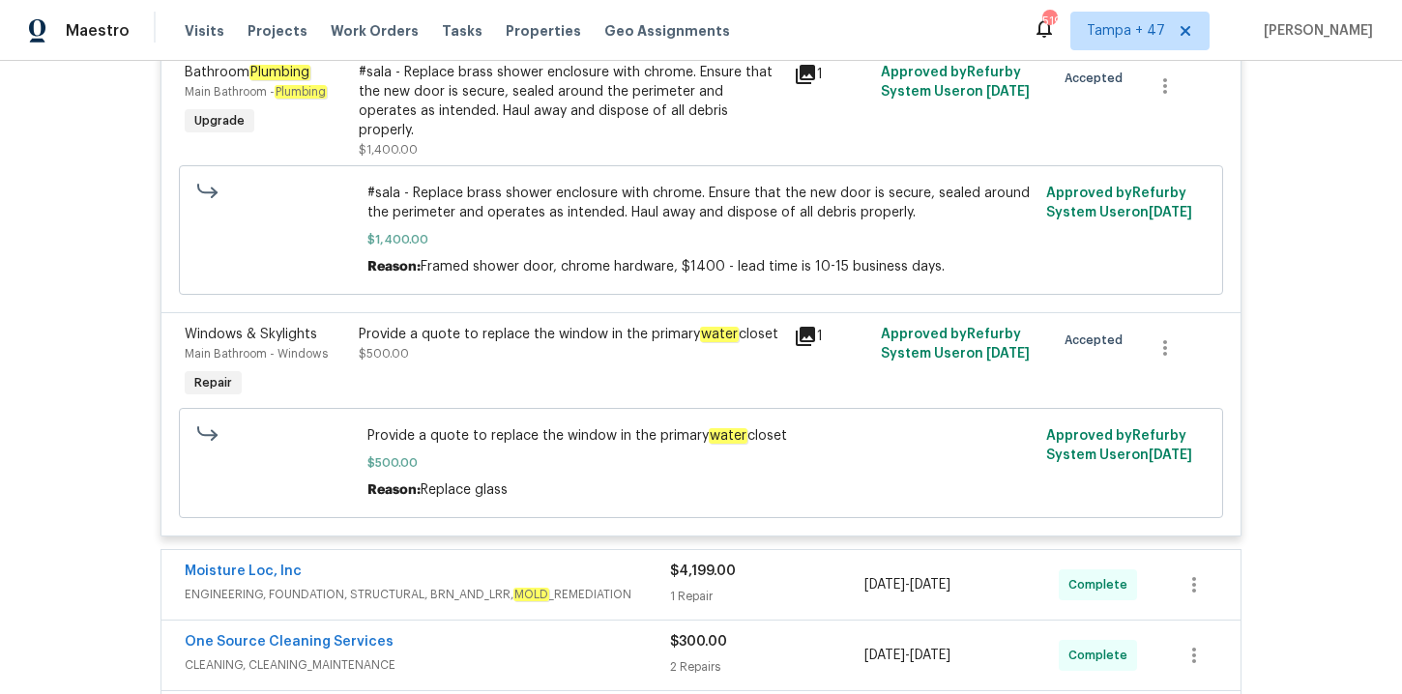
scroll to position [868, 0]
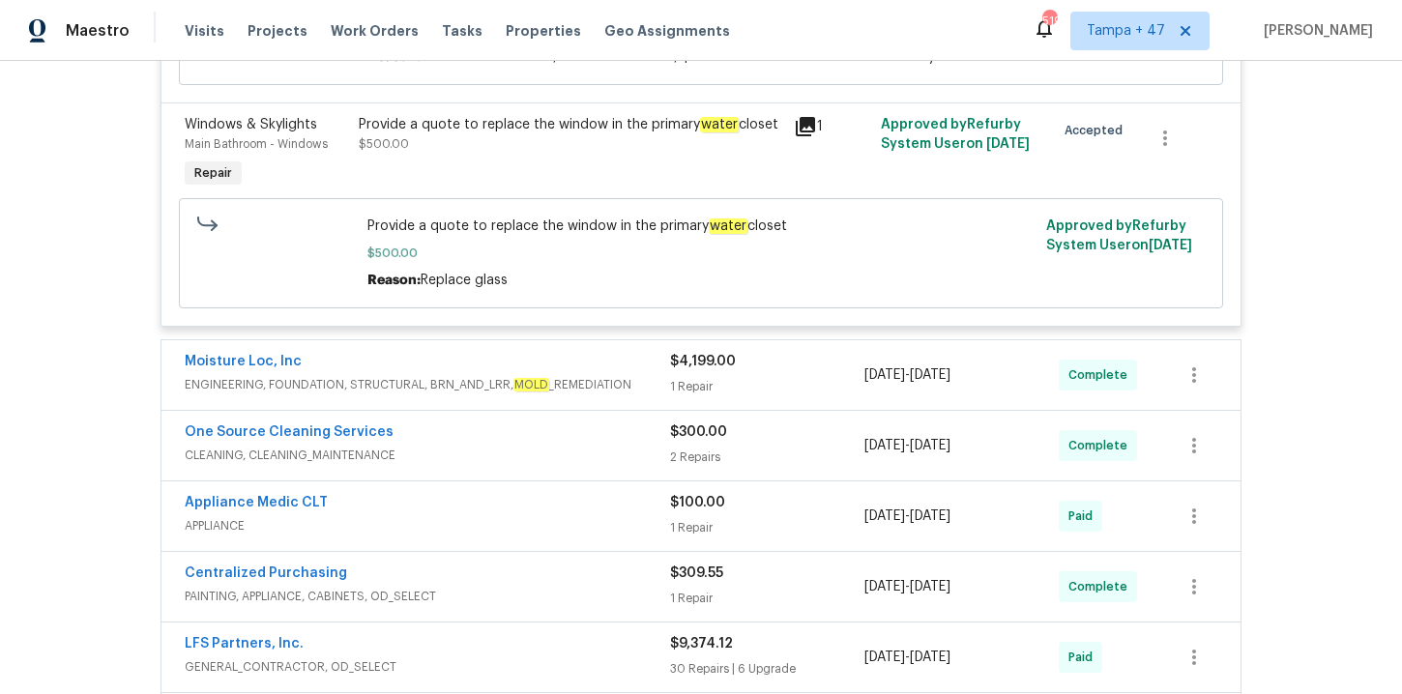
click at [531, 352] on div "Moisture Loc, Inc" at bounding box center [427, 363] width 485 height 23
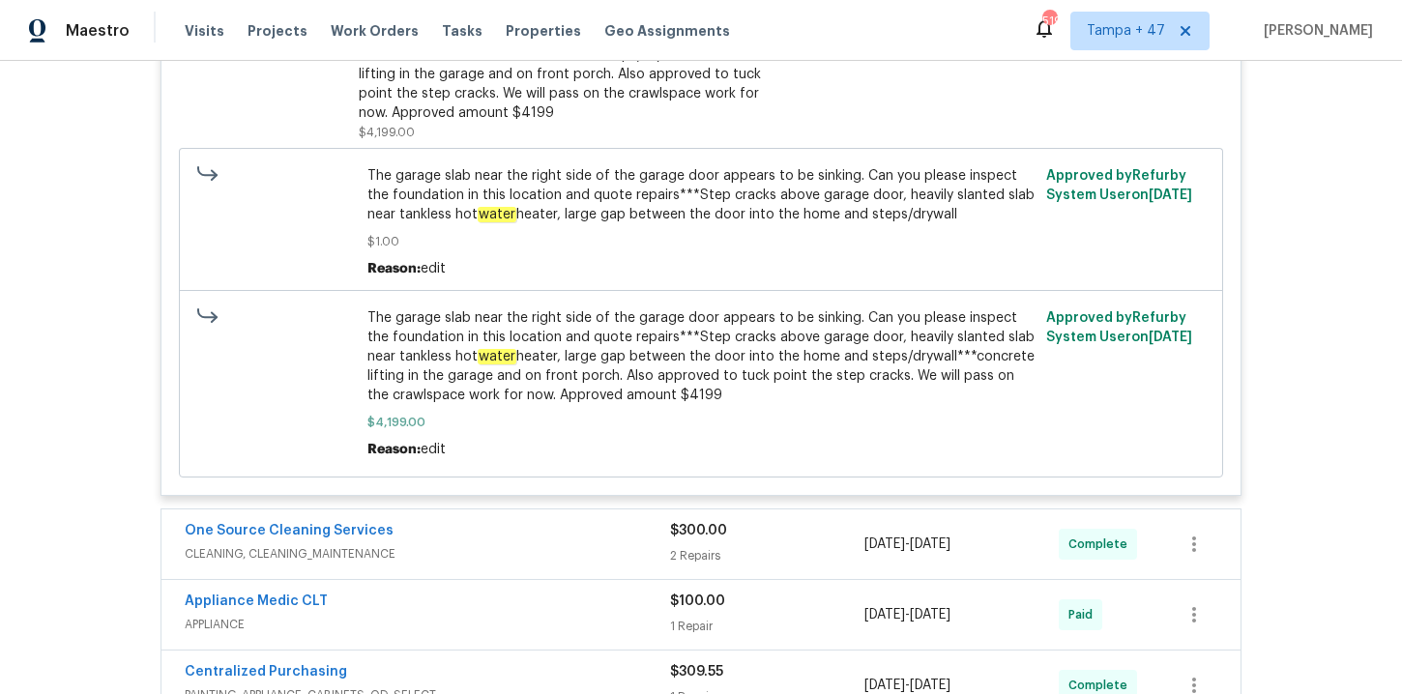
scroll to position [1354, 0]
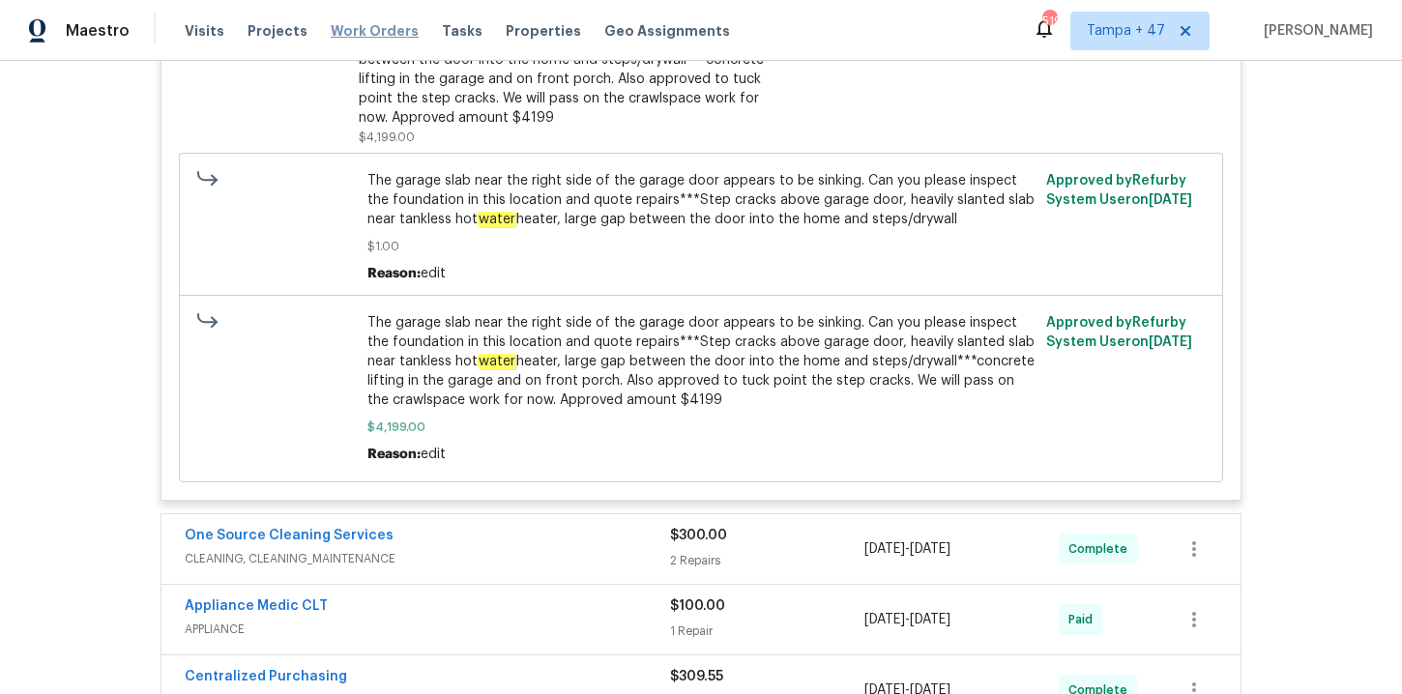
click at [374, 36] on span "Work Orders" at bounding box center [375, 30] width 88 height 19
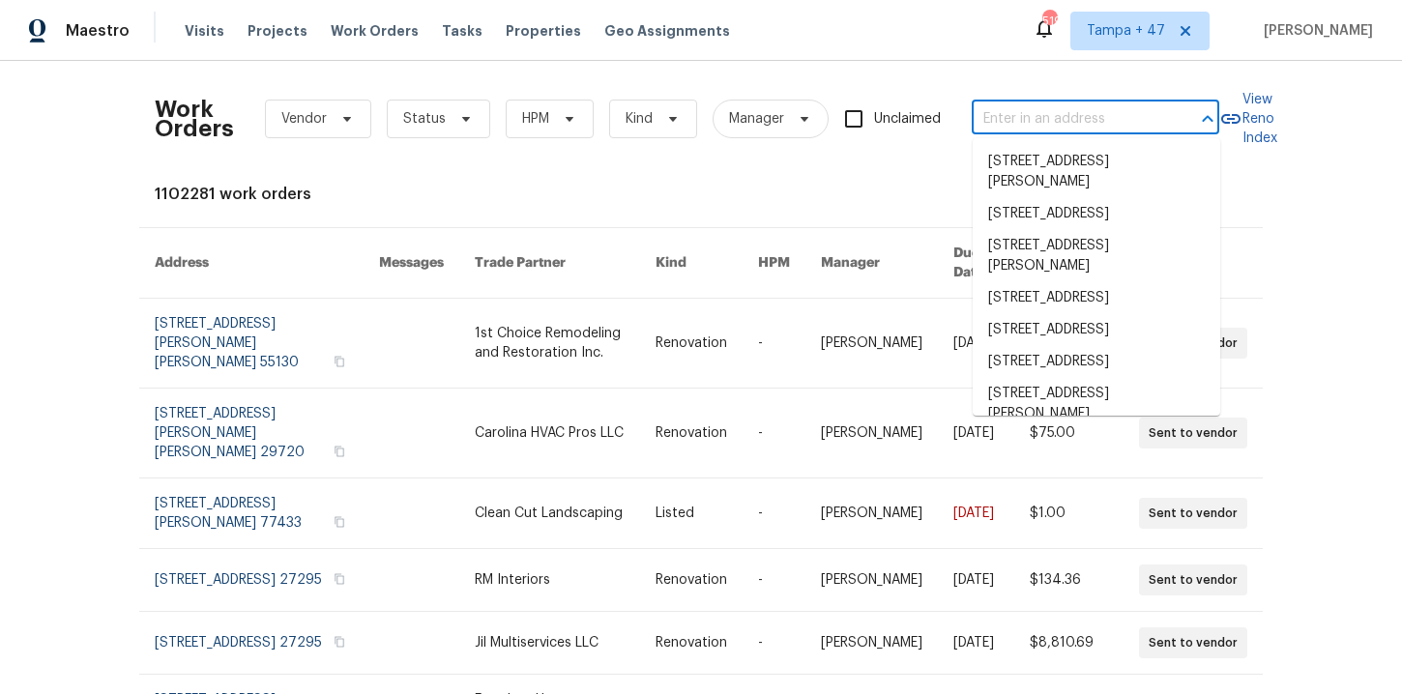
click at [1016, 104] on input "text" at bounding box center [1068, 119] width 193 height 30
paste input "1508 Hodge Rd Knightdale, NC 27545"
type input "1508 Hodge Rd Knightdale, NC 27545"
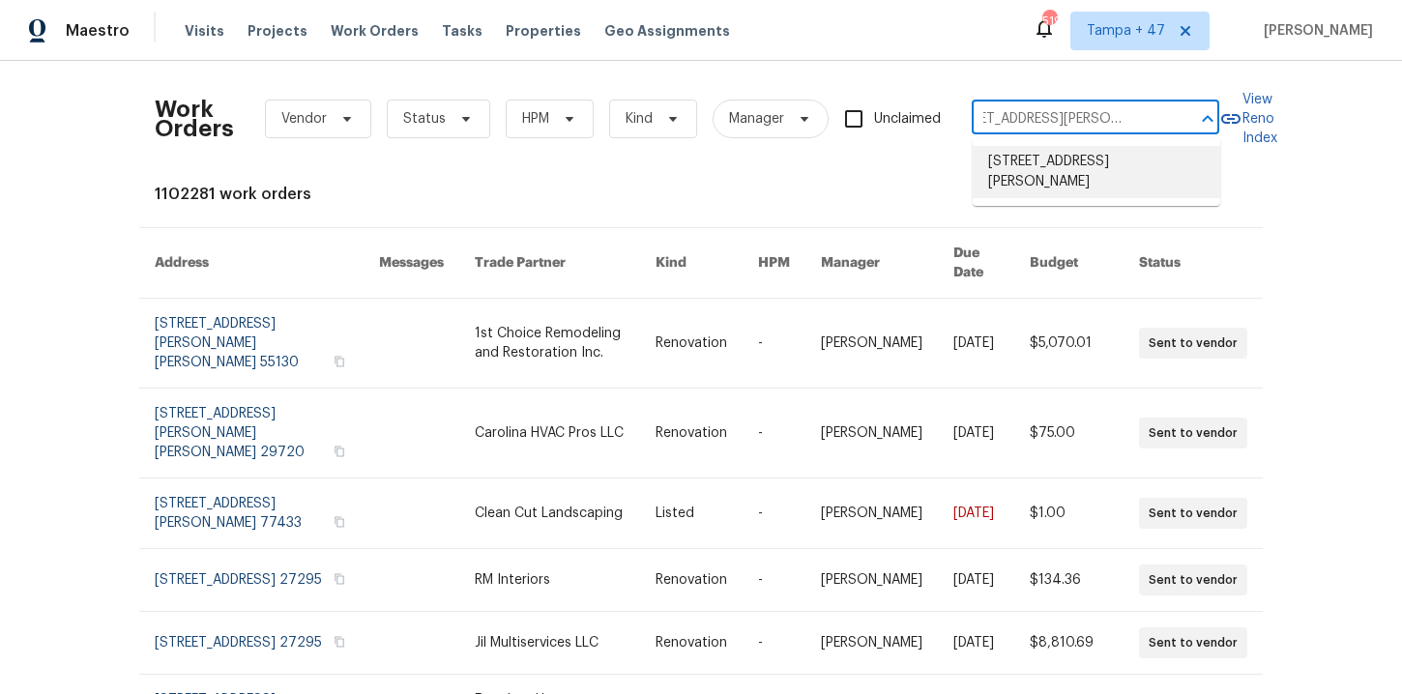
click at [1073, 180] on li "1508 Hodge Rd, Knightdale, NC 27545" at bounding box center [1097, 172] width 248 height 52
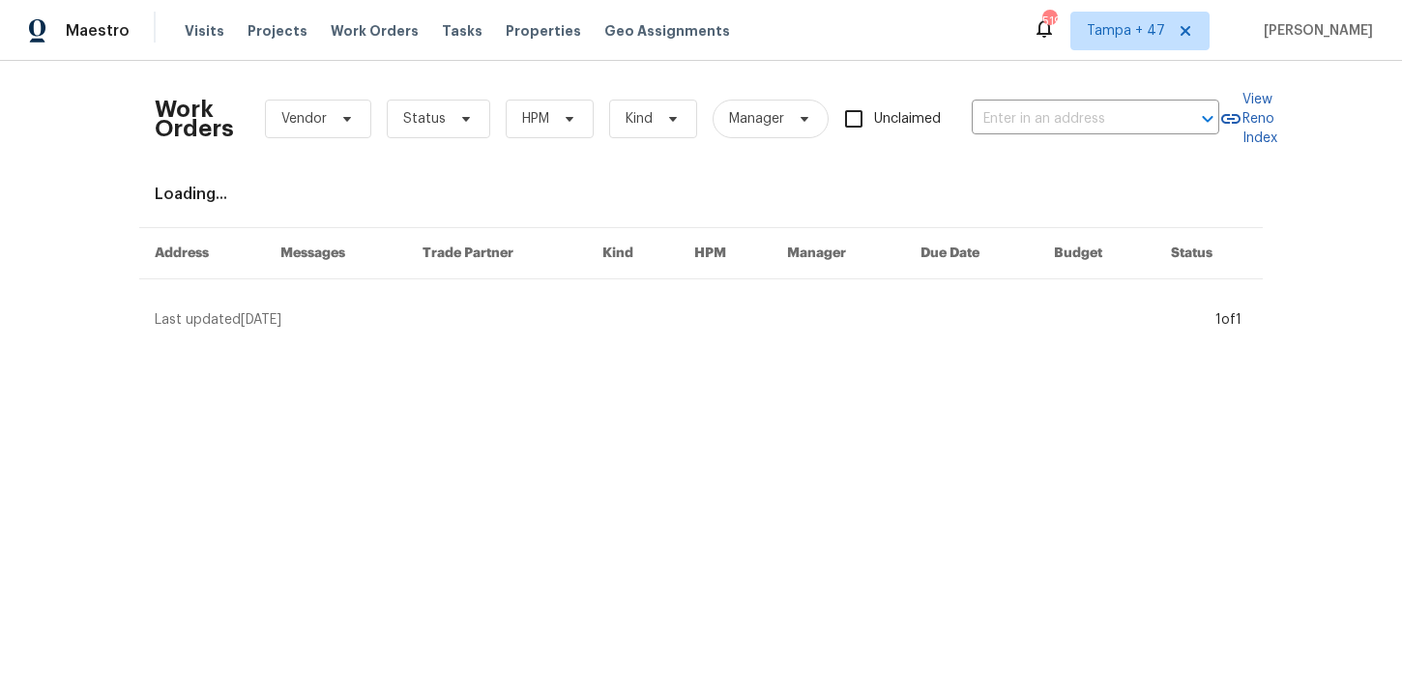
type input "1508 Hodge Rd, Knightdale, NC 27545"
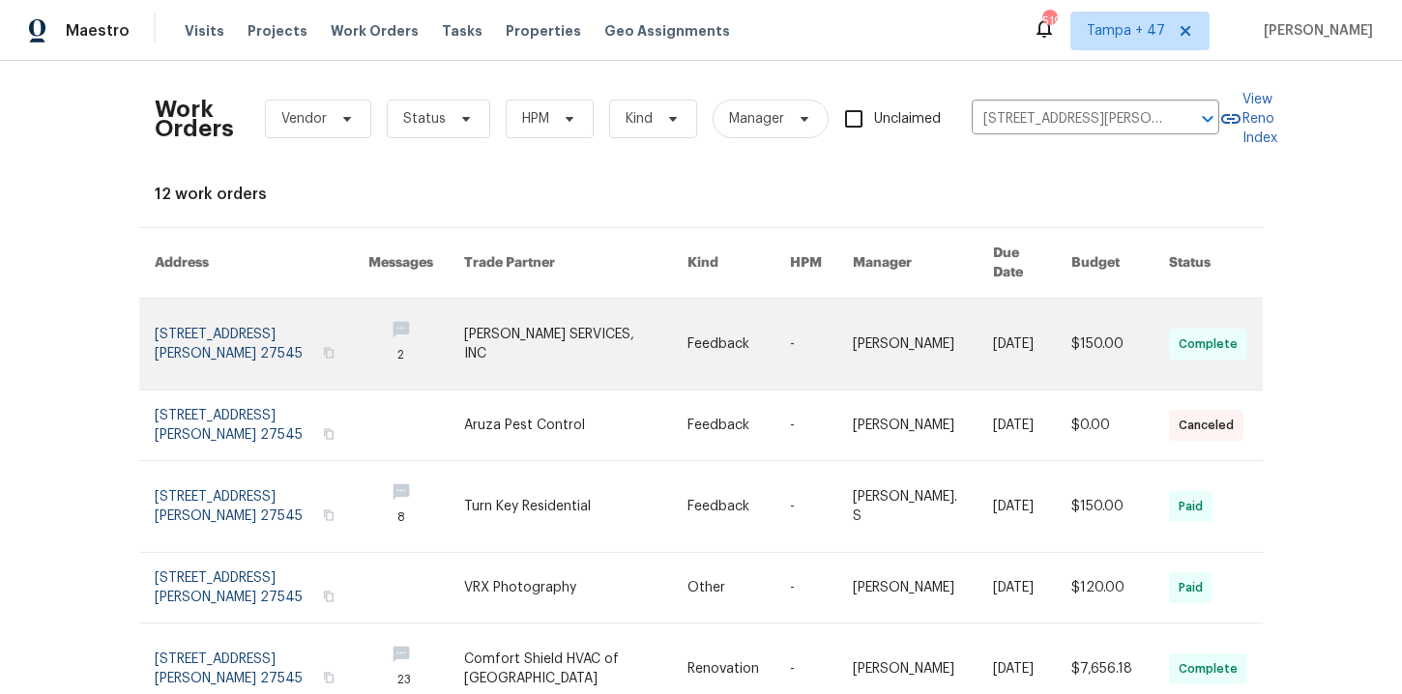
click at [247, 327] on link at bounding box center [262, 344] width 214 height 91
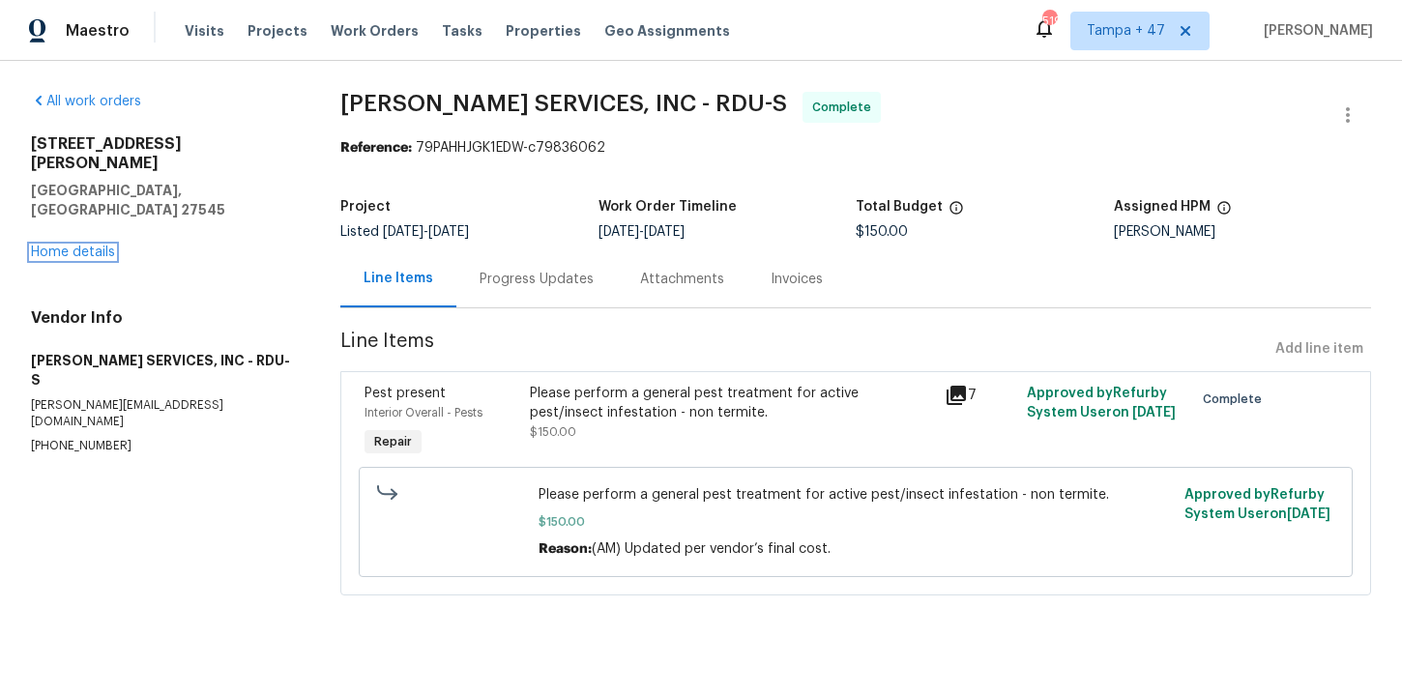
click at [103, 246] on link "Home details" at bounding box center [73, 253] width 84 height 14
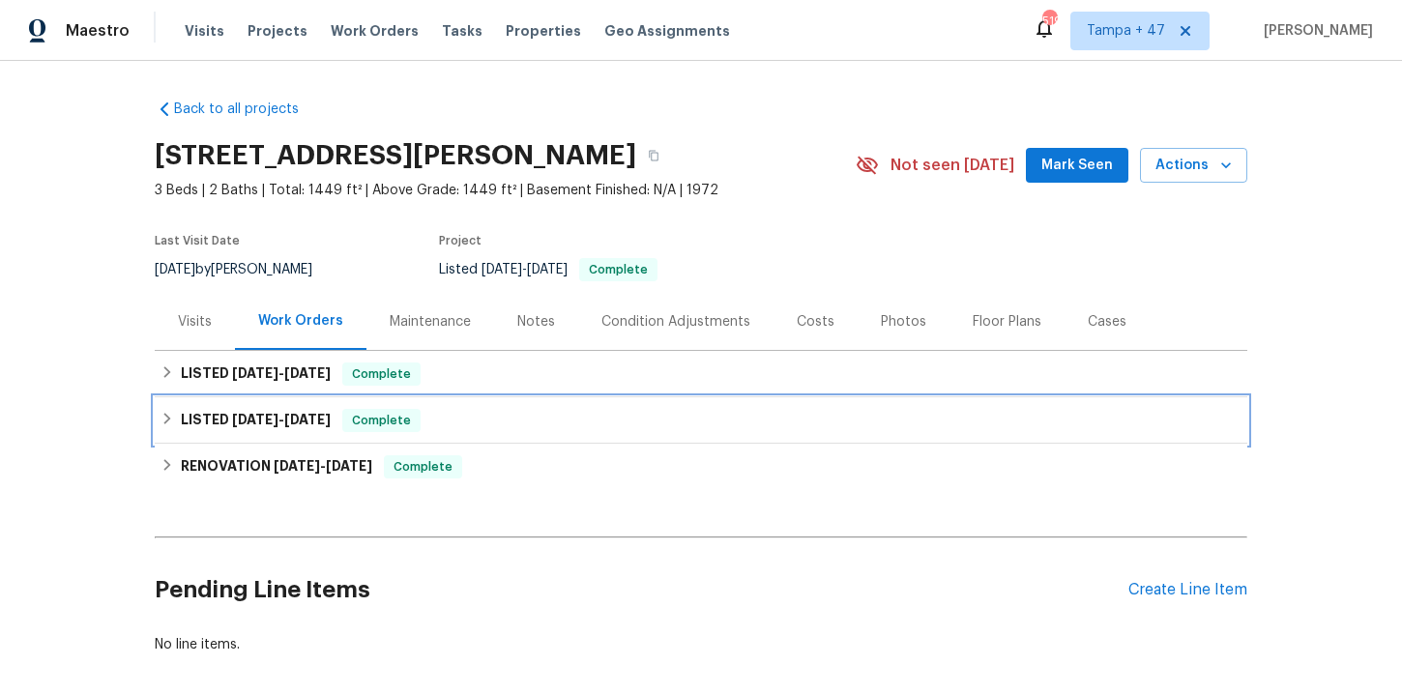
click at [568, 404] on div "LISTED 6/25/25 - 6/26/25 Complete" at bounding box center [701, 420] width 1093 height 46
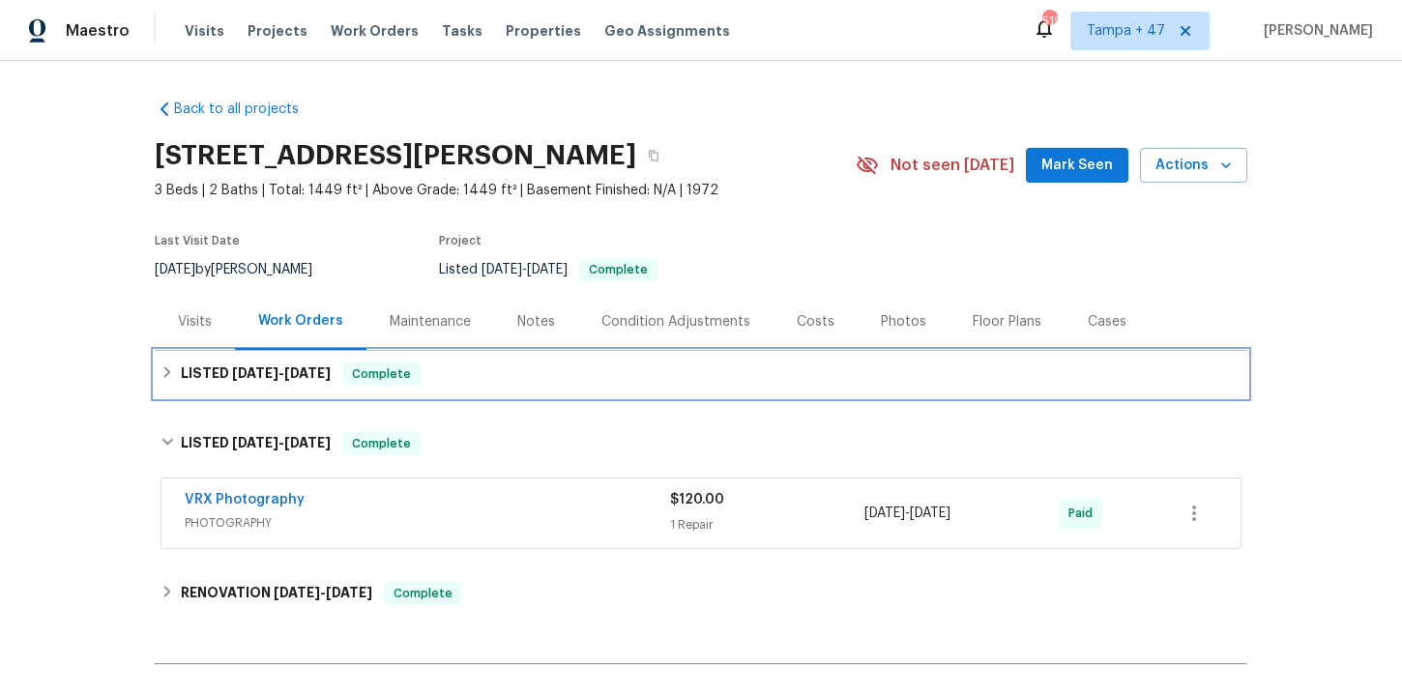
click at [566, 362] on div "LISTED 7/23/25 - 8/1/25 Complete" at bounding box center [701, 374] width 1093 height 46
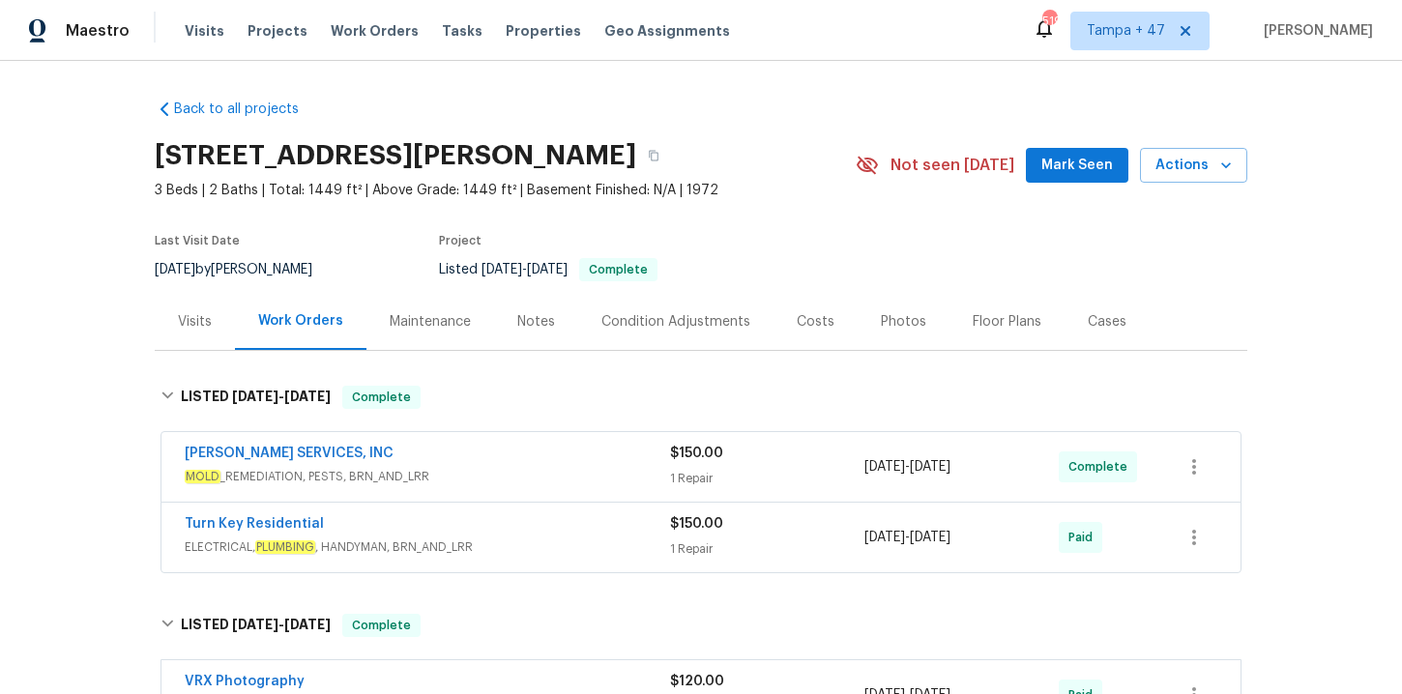
click at [567, 558] on div "Turn Key Residential ELECTRICAL, PLUMBING , HANDYMAN, BRN_AND_LRR" at bounding box center [427, 537] width 485 height 46
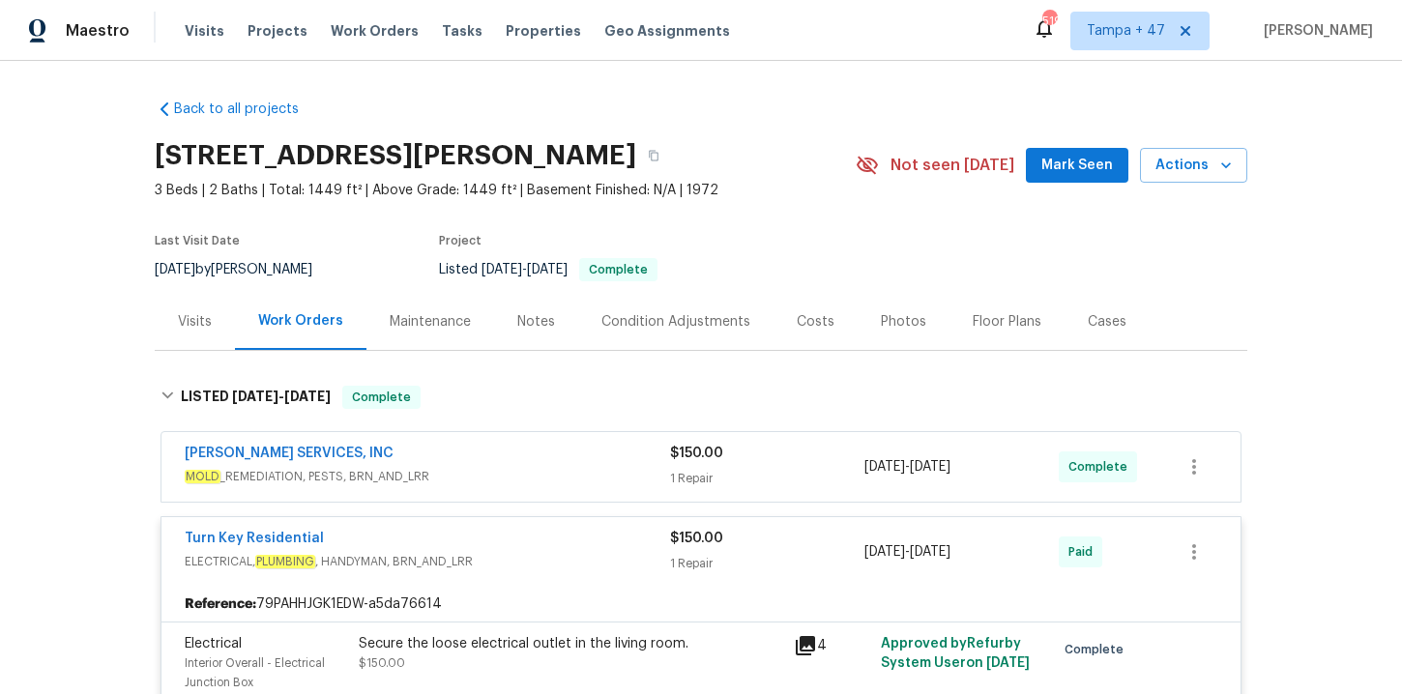
click at [564, 482] on span "MOLD _REMEDIATION, PESTS, BRN_AND_LRR" at bounding box center [427, 476] width 485 height 19
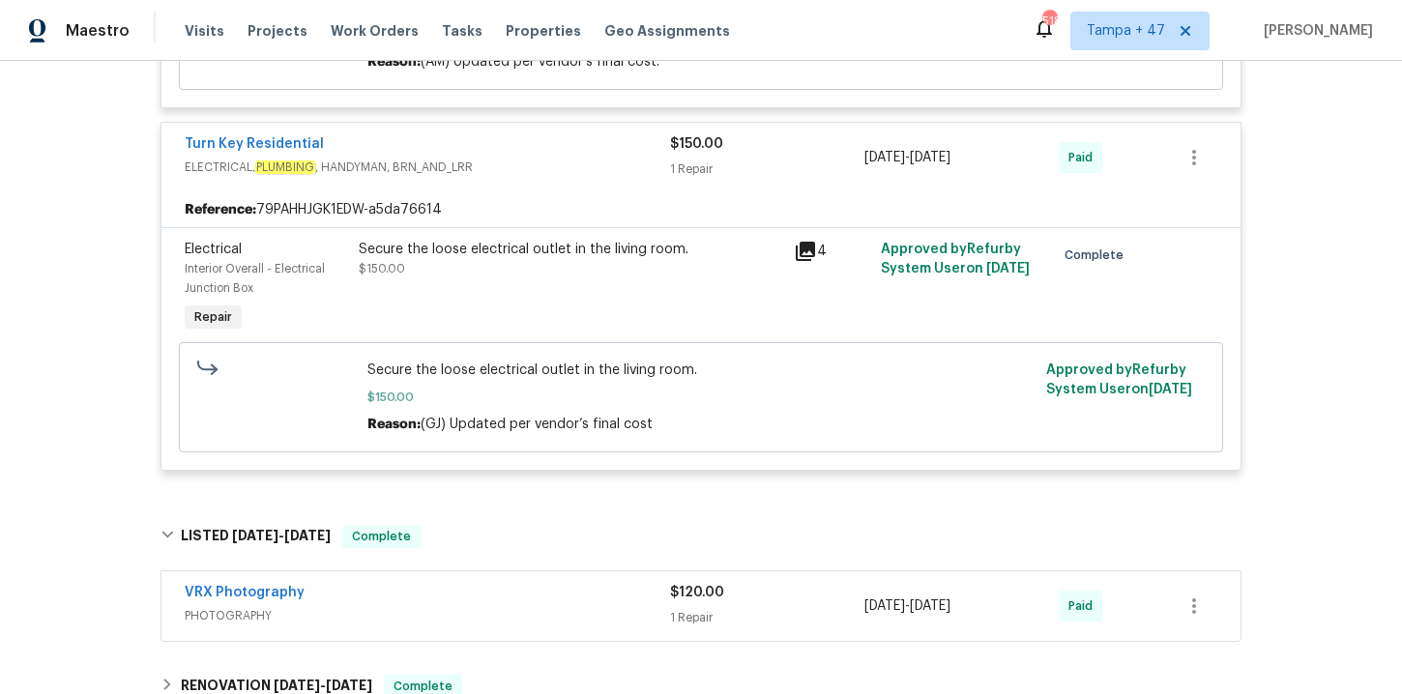
scroll to position [807, 0]
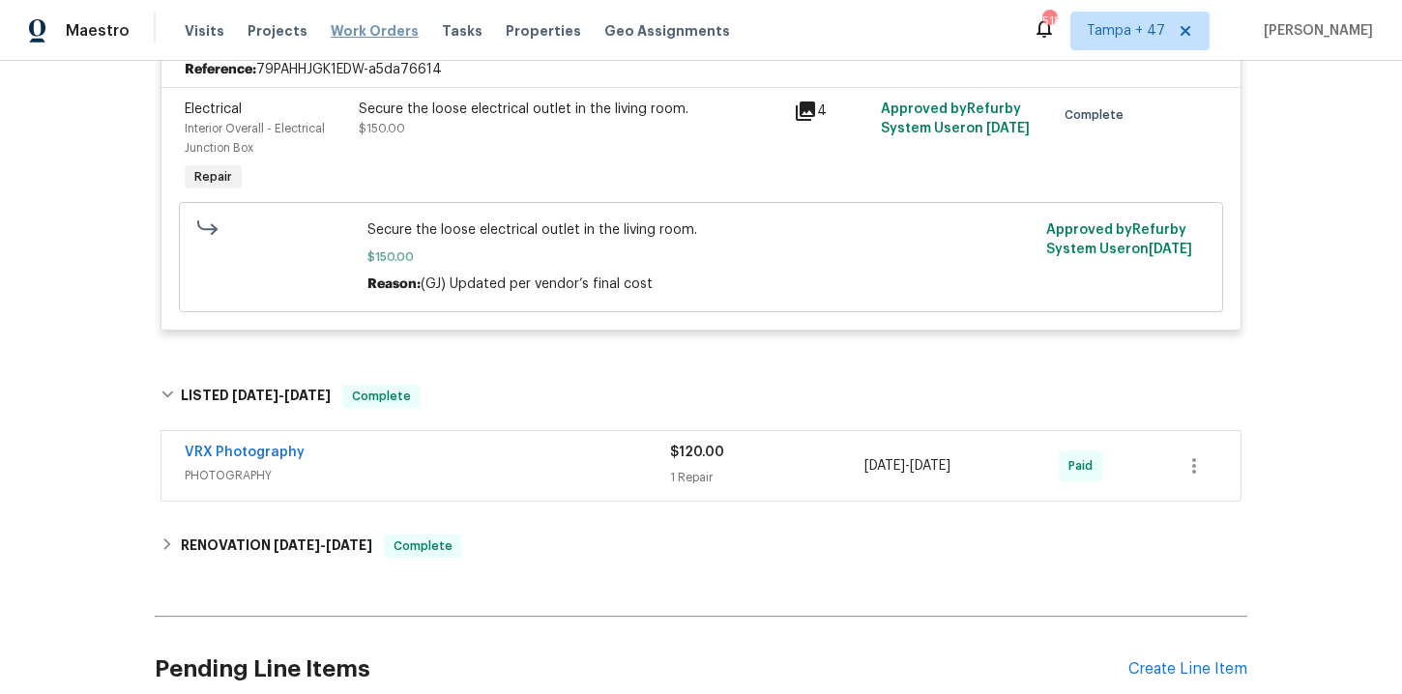
click at [351, 30] on span "Work Orders" at bounding box center [375, 30] width 88 height 19
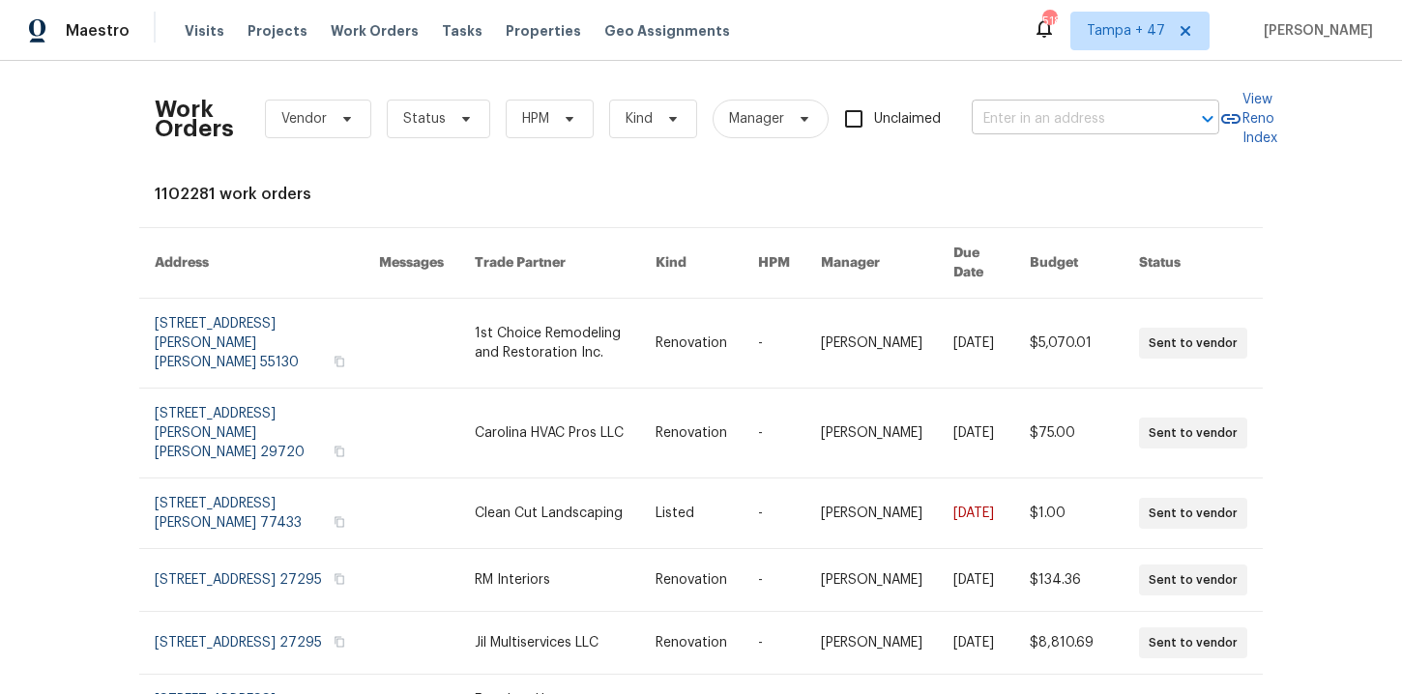
click at [1021, 121] on input "text" at bounding box center [1068, 119] width 193 height 30
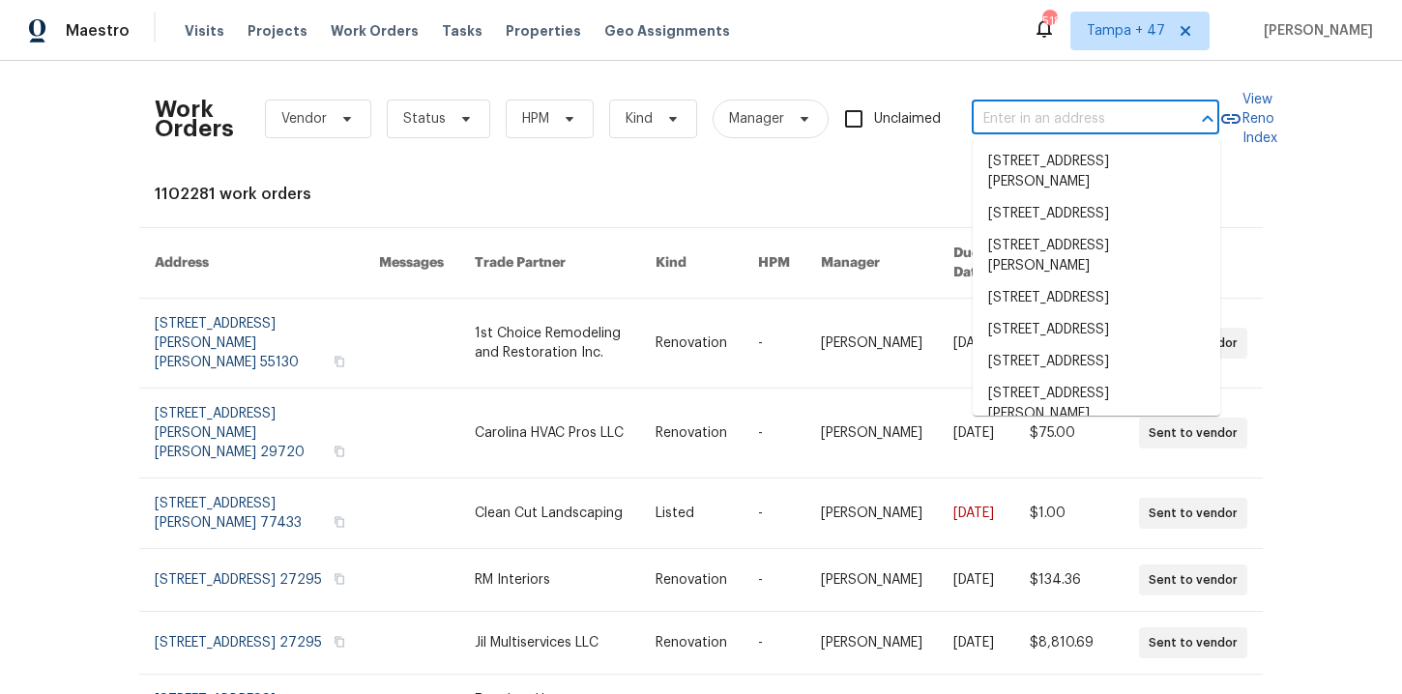
paste input "15431 105th Dr N Jupiter, FL 33478"
type input "15431 105th Dr N Jupiter, FL 33478"
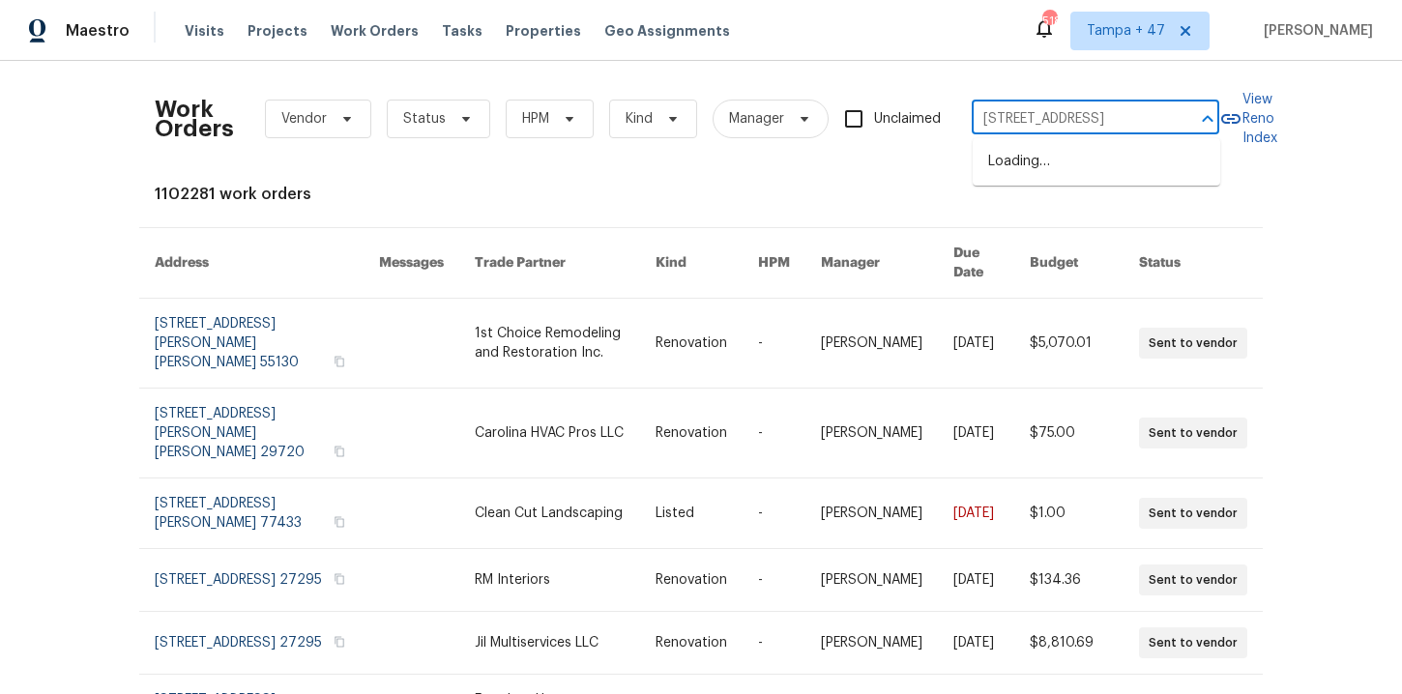
scroll to position [0, 34]
click at [1095, 163] on li "15431 105th Dr N, Jupiter, FL 33478" at bounding box center [1097, 162] width 248 height 32
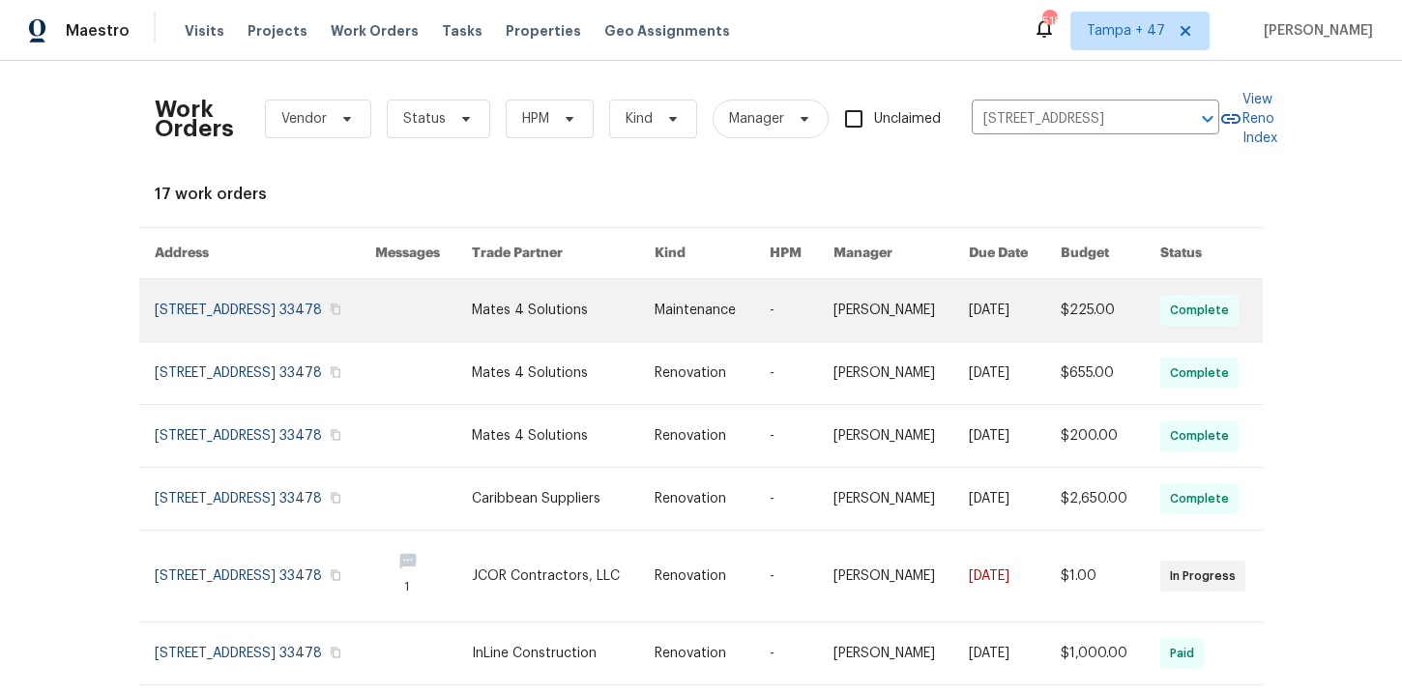
click at [264, 314] on link at bounding box center [265, 310] width 220 height 62
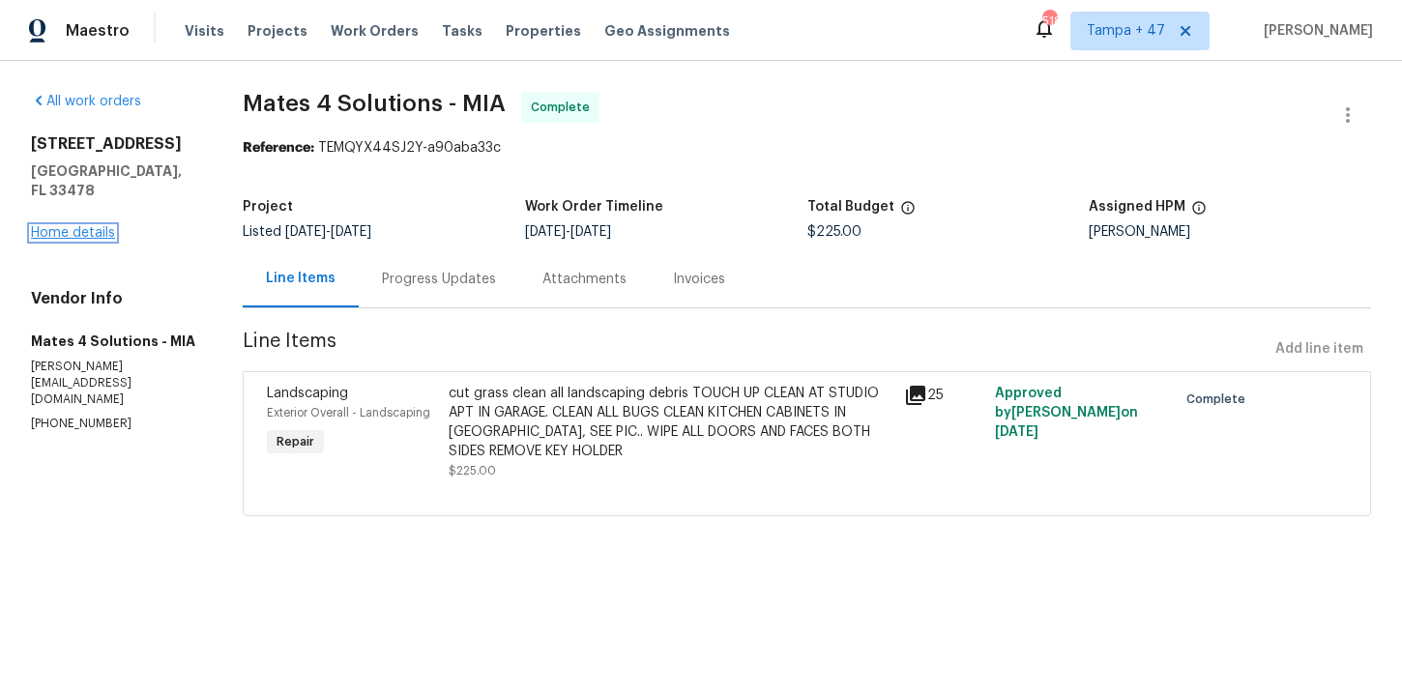
click at [62, 226] on link "Home details" at bounding box center [73, 233] width 84 height 14
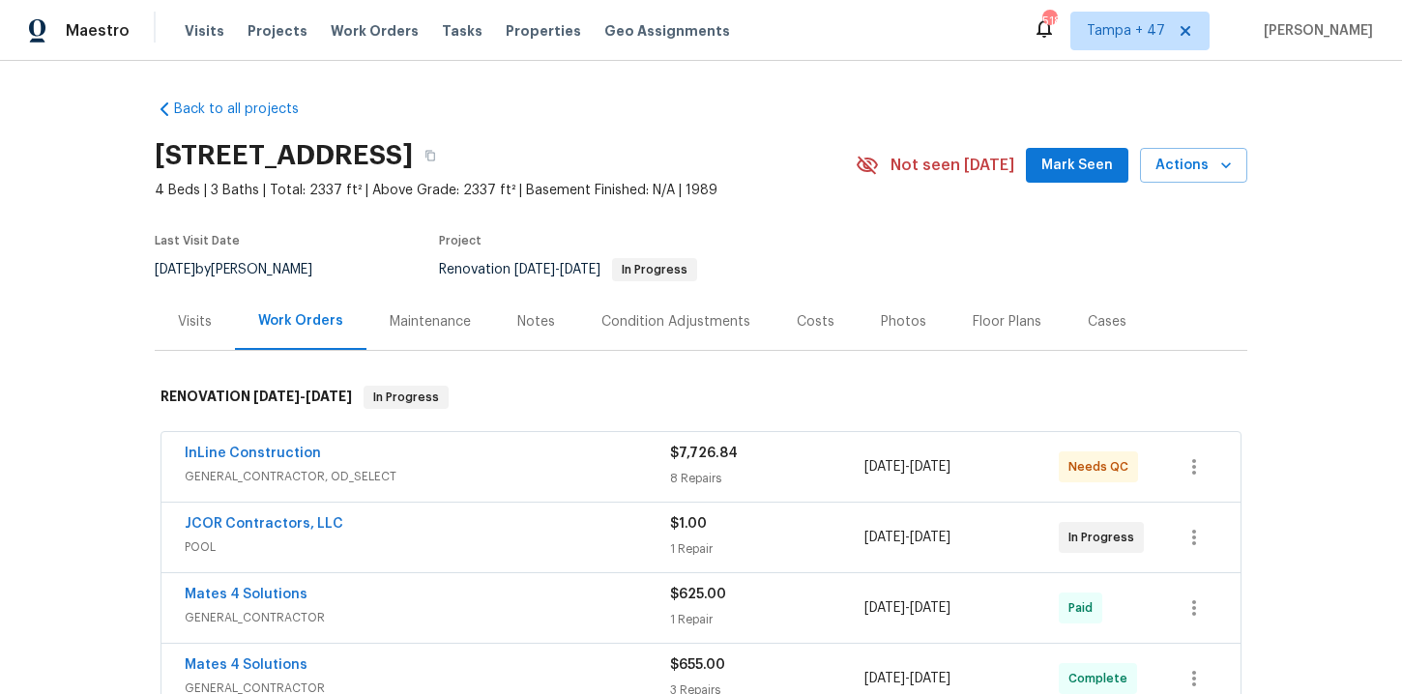
scroll to position [188, 0]
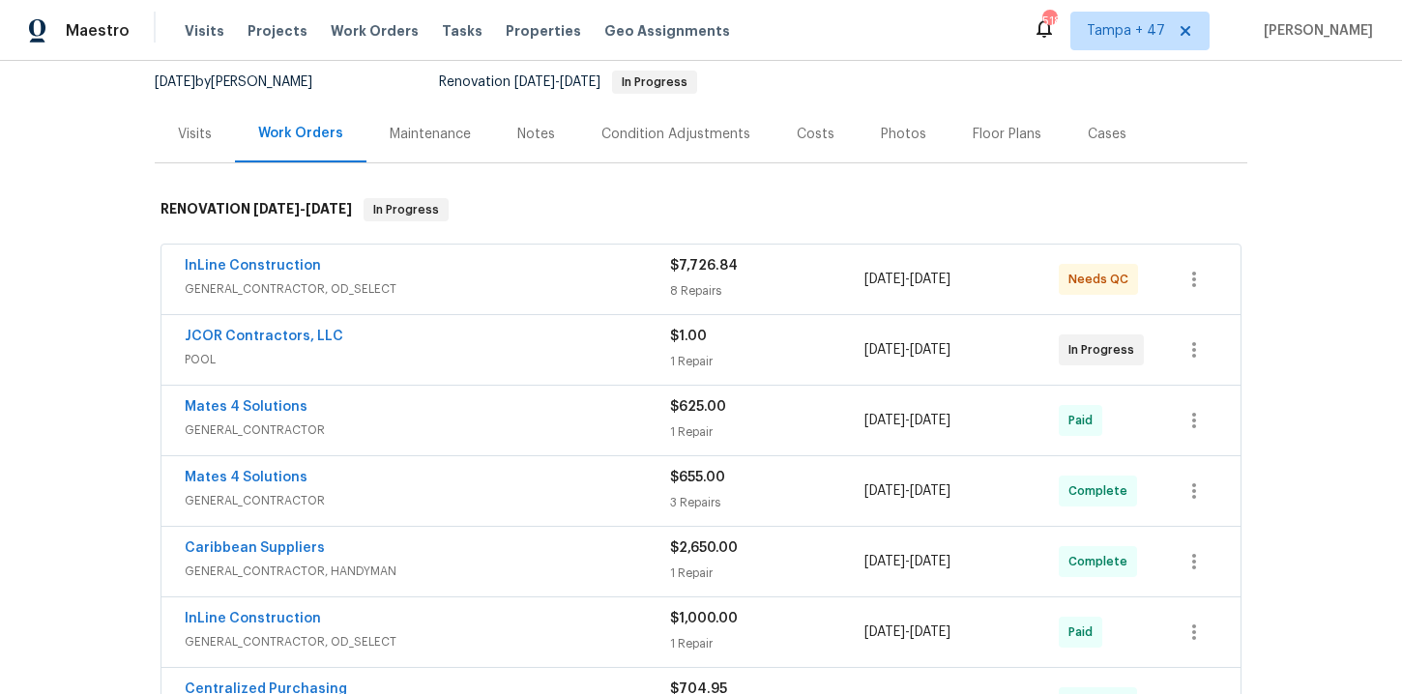
click at [521, 356] on span "POOL" at bounding box center [427, 359] width 485 height 19
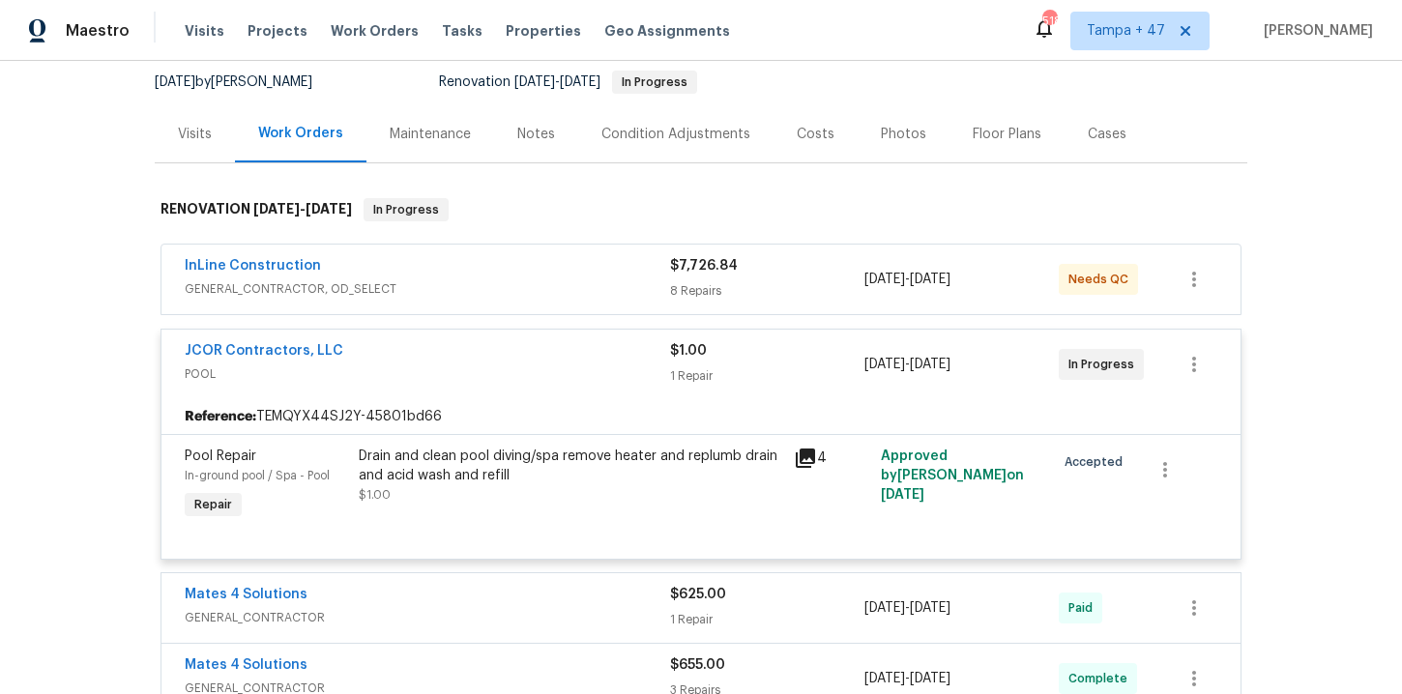
click at [534, 271] on div "InLine Construction" at bounding box center [427, 267] width 485 height 23
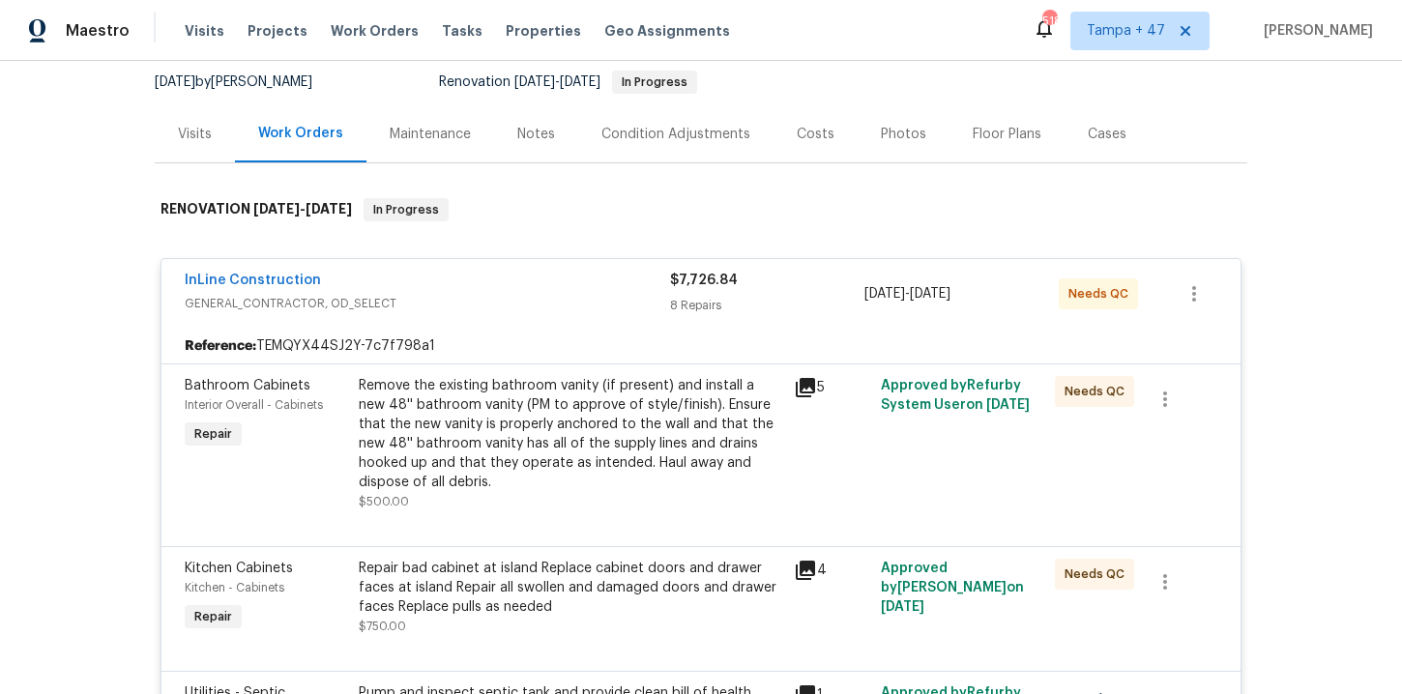
scroll to position [561, 0]
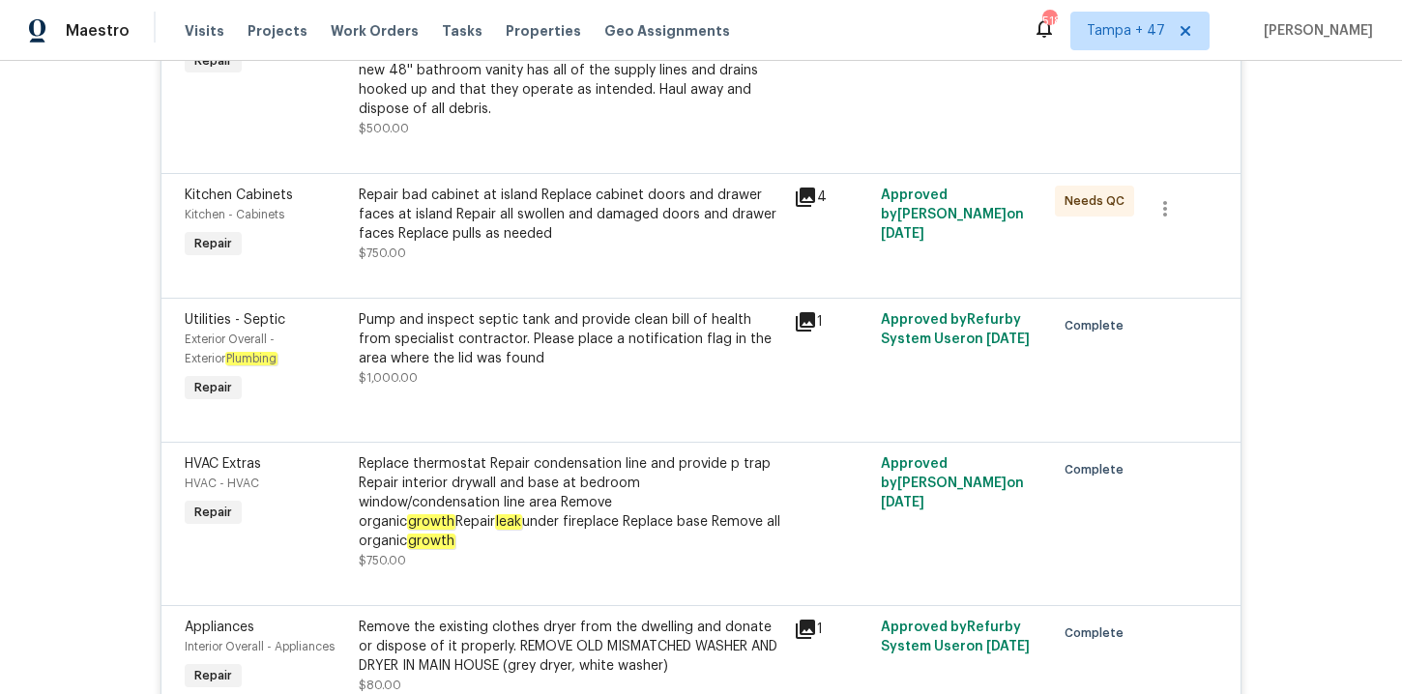
click at [385, 20] on div "Visits Projects Work Orders Tasks Properties Geo Assignments" at bounding box center [469, 31] width 569 height 39
click at [386, 28] on span "Work Orders" at bounding box center [375, 30] width 88 height 19
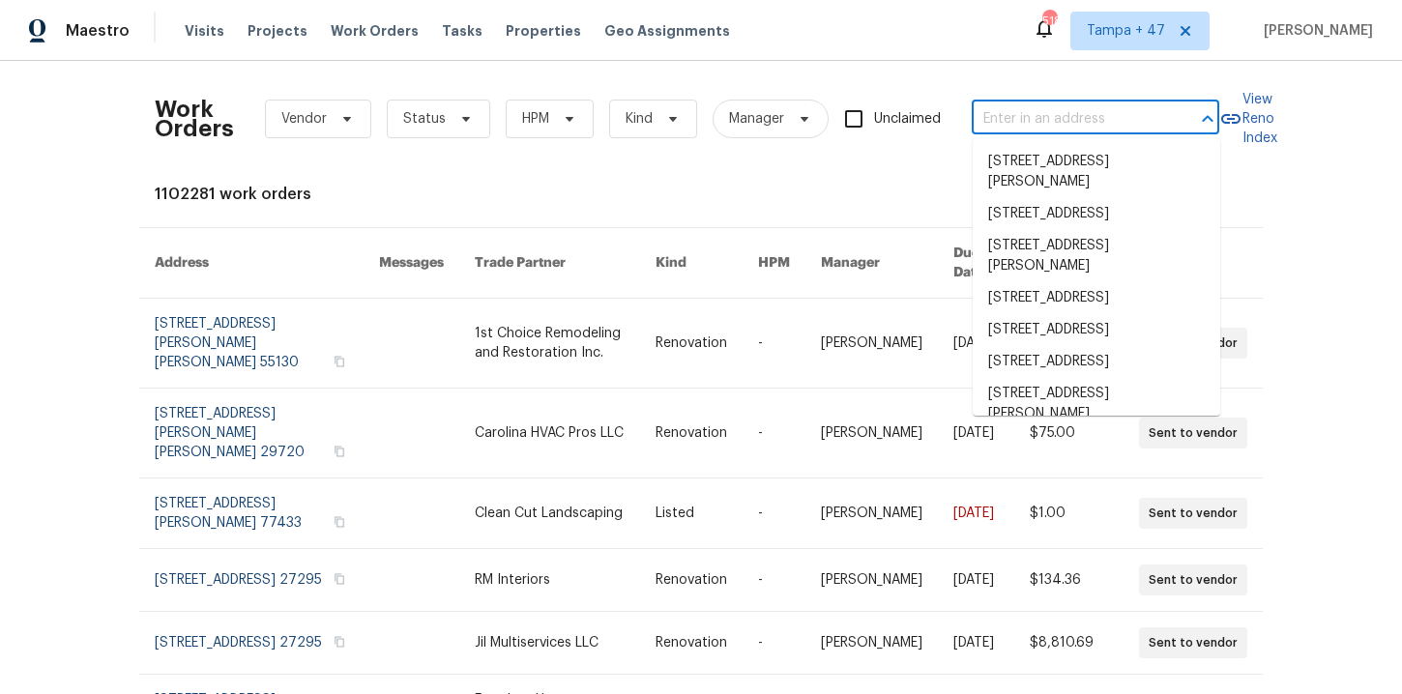
click at [1036, 117] on input "text" at bounding box center [1068, 119] width 193 height 30
paste input "251 Silky Leaf Dr Houston, TX 77073"
type input "251 Silky Leaf Dr Houston, TX 77073"
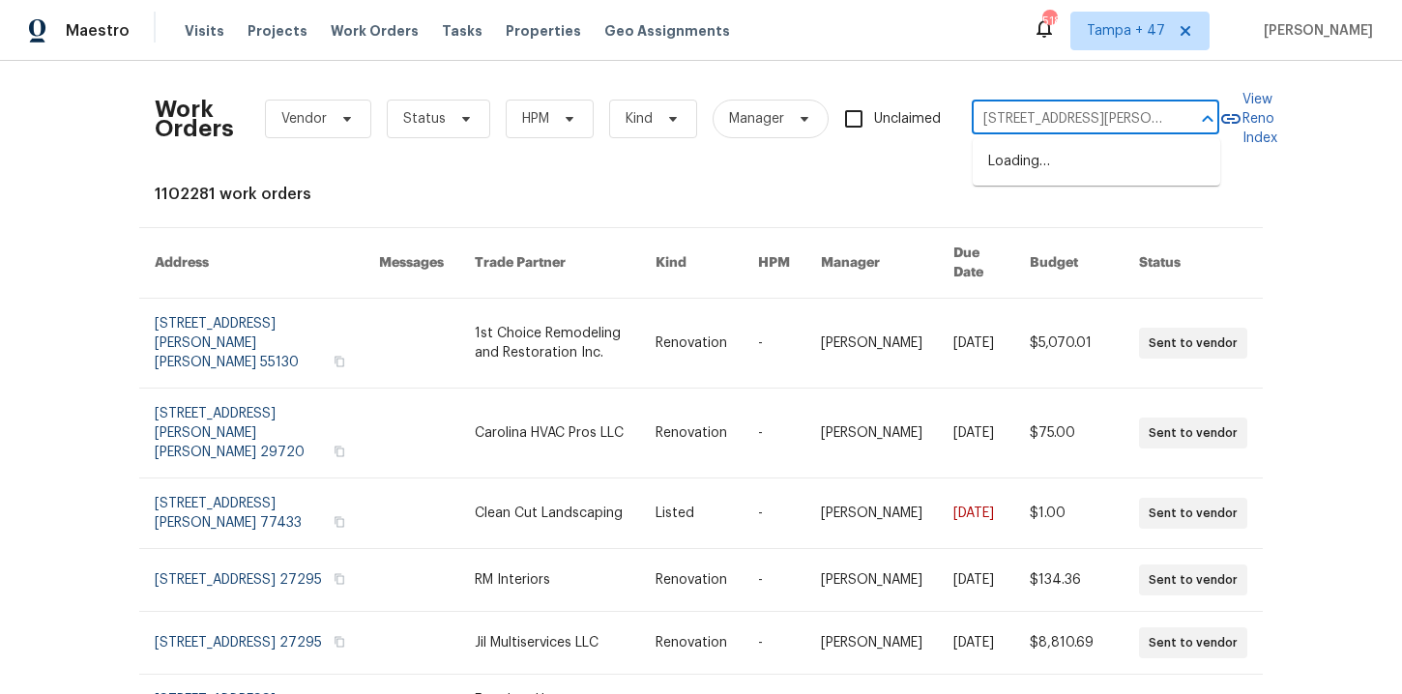
scroll to position [0, 43]
click at [1061, 167] on li "251 Silky Leaf Dr, Houston, TX 77073" at bounding box center [1097, 162] width 248 height 32
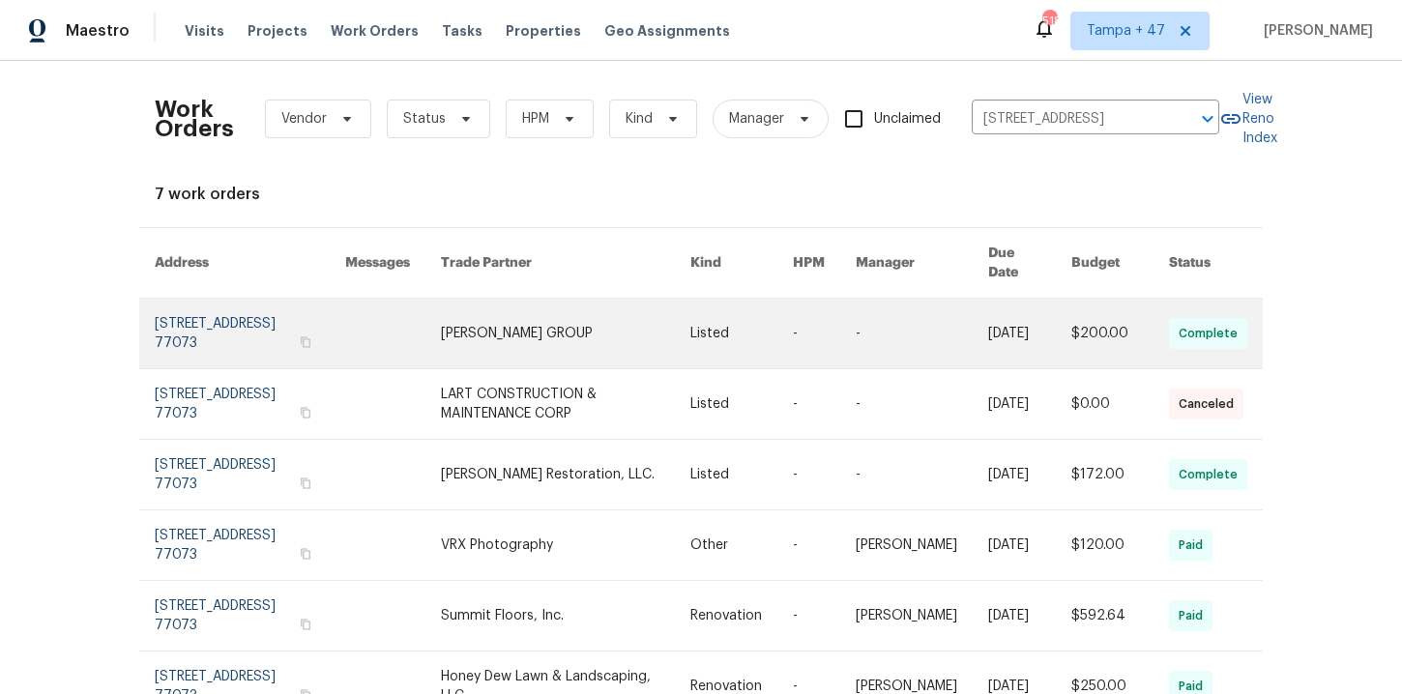
click at [221, 322] on link at bounding box center [250, 334] width 190 height 70
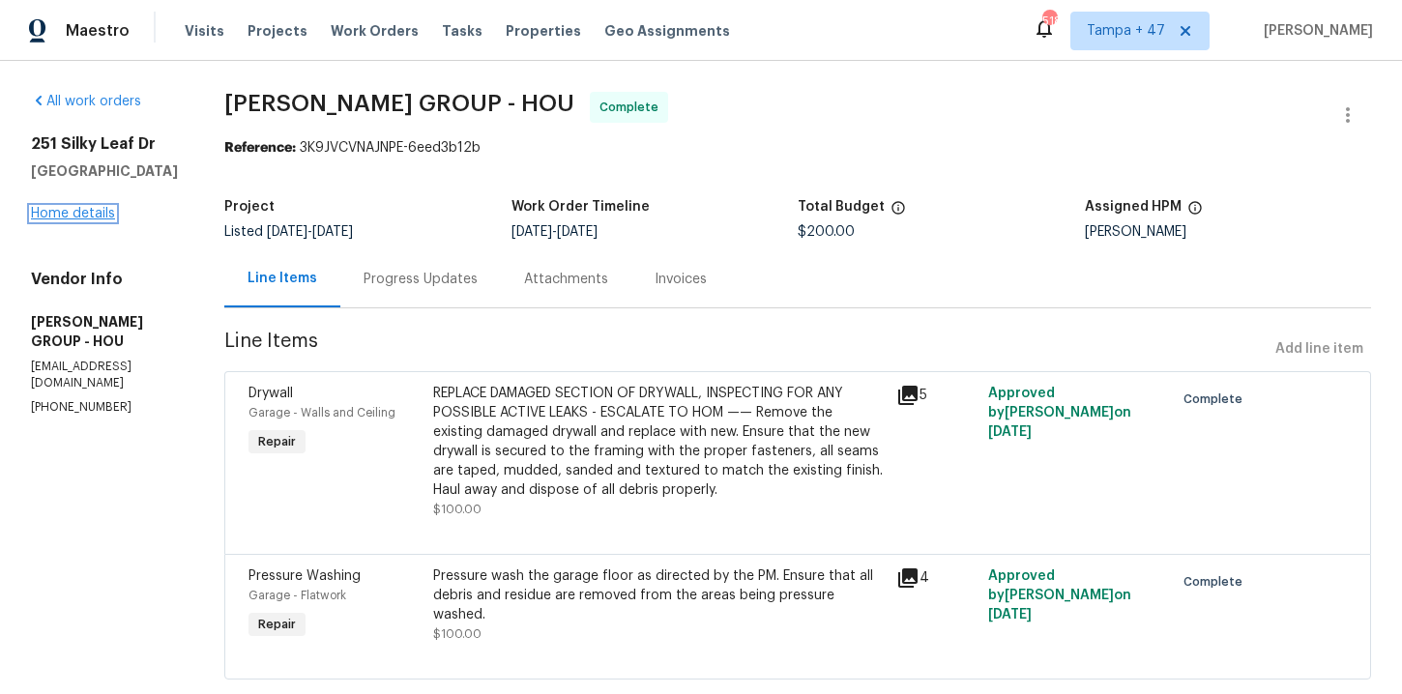
click at [79, 216] on link "Home details" at bounding box center [73, 214] width 84 height 14
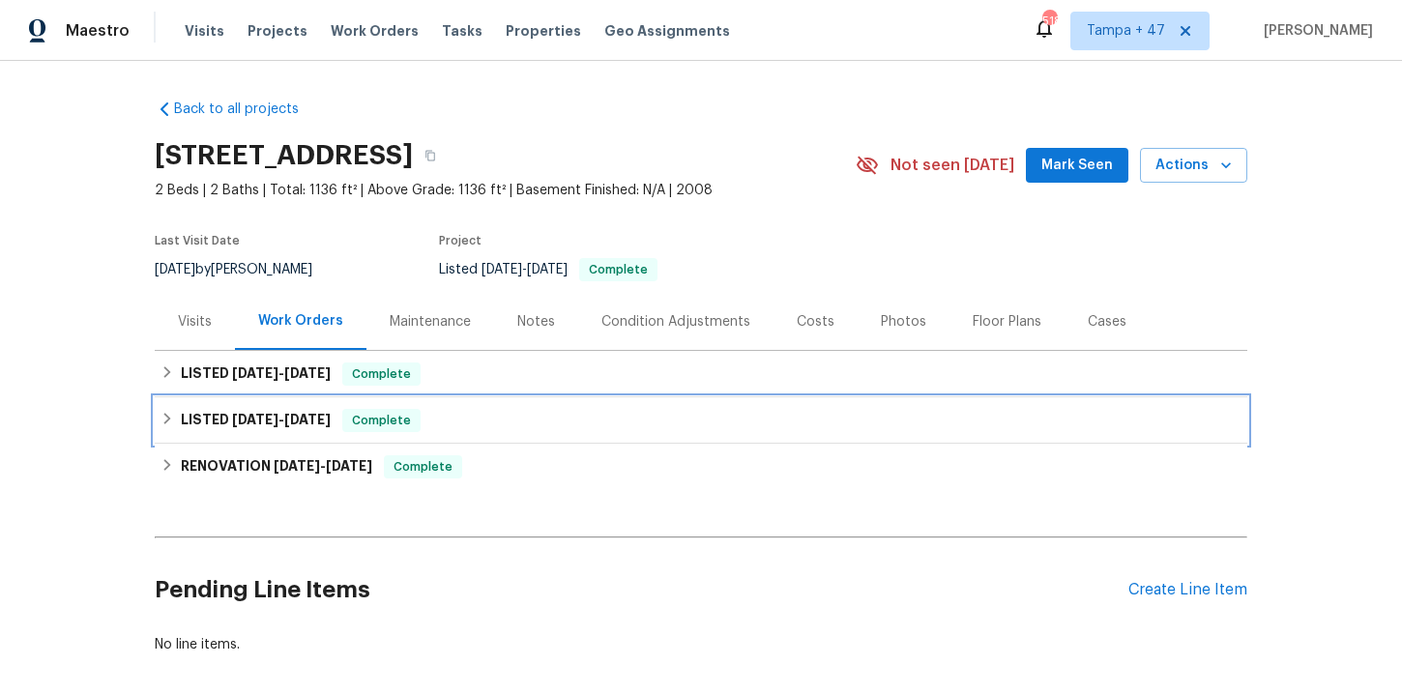
click at [510, 428] on div "LISTED 5/3/25 - 5/7/25 Complete" at bounding box center [701, 420] width 1081 height 23
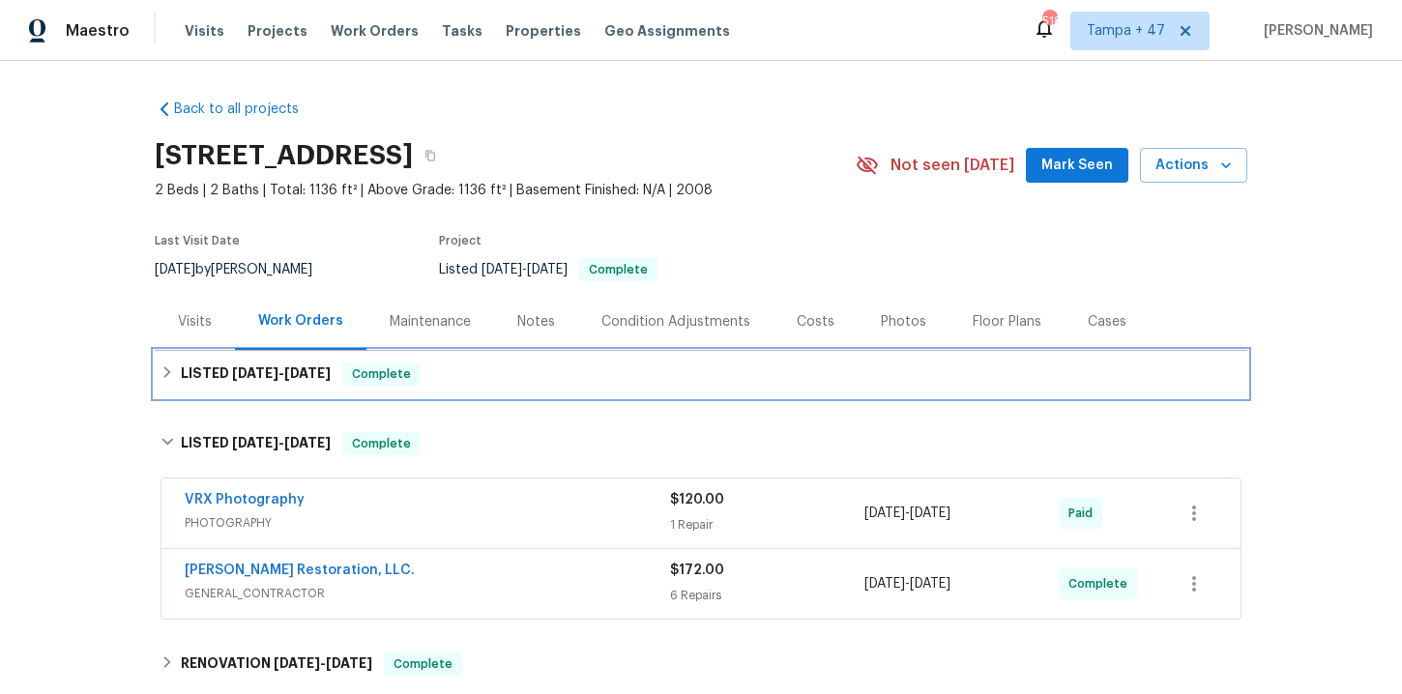
click at [504, 391] on div "LISTED 8/13/25 - 8/15/25 Complete" at bounding box center [701, 374] width 1093 height 46
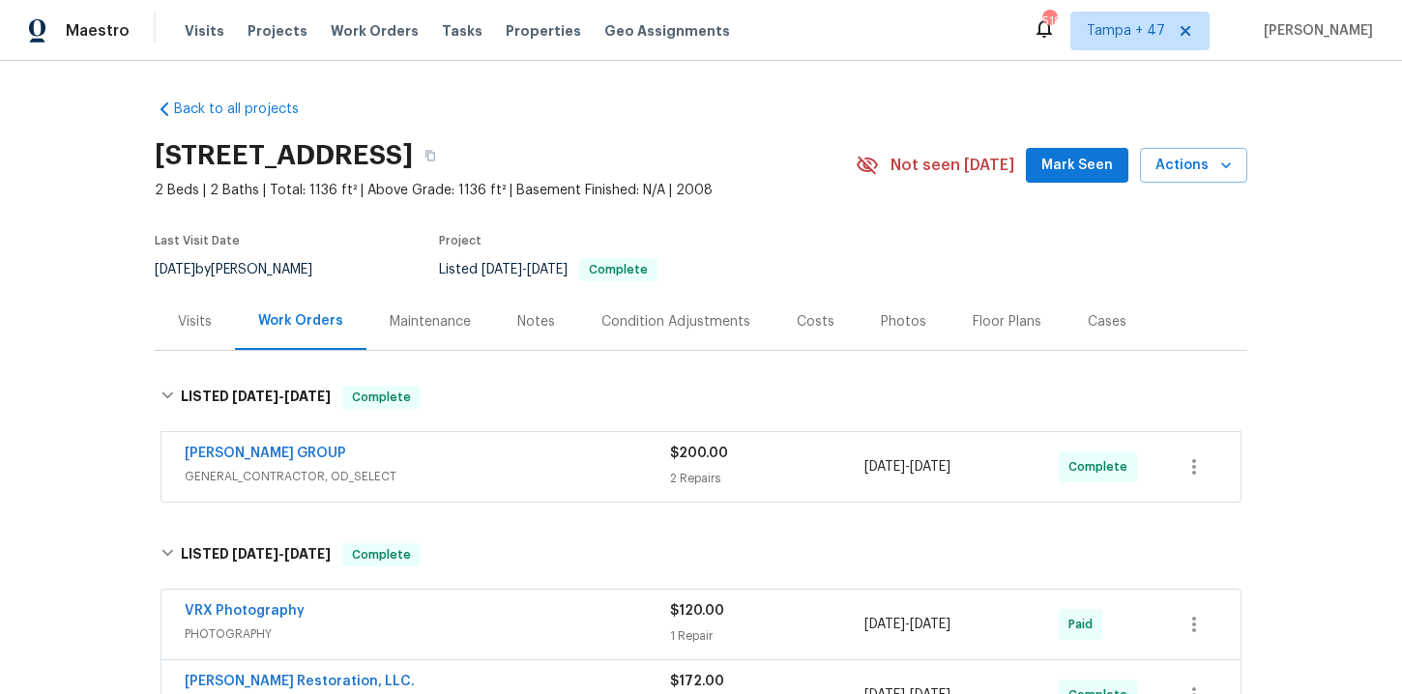
click at [510, 446] on div "BARAKEL VENZ GROUP" at bounding box center [427, 455] width 485 height 23
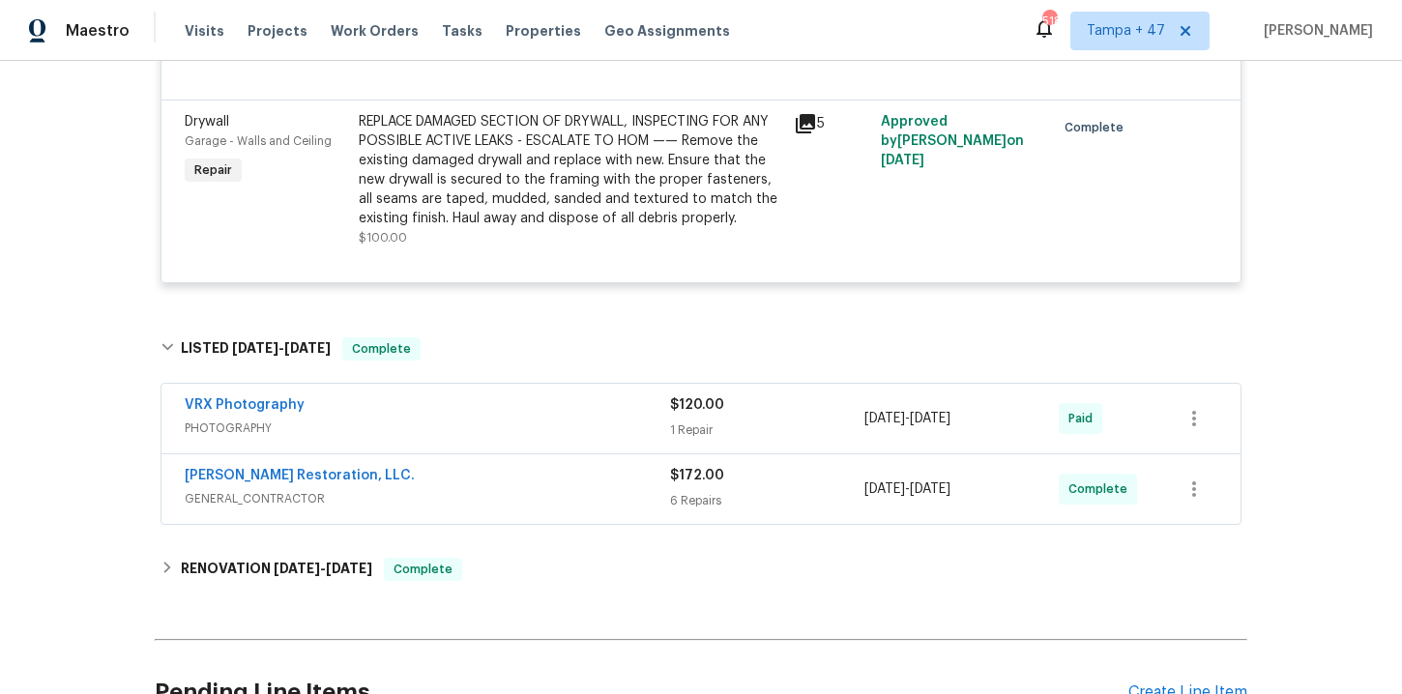
scroll to position [584, 0]
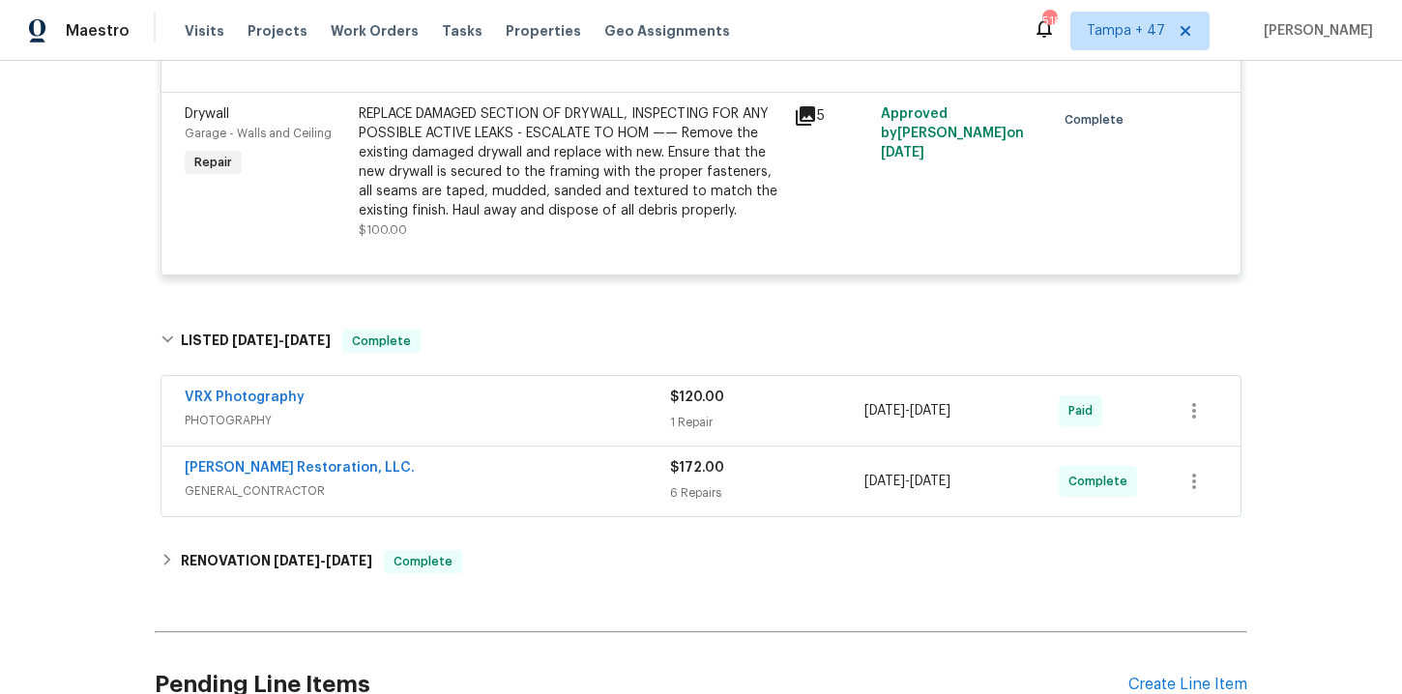
click at [502, 480] on div "Nash Restoration, LLC." at bounding box center [427, 469] width 485 height 23
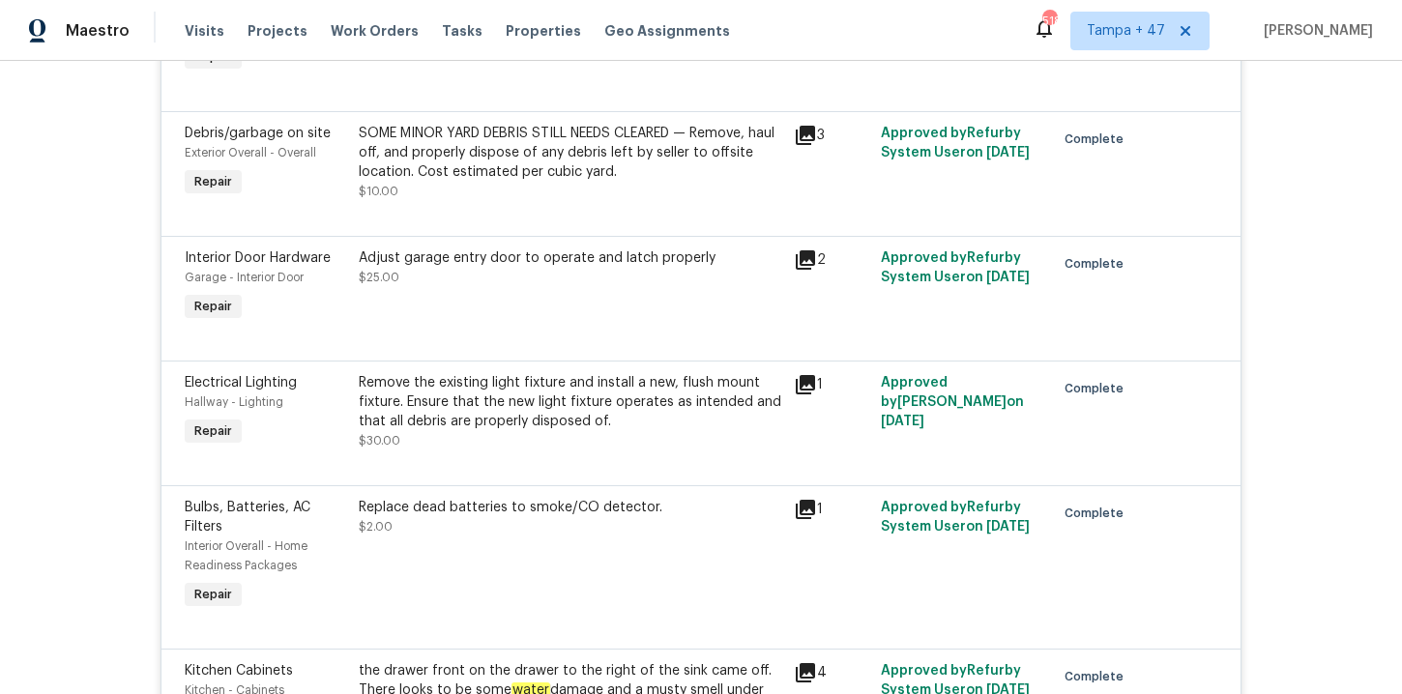
scroll to position [1501, 0]
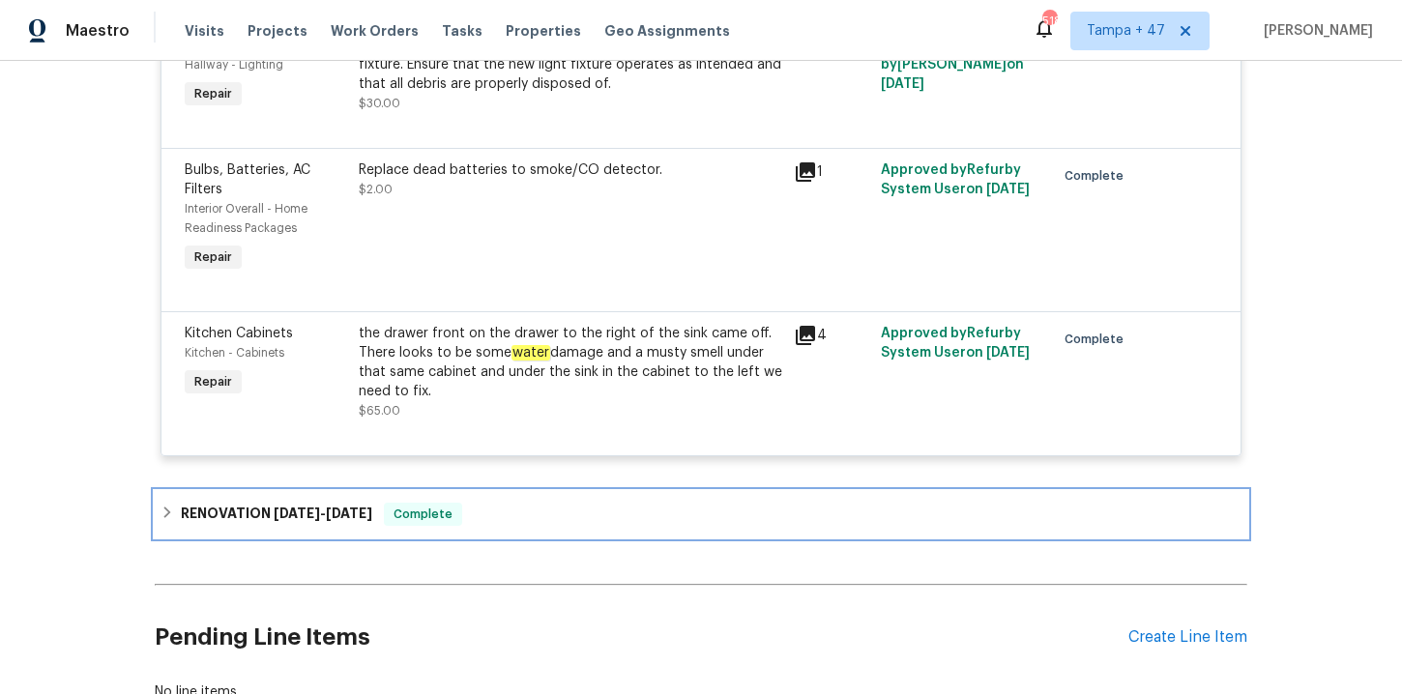
click at [603, 519] on div "RENOVATION 4/28/25 - 5/2/25 Complete" at bounding box center [701, 514] width 1081 height 23
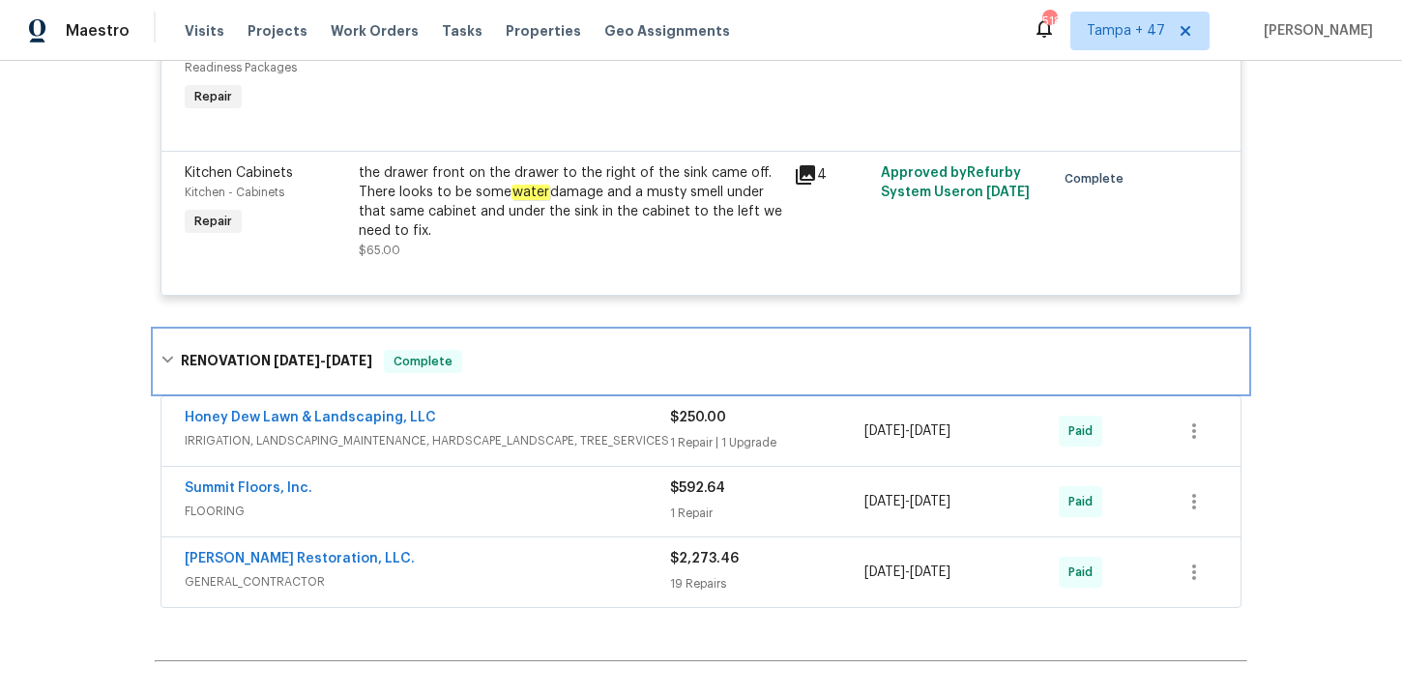
scroll to position [1716, 0]
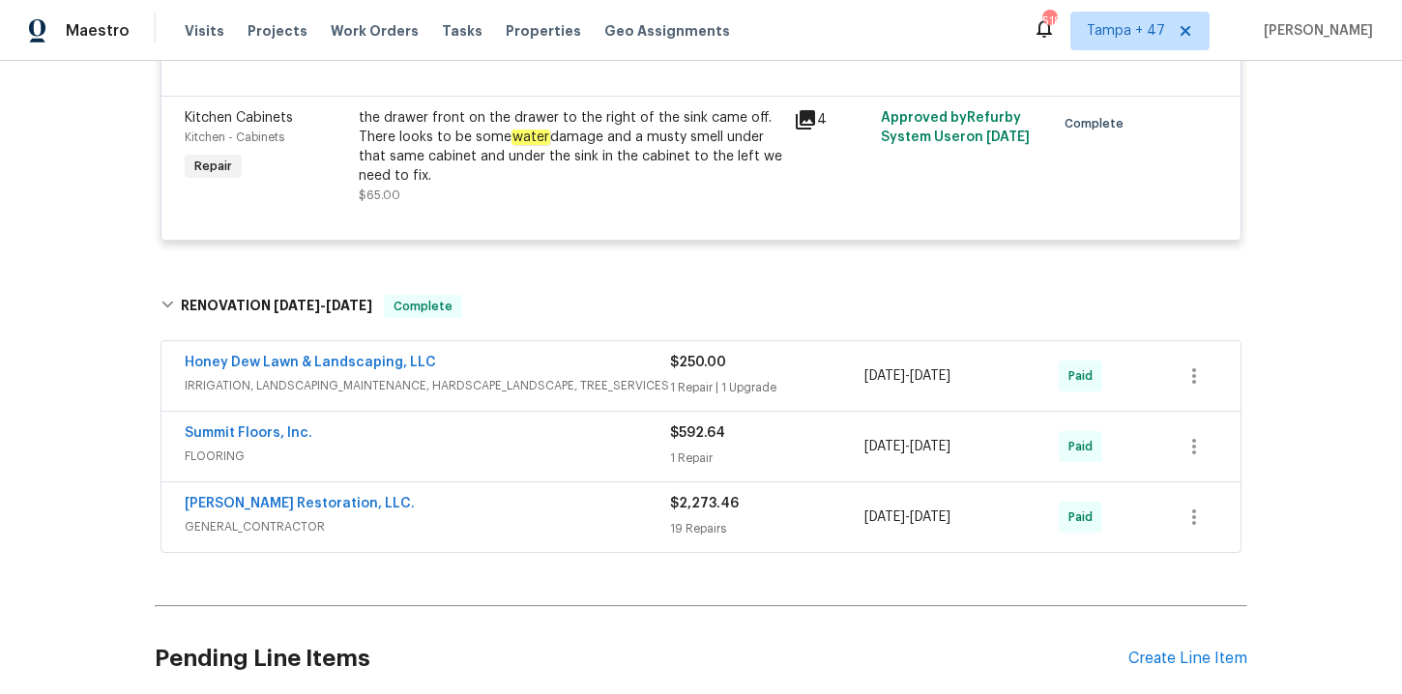
click at [551, 511] on div "Nash Restoration, LLC." at bounding box center [427, 505] width 485 height 23
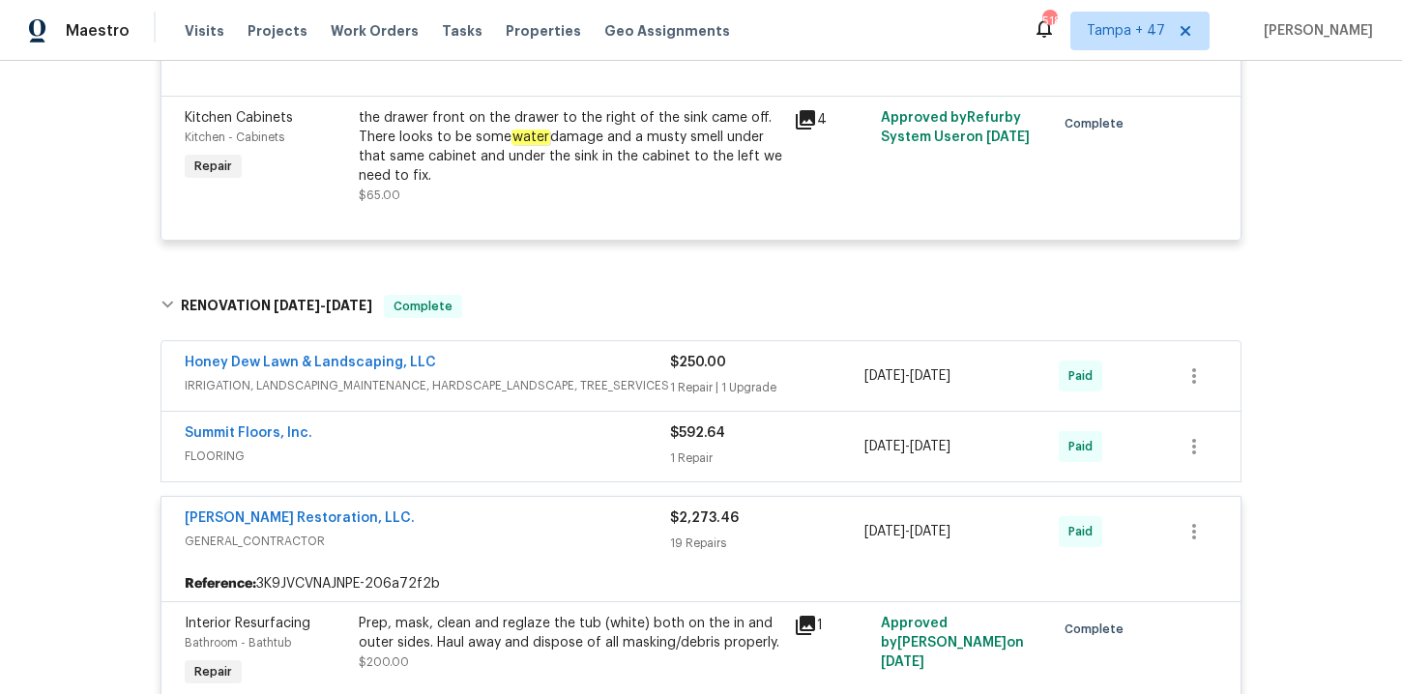
click at [551, 373] on div "Honey Dew Lawn & Landscaping, LLC" at bounding box center [427, 364] width 485 height 23
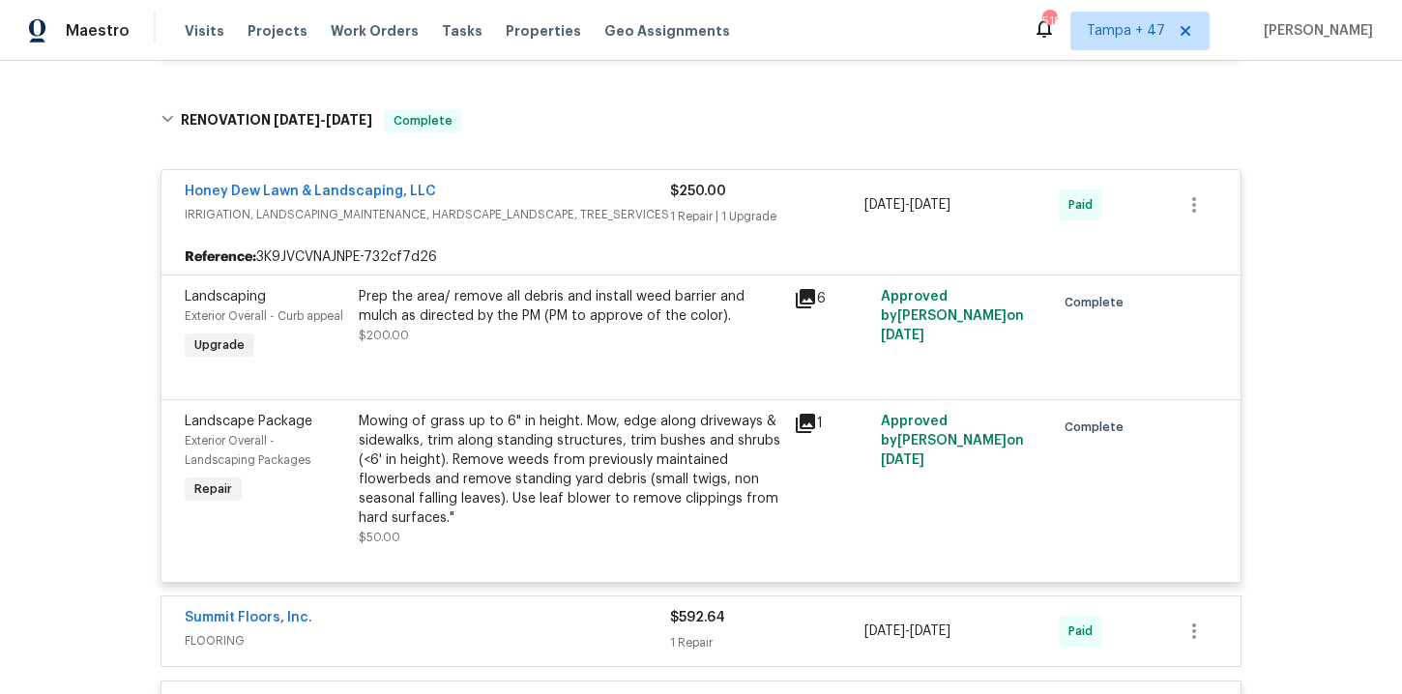
scroll to position [1488, 0]
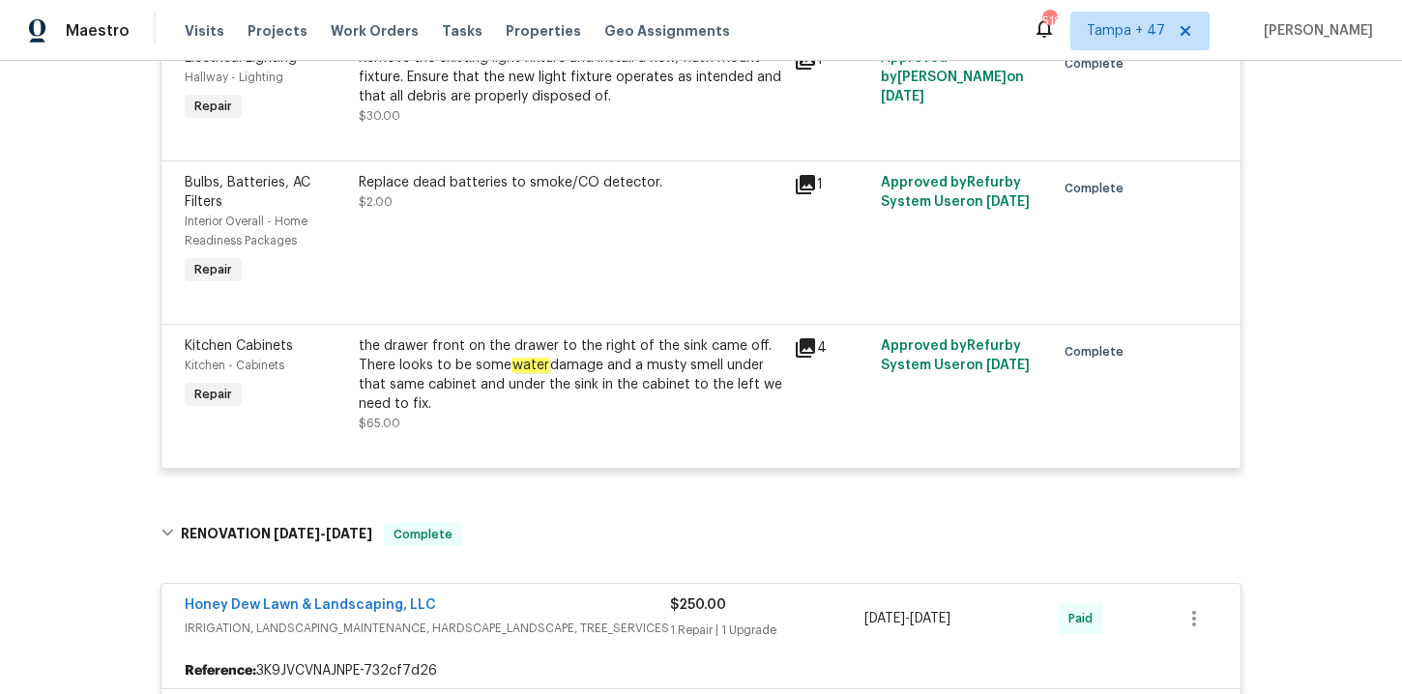
click at [555, 386] on div "the drawer front on the drawer to the right of the sink came off. There looks t…" at bounding box center [570, 374] width 423 height 77
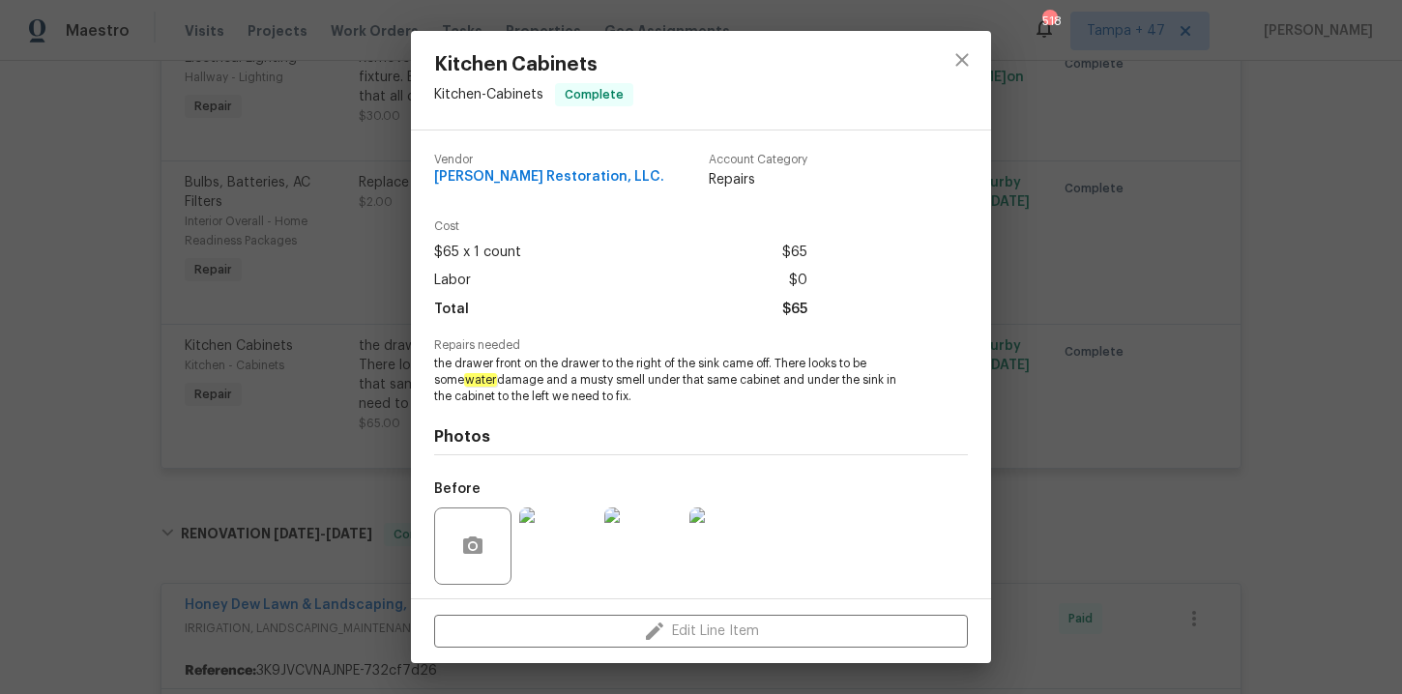
scroll to position [131, 0]
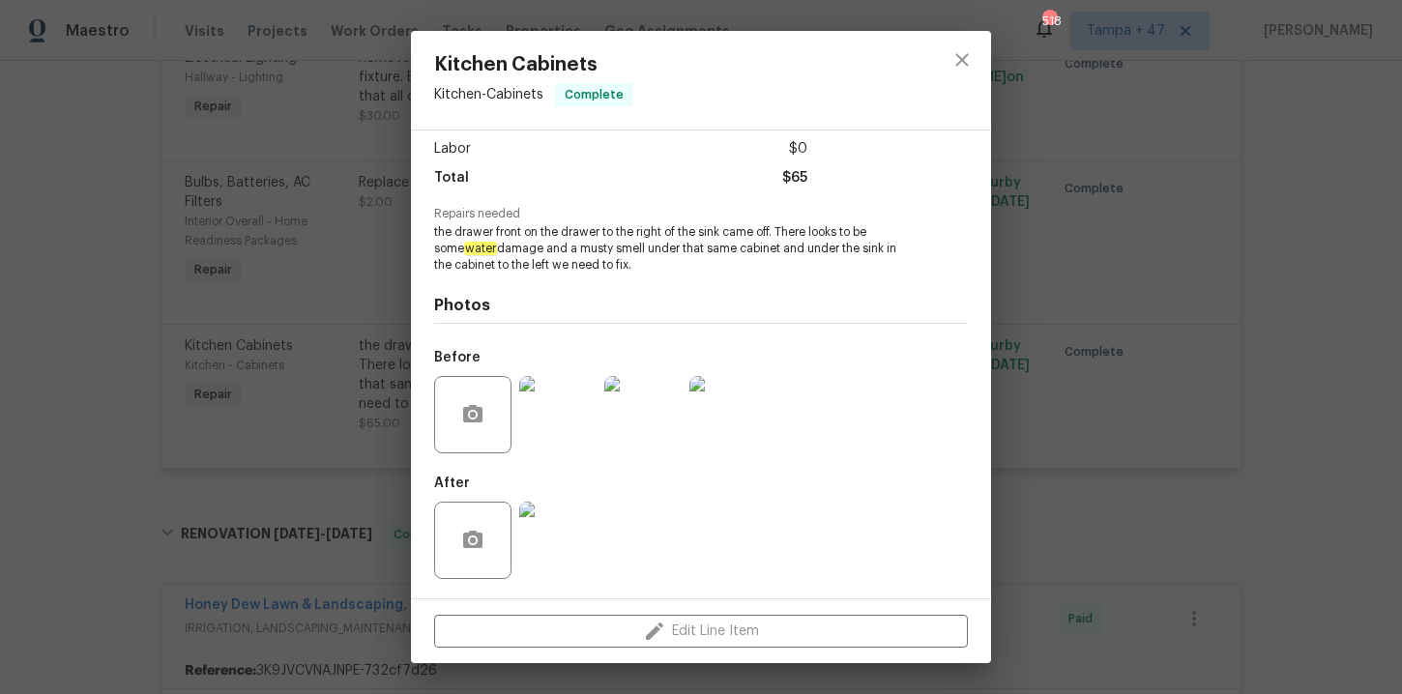
click at [557, 407] on img at bounding box center [557, 414] width 77 height 77
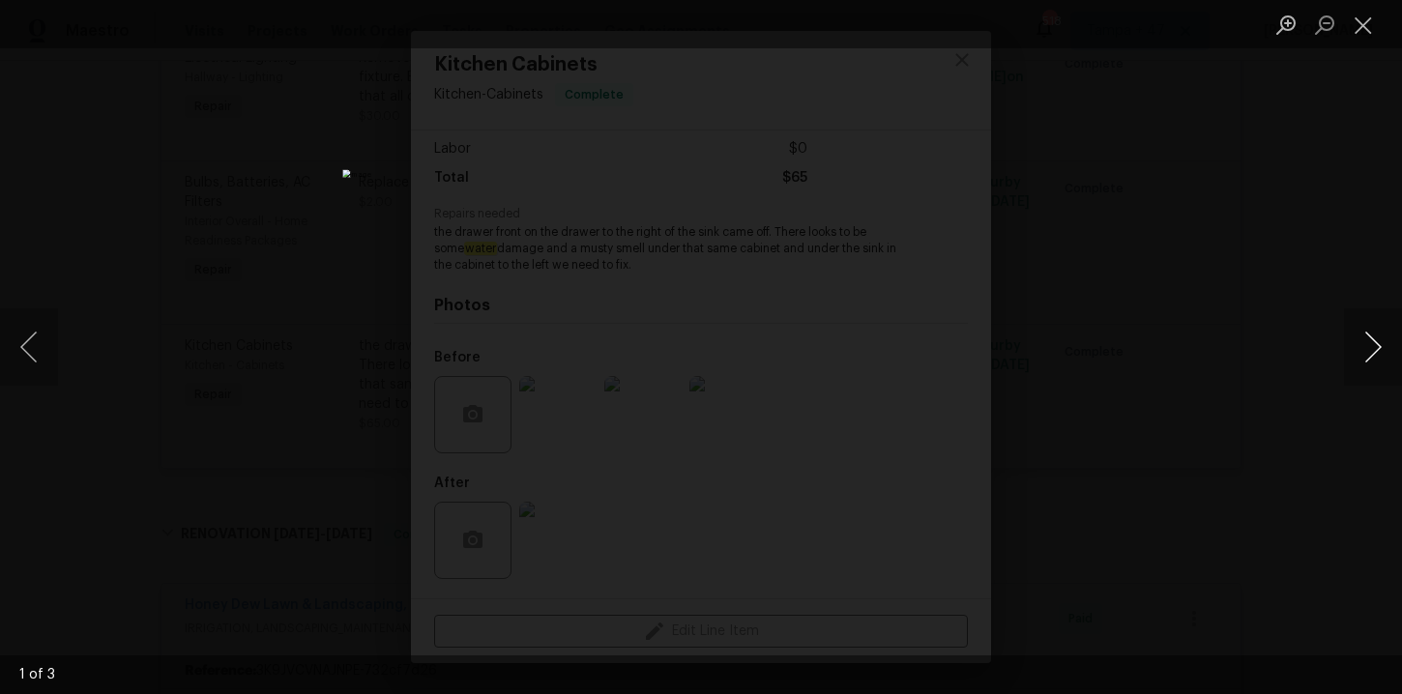
click at [1370, 346] on button "Next image" at bounding box center [1373, 346] width 58 height 77
click at [1370, 347] on button "Next image" at bounding box center [1373, 346] width 58 height 77
click at [1271, 335] on div "Lightbox" at bounding box center [701, 347] width 1402 height 694
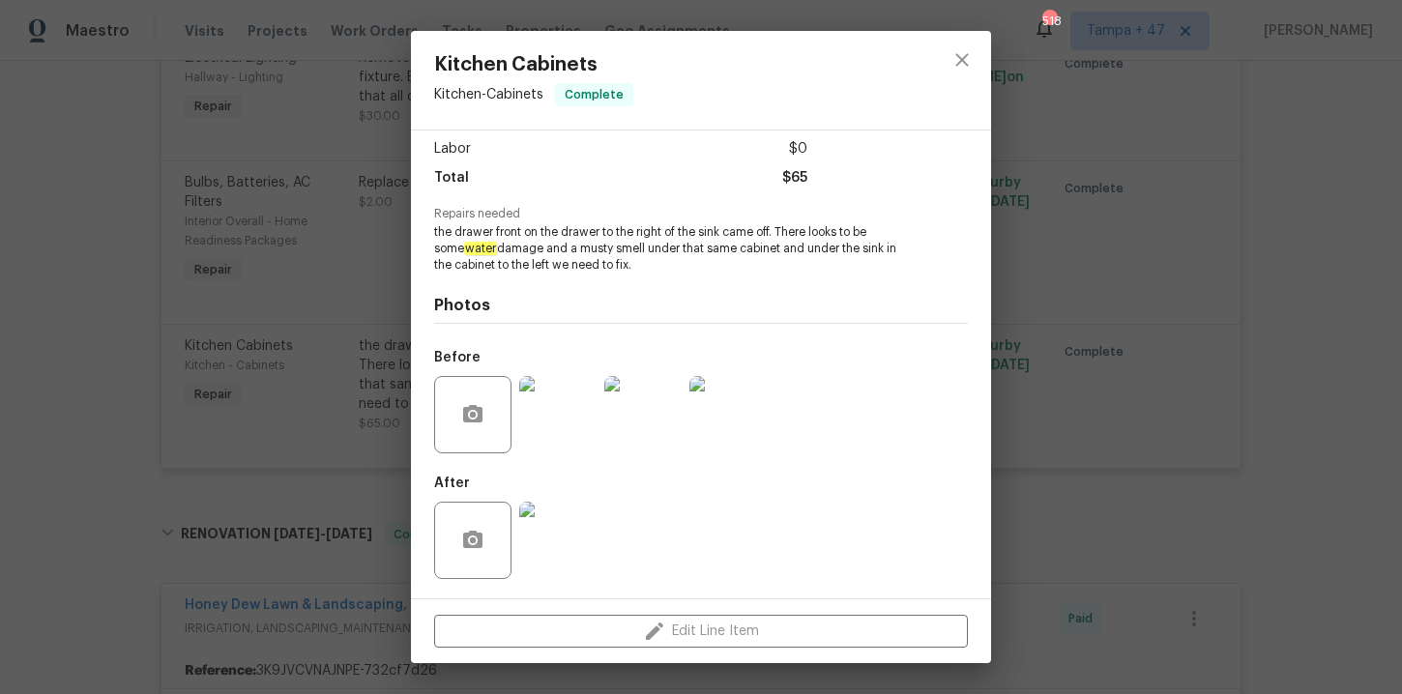
click at [569, 543] on img at bounding box center [557, 540] width 77 height 77
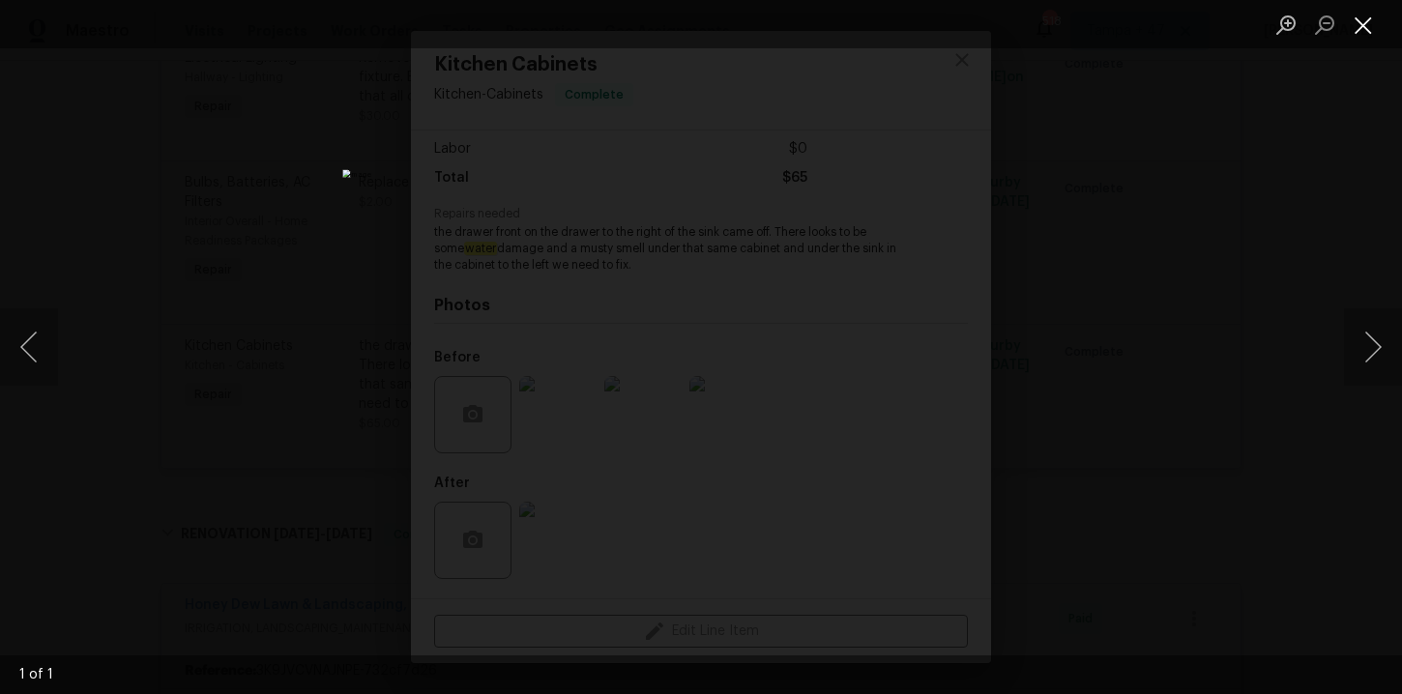
click at [1361, 36] on button "Close lightbox" at bounding box center [1363, 25] width 39 height 34
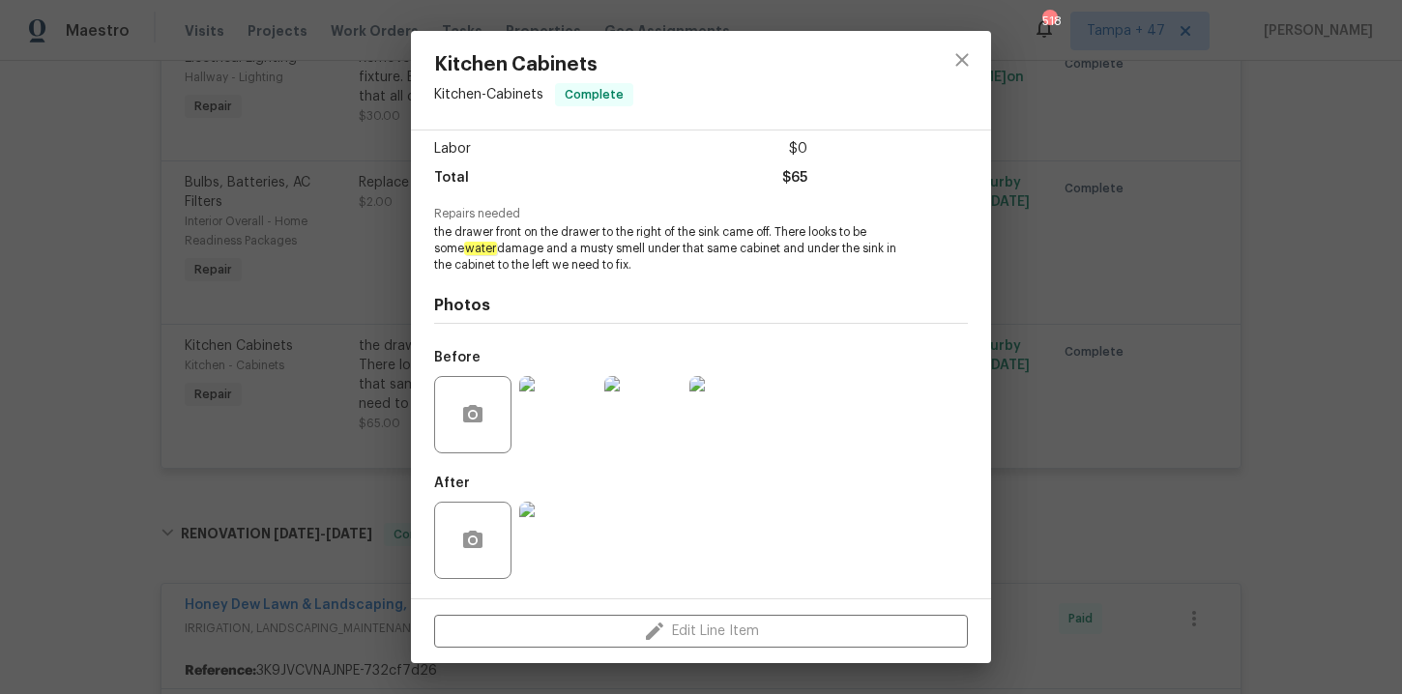
click at [1194, 211] on div "Kitchen Cabinets Kitchen - Cabinets Complete Vendor Nash Restoration, LLC. Acco…" at bounding box center [701, 347] width 1402 height 694
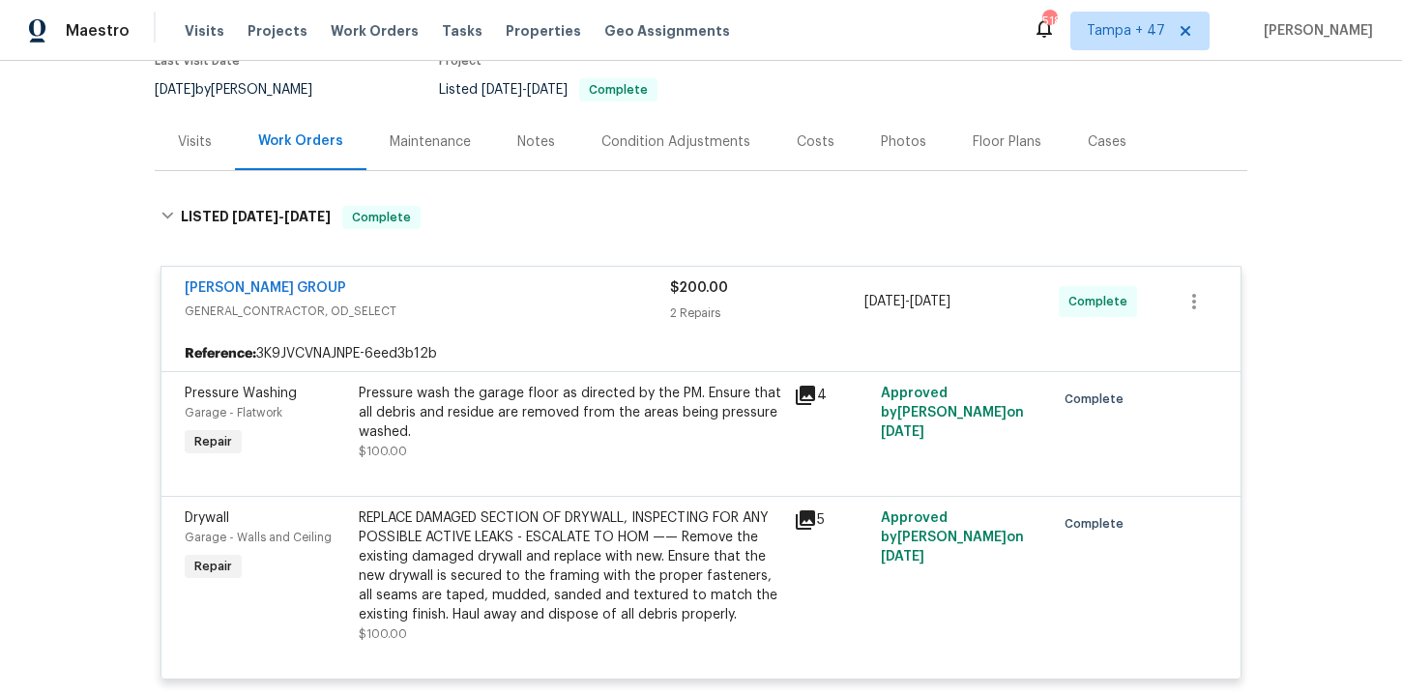
scroll to position [140, 0]
